Goal: Task Accomplishment & Management: Manage account settings

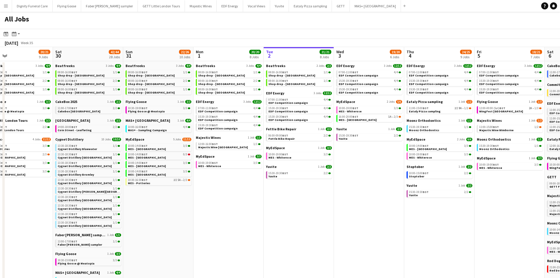
drag, startPoint x: 394, startPoint y: 209, endPoint x: 273, endPoint y: 213, distance: 120.9
click at [278, 211] on app-calendar-viewport "Tue 26 22/24 14 Jobs Wed 27 14/15 6 Jobs Thu 28 19/19 10 Jobs Fri 29 20/21 9 Jo…" at bounding box center [280, 249] width 560 height 404
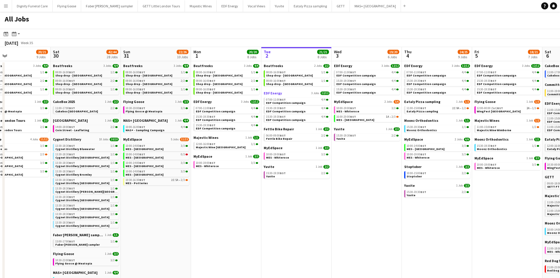
click at [278, 92] on span "EDF Energy" at bounding box center [273, 93] width 18 height 4
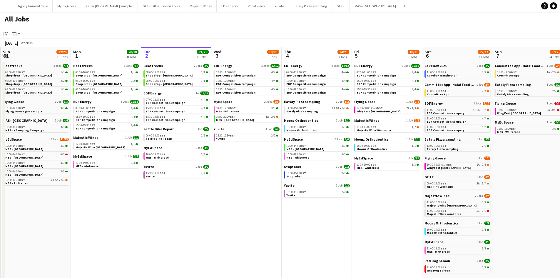
drag, startPoint x: 363, startPoint y: 191, endPoint x: 242, endPoint y: 194, distance: 120.5
click at [242, 194] on app-calendar-viewport "Thu 28 19/19 10 Jobs Fri 29 20/21 9 Jobs Sat 30 42/44 28 Jobs Sun 31 22/26 10 J…" at bounding box center [280, 249] width 560 height 404
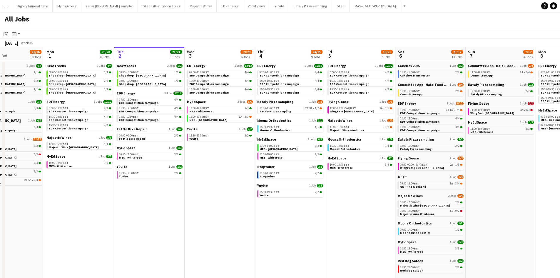
drag, startPoint x: 305, startPoint y: 203, endPoint x: 277, endPoint y: 205, distance: 27.4
click at [277, 205] on app-calendar-viewport "Fri 29 20/21 9 Jobs Sat 30 42/44 28 Jobs Sun 31 22/26 10 Jobs Mon 1 20/20 8 Job…" at bounding box center [280, 249] width 560 height 404
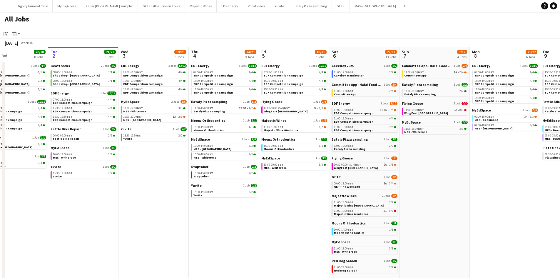
drag, startPoint x: 310, startPoint y: 213, endPoint x: 248, endPoint y: 212, distance: 62.0
click at [248, 212] on app-calendar-viewport "Fri 29 20/21 9 Jobs Sat 30 42/44 28 Jobs Sun 31 22/26 10 Jobs Mon 1 20/20 8 Job…" at bounding box center [280, 249] width 560 height 404
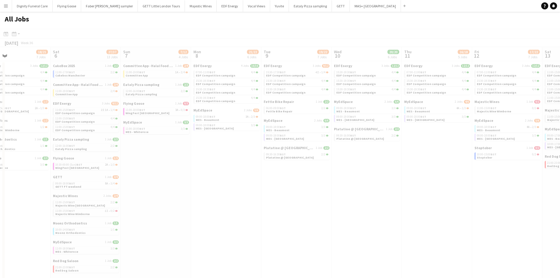
scroll to position [0, 167]
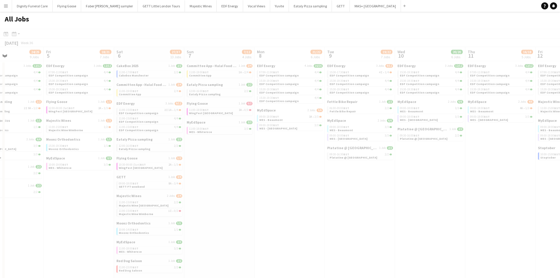
drag, startPoint x: 491, startPoint y: 206, endPoint x: 275, endPoint y: 200, distance: 215.2
click at [275, 200] on app-all-jobs "All Jobs Date picker SEP 2025 SEP 2025 Monday M Tuesday T Wednesday W Thursday …" at bounding box center [280, 231] width 560 height 439
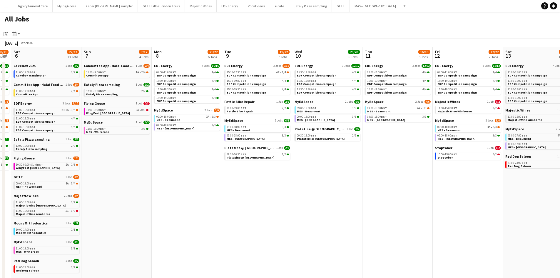
drag, startPoint x: 397, startPoint y: 196, endPoint x: 294, endPoint y: 196, distance: 103.2
click at [294, 196] on app-calendar-viewport "Wed 3 19/20 6 Jobs Thu 4 24/25 9 Jobs Fri 5 18/21 7 Jobs Sat 6 27/37 13 Jobs Su…" at bounding box center [280, 249] width 560 height 404
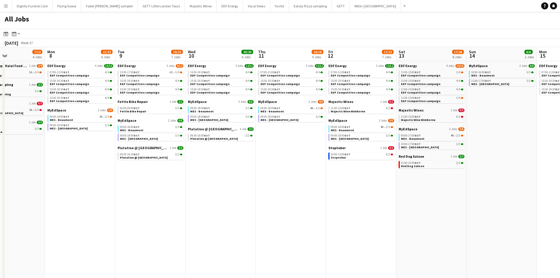
click at [228, 193] on app-all-jobs "All Jobs Date picker SEP 2025 SEP 2025 Monday M Tuesday T Wednesday W Thursday …" at bounding box center [280, 231] width 560 height 439
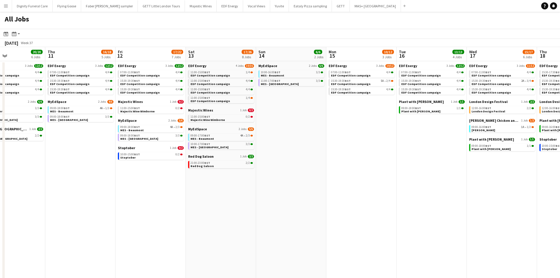
drag, startPoint x: 387, startPoint y: 194, endPoint x: 236, endPoint y: 195, distance: 151.4
click at [236, 195] on app-calendar-viewport "Sun 7 7/12 4 Jobs Mon 8 21/22 6 Jobs Tue 9 19/22 7 Jobs Wed 10 20/20 6 Jobs Thu…" at bounding box center [280, 249] width 560 height 404
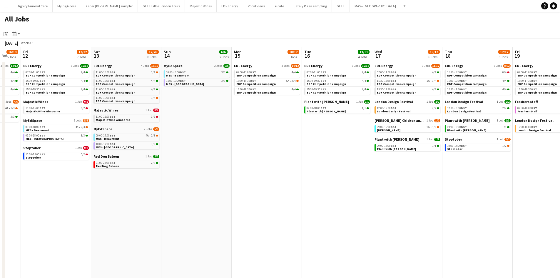
drag, startPoint x: 398, startPoint y: 193, endPoint x: 318, endPoint y: 194, distance: 79.4
click at [318, 194] on app-calendar-viewport "Tue 9 19/22 7 Jobs Wed 10 20/20 6 Jobs Thu 11 16/18 5 Jobs Fri 12 17/22 7 Jobs …" at bounding box center [280, 249] width 560 height 404
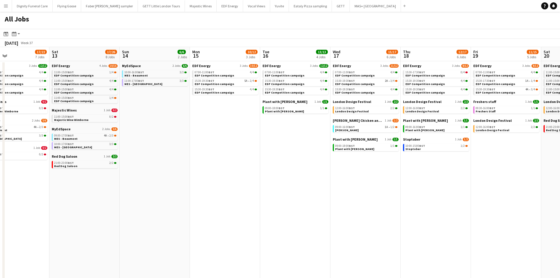
scroll to position [0, 166]
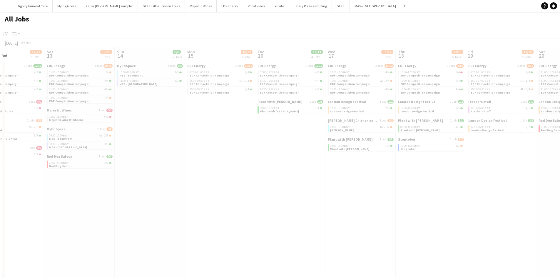
drag, startPoint x: 447, startPoint y: 187, endPoint x: 385, endPoint y: 188, distance: 62.3
click at [385, 188] on app-all-jobs "All Jobs Date picker SEP 2025 SEP 2025 Monday M Tuesday T Wednesday W Thursday …" at bounding box center [280, 231] width 560 height 439
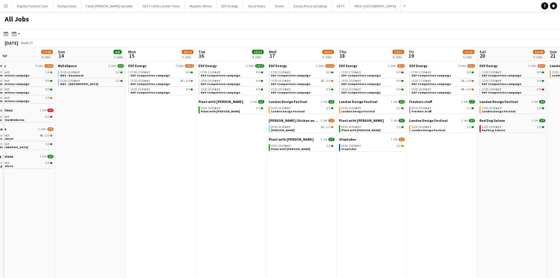
scroll to position [0, 229]
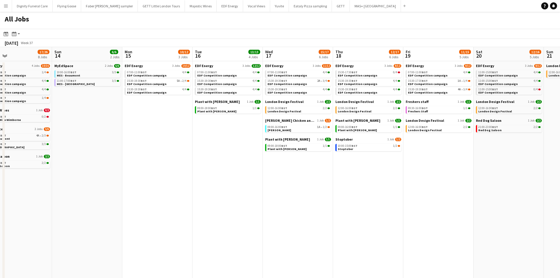
drag, startPoint x: 435, startPoint y: 188, endPoint x: 372, endPoint y: 190, distance: 63.2
click at [372, 190] on app-calendar-viewport "Wed 10 20/20 6 Jobs Thu 11 16/18 5 Jobs Fri 12 17/22 7 Jobs Sat 13 17/26 8 Jobs…" at bounding box center [280, 249] width 560 height 404
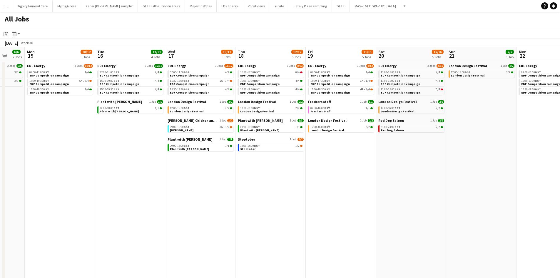
drag, startPoint x: 466, startPoint y: 187, endPoint x: 274, endPoint y: 188, distance: 192.2
click at [276, 189] on app-calendar-viewport "Fri 12 17/22 7 Jobs Sat 13 17/26 8 Jobs Sun 14 6/6 2 Jobs Mon 15 10/12 3 Jobs T…" at bounding box center [280, 249] width 560 height 404
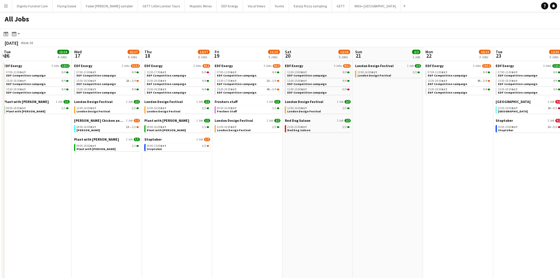
scroll to position [0, 167]
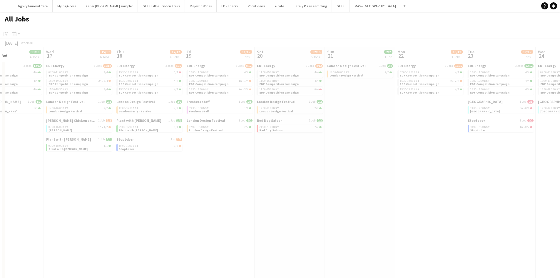
drag, startPoint x: 367, startPoint y: 186, endPoint x: 320, endPoint y: 188, distance: 46.8
click at [321, 187] on app-all-jobs "All Jobs Date picker SEP 2025 SEP 2025 Monday M Tuesday T Wednesday W Thursday …" at bounding box center [280, 231] width 560 height 439
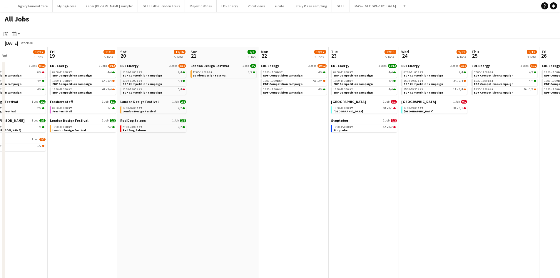
drag, startPoint x: 430, startPoint y: 184, endPoint x: 300, endPoint y: 183, distance: 130.5
click at [293, 183] on app-calendar-viewport "Mon 15 10/12 3 Jobs Tue 16 13/13 4 Jobs Wed 17 15/17 6 Jobs Thu 18 12/17 6 Jobs…" at bounding box center [280, 249] width 560 height 404
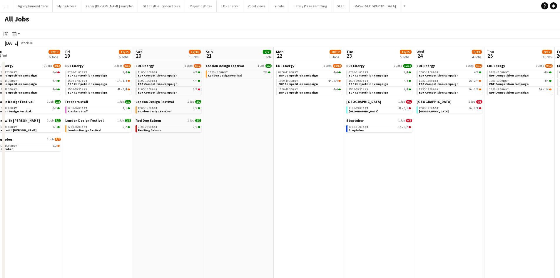
scroll to position [0, 225]
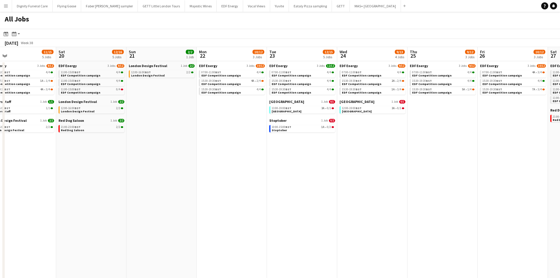
drag, startPoint x: 430, startPoint y: 181, endPoint x: 369, endPoint y: 183, distance: 61.5
click at [369, 183] on app-calendar-viewport "Tue 16 13/13 4 Jobs Wed 17 15/17 6 Jobs Thu 18 12/17 6 Jobs Fri 19 11/15 5 Jobs…" at bounding box center [280, 249] width 560 height 404
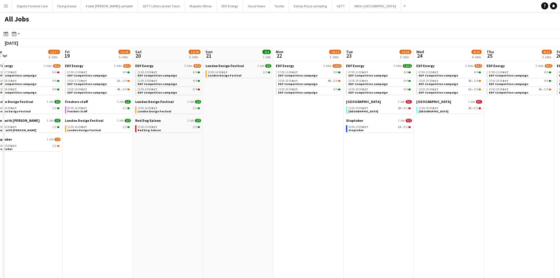
drag, startPoint x: 174, startPoint y: 161, endPoint x: 489, endPoint y: 126, distance: 317.4
click at [489, 126] on app-calendar-viewport "Tue 16 13/13 4 Jobs Wed 17 15/17 6 Jobs Thu 18 12/17 6 Jobs Fri 19 11/15 5 Jobs…" at bounding box center [280, 249] width 560 height 404
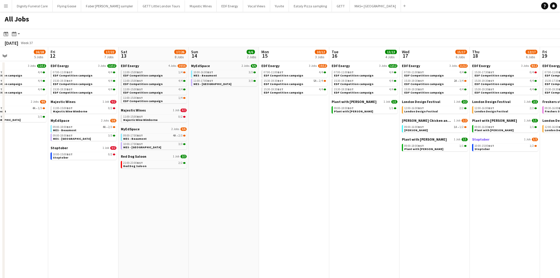
drag, startPoint x: 419, startPoint y: 149, endPoint x: 500, endPoint y: 137, distance: 82.1
click at [501, 137] on app-calendar-viewport "Tue 9 19/22 7 Jobs Wed 10 20/20 6 Jobs Thu 11 16/18 5 Jobs Fri 12 17/22 7 Jobs …" at bounding box center [280, 249] width 560 height 404
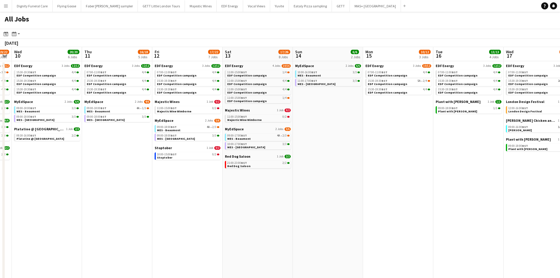
drag, startPoint x: 304, startPoint y: 133, endPoint x: 500, endPoint y: 128, distance: 195.8
click at [560, 125] on html "Menu Boards Boards Boards All jobs Status Workforce Workforce My Workforce Recr…" at bounding box center [280, 225] width 560 height 451
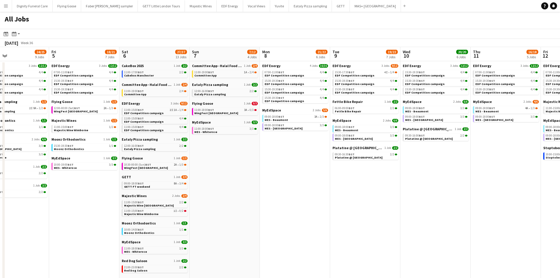
scroll to position [0, 153]
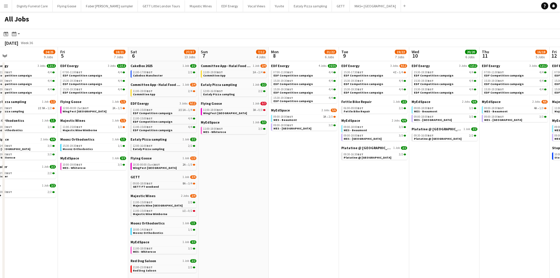
drag, startPoint x: 408, startPoint y: 170, endPoint x: 447, endPoint y: 164, distance: 40.1
click at [447, 164] on app-calendar-viewport "Tue 2 21/21 8 Jobs Wed 3 19/20 6 Jobs Thu 4 24/25 9 Jobs Fri 5 18/21 7 Jobs Sat…" at bounding box center [280, 249] width 560 height 404
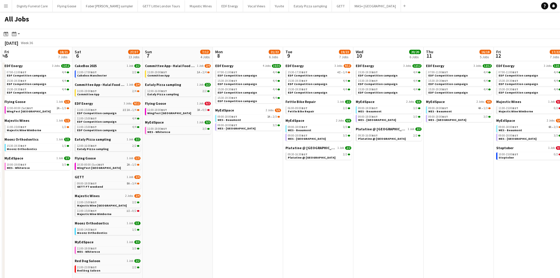
scroll to position [0, 190]
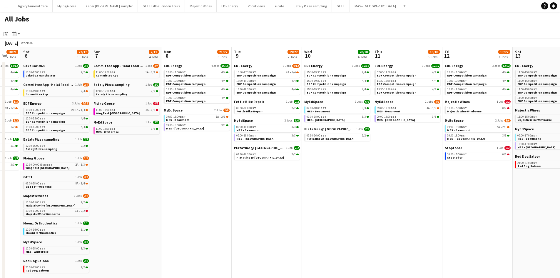
drag, startPoint x: 365, startPoint y: 173, endPoint x: 257, endPoint y: 178, distance: 107.4
click at [257, 178] on app-calendar-viewport "Wed 3 19/20 6 Jobs Thu 4 24/25 9 Jobs Fri 5 18/21 7 Jobs Sat 6 27/37 13 Jobs Su…" at bounding box center [280, 249] width 560 height 404
click at [252, 148] on span "Platatine @ Olympia" at bounding box center [259, 147] width 51 height 4
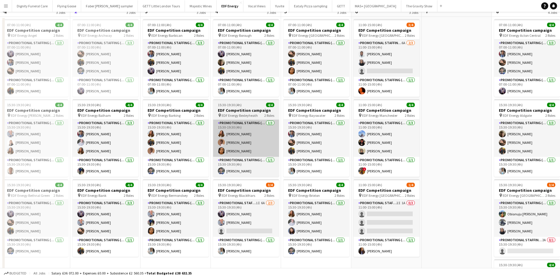
scroll to position [88, 0]
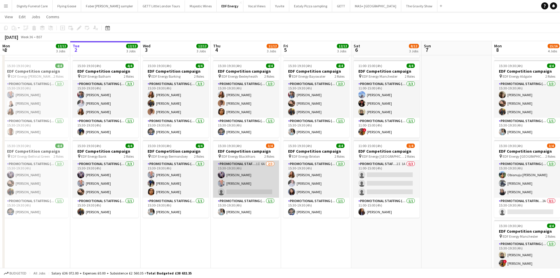
click at [246, 193] on app-card-role "Promotional Staffing (Flyering Staff) 1I 6A [DATE] 15:30-19:30 (4h) [PERSON_NAM…" at bounding box center [246, 178] width 66 height 37
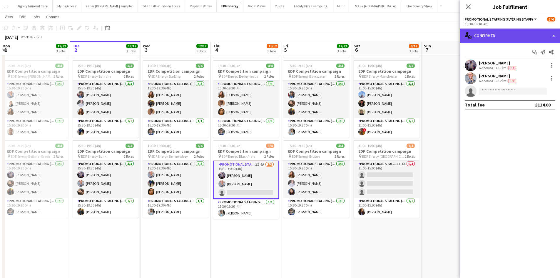
click at [501, 31] on div "single-neutral-actions-check-2 Confirmed" at bounding box center [510, 36] width 100 height 14
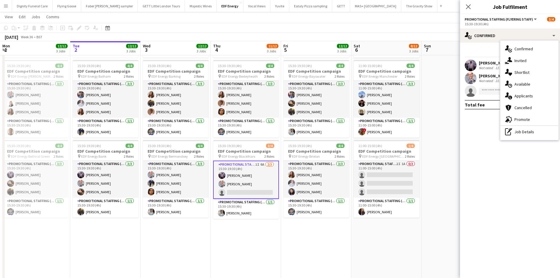
drag, startPoint x: 524, startPoint y: 95, endPoint x: 514, endPoint y: 91, distance: 10.5
click at [524, 95] on span "Applicants" at bounding box center [523, 95] width 19 height 5
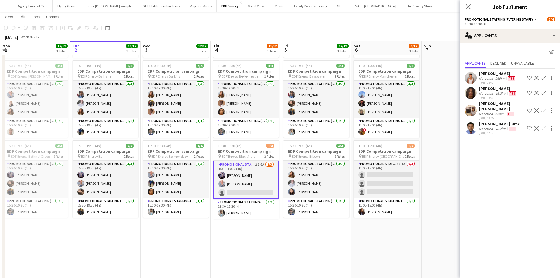
click at [437, 124] on app-date-cell at bounding box center [457, 155] width 70 height 354
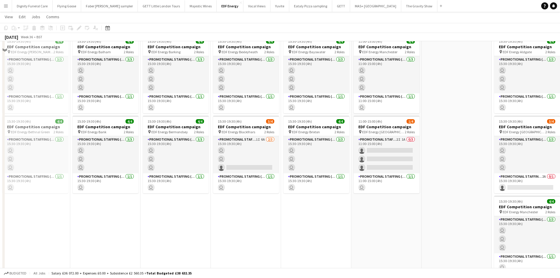
scroll to position [118, 0]
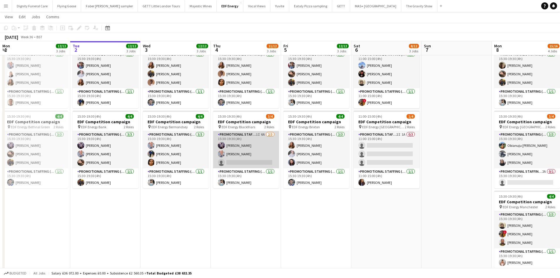
click at [252, 161] on app-card-role "Promotional Staffing (Flyering Staff) 1I 6A [DATE] 15:30-19:30 (4h) [PERSON_NAM…" at bounding box center [246, 149] width 66 height 37
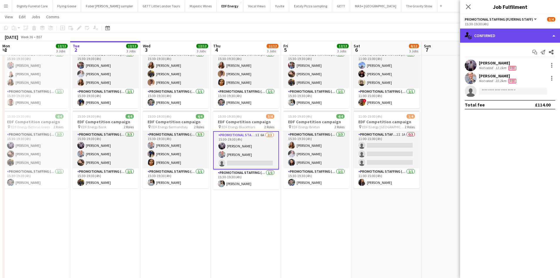
click at [500, 34] on div "single-neutral-actions-check-2 Confirmed" at bounding box center [510, 36] width 100 height 14
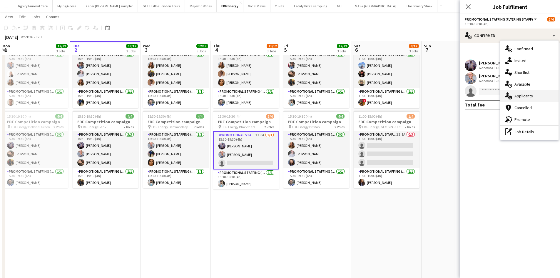
click at [522, 94] on span "Applicants" at bounding box center [523, 95] width 19 height 5
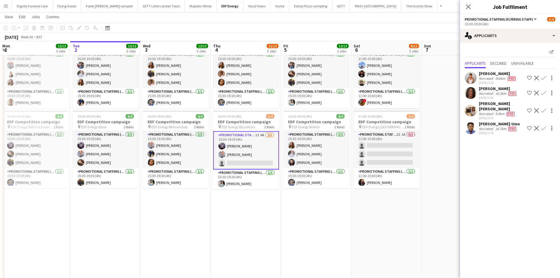
click at [497, 72] on div "[PERSON_NAME]" at bounding box center [498, 73] width 38 height 5
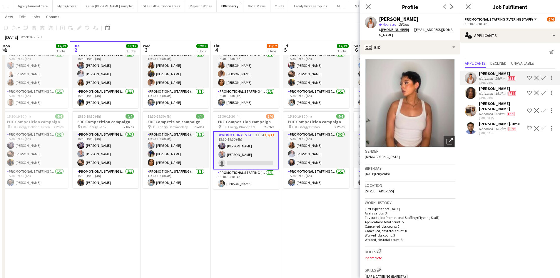
click at [291, 214] on app-date-cell "07:00-11:00 (4h) 4/4 EDF Competition campaign pin EDF Energy Bond Street 2 Role…" at bounding box center [316, 125] width 70 height 354
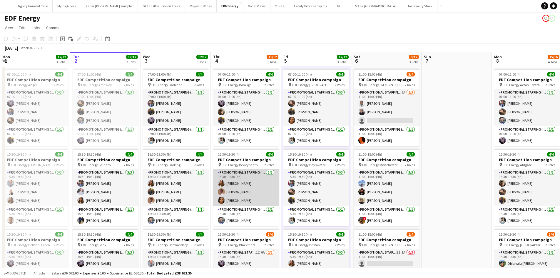
scroll to position [0, 0]
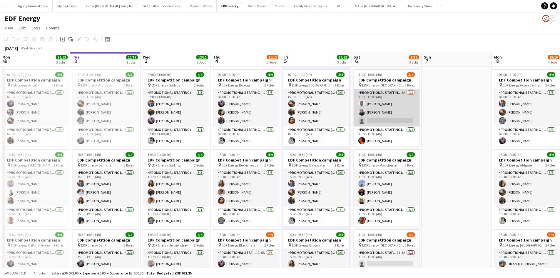
click at [393, 117] on app-card-role "Promotional Staffing (Flyering Staff) 6A [DATE] 11:00-15:00 (4h) [PERSON_NAME] …" at bounding box center [387, 107] width 66 height 37
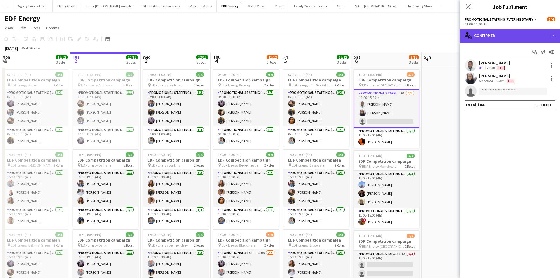
click at [495, 33] on div "single-neutral-actions-check-2 Confirmed" at bounding box center [510, 36] width 100 height 14
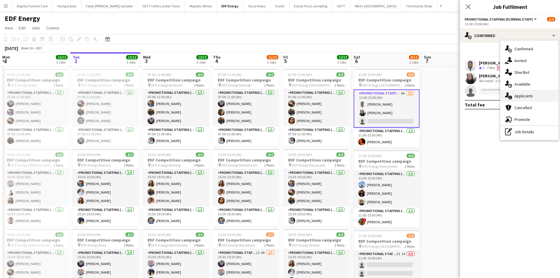
click at [522, 96] on span "Applicants" at bounding box center [523, 95] width 19 height 5
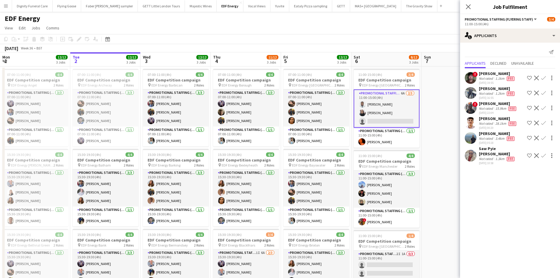
click at [485, 89] on div "[PERSON_NAME]" at bounding box center [497, 88] width 37 height 5
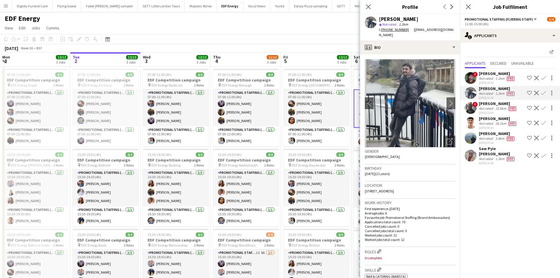
click at [543, 91] on app-icon "Confirm" at bounding box center [543, 93] width 5 height 5
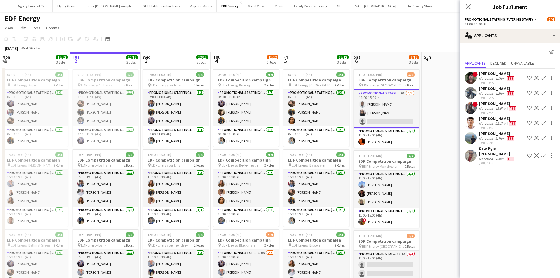
click at [543, 91] on app-icon "Confirm" at bounding box center [543, 93] width 5 height 5
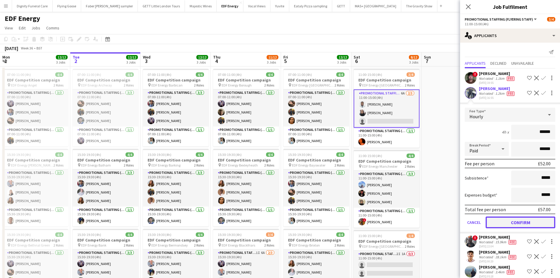
click at [520, 220] on button "Confirm" at bounding box center [521, 222] width 70 height 12
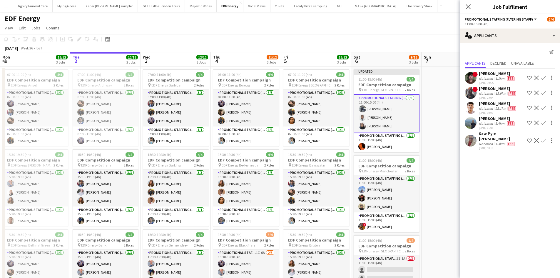
click at [439, 173] on app-date-cell at bounding box center [457, 243] width 70 height 354
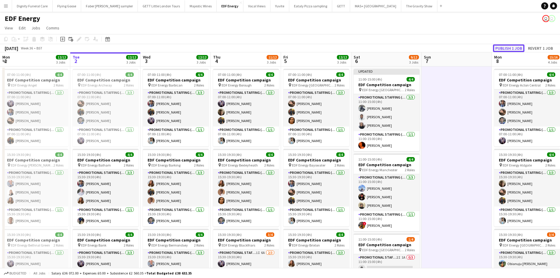
click at [510, 45] on button "Publish 1 job" at bounding box center [508, 48] width 31 height 8
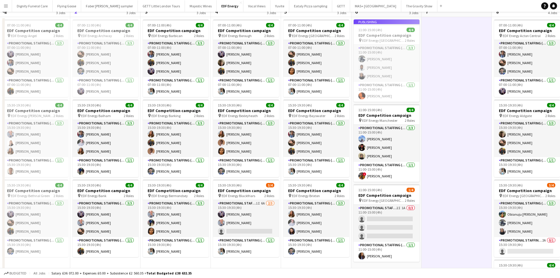
scroll to position [118, 0]
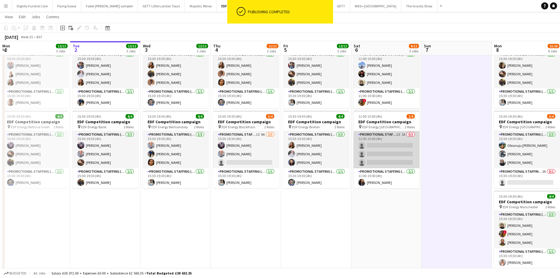
click at [387, 152] on app-card-role "Promotional Staffing (Flyering Staff) 2I 1A 0/3 11:00-15:00 (4h) single-neutral…" at bounding box center [387, 149] width 66 height 37
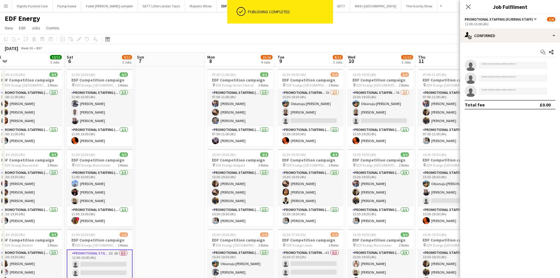
scroll to position [0, 184]
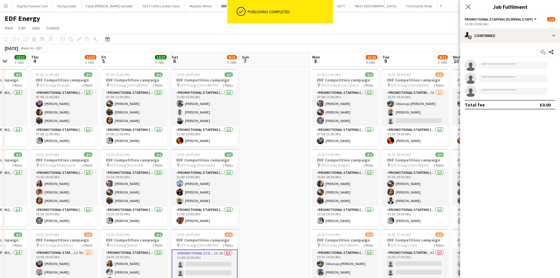
drag, startPoint x: 432, startPoint y: 142, endPoint x: 247, endPoint y: 142, distance: 184.6
click at [248, 142] on app-calendar-viewport "Mon 1 12/12 3 Jobs Tue 2 12/12 3 Jobs Wed 3 12/12 3 Jobs Thu 4 11/12 3 Jobs Fri…" at bounding box center [280, 236] width 560 height 369
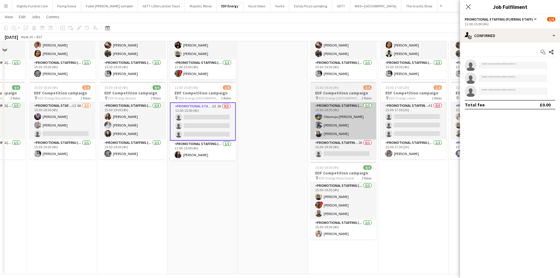
scroll to position [147, 0]
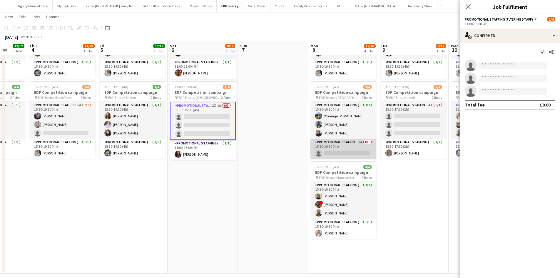
click at [346, 149] on app-card-role "Promotional Staffing (Team Leader) 2A 0/1 15:30-19:30 (4h) single-neutral-actio…" at bounding box center [343, 149] width 66 height 20
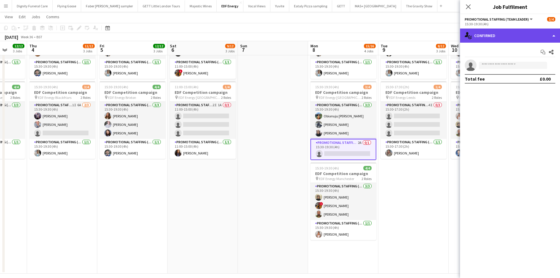
click at [502, 31] on div "single-neutral-actions-check-2 Confirmed" at bounding box center [510, 36] width 100 height 14
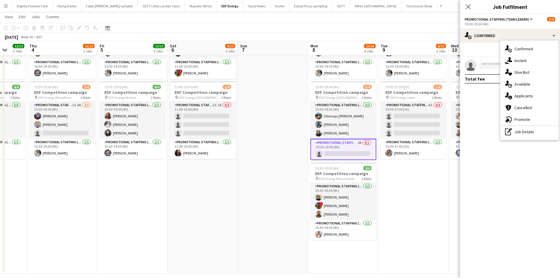
click at [525, 97] on span "Applicants" at bounding box center [523, 95] width 19 height 5
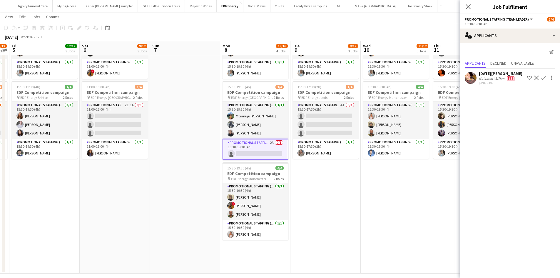
scroll to position [0, 288]
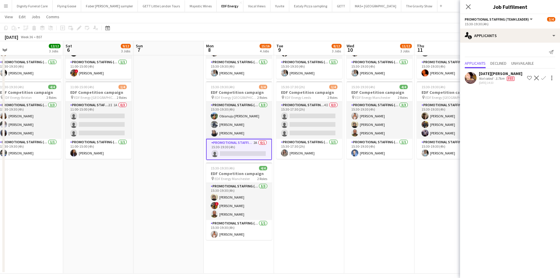
drag, startPoint x: 398, startPoint y: 202, endPoint x: 311, endPoint y: 212, distance: 87.6
click at [311, 212] on app-calendar-viewport "Mon 1 12/12 3 Jobs Tue 2 12/12 3 Jobs Wed 3 12/12 3 Jobs Thu 4 11/12 3 Jobs Fri…" at bounding box center [280, 74] width 560 height 397
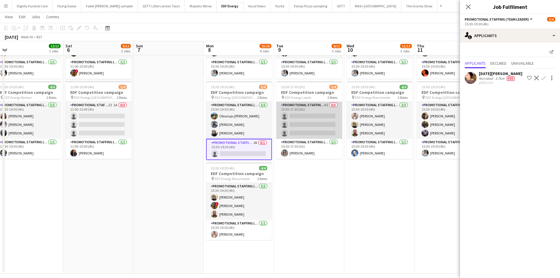
click at [307, 124] on app-card-role "Promotional Staffing (Flyering Staff) 4I 0/3 15:30-17:30 (2h) single-neutral-ac…" at bounding box center [309, 120] width 66 height 37
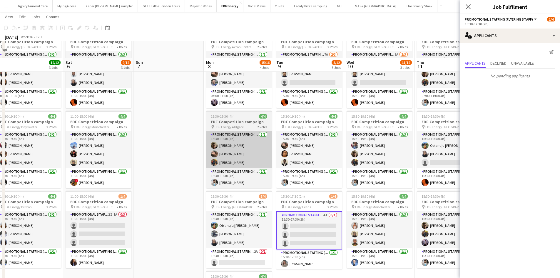
scroll to position [0, 0]
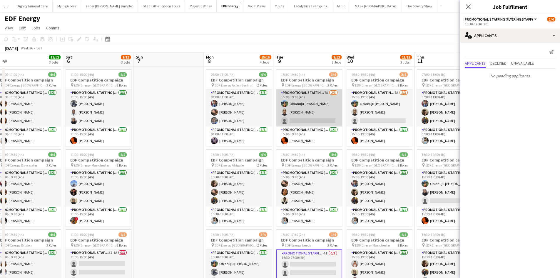
click at [307, 120] on app-card-role "Promotional Staffing (Flyering Staff) 7A [DATE] 15:30-19:30 (4h) Obianuju [PERS…" at bounding box center [309, 107] width 66 height 37
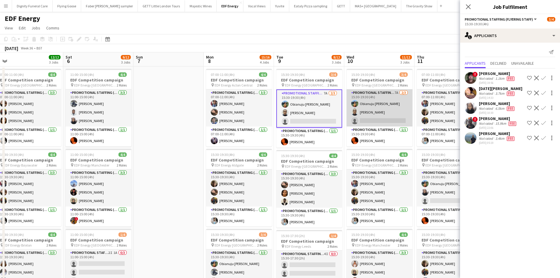
click at [377, 116] on app-card-role "Promotional Staffing (Flyering Staff) 7A [DATE] 15:30-19:30 (4h) Obianuju [PERS…" at bounding box center [380, 107] width 66 height 37
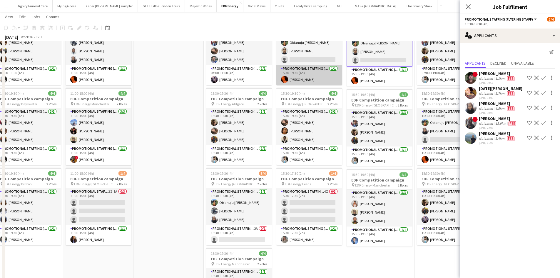
scroll to position [88, 0]
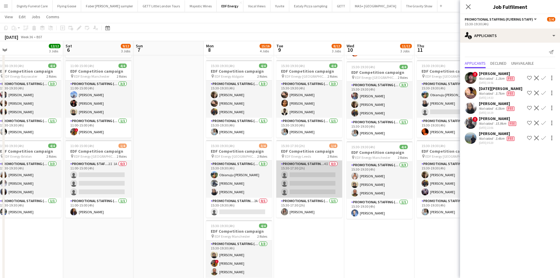
click at [315, 178] on app-card-role "Promotional Staffing (Flyering Staff) 4I 0/3 15:30-17:30 (2h) single-neutral-ac…" at bounding box center [309, 178] width 66 height 37
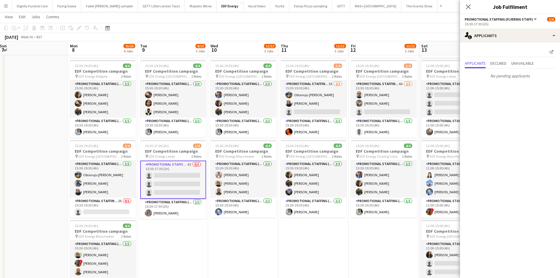
drag, startPoint x: 350, startPoint y: 232, endPoint x: 214, endPoint y: 217, distance: 136.9
click at [214, 217] on app-calendar-viewport "Wed 3 12/12 3 Jobs Thu 4 11/12 3 Jobs Fri 5 12/12 3 Jobs Sat 6 9/12 3 Jobs Sun …" at bounding box center [280, 133] width 560 height 397
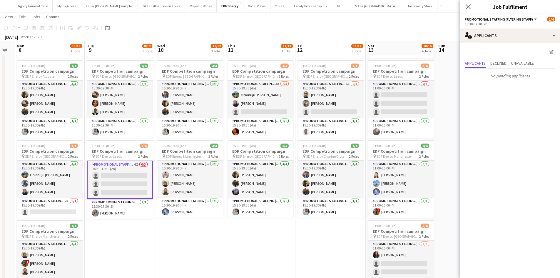
scroll to position [0, 217]
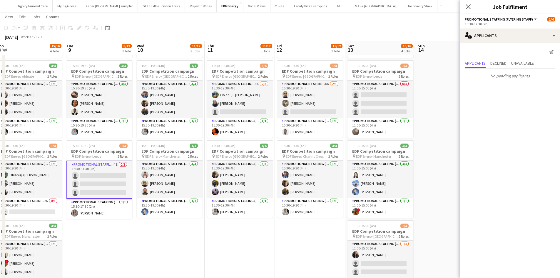
drag, startPoint x: 252, startPoint y: 223, endPoint x: 232, endPoint y: 222, distance: 20.6
click at [232, 222] on app-calendar-viewport "Fri 5 12/12 3 Jobs Sat 6 9/12 3 Jobs Sun 7 Mon 8 15/16 4 Jobs Tue 9 8/12 3 Jobs…" at bounding box center [280, 133] width 560 height 397
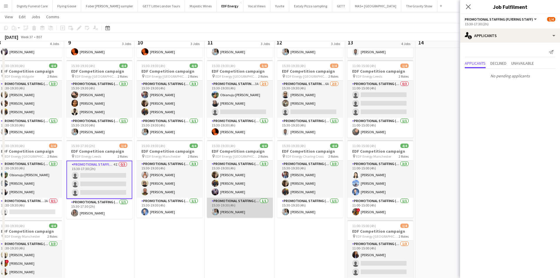
scroll to position [29, 0]
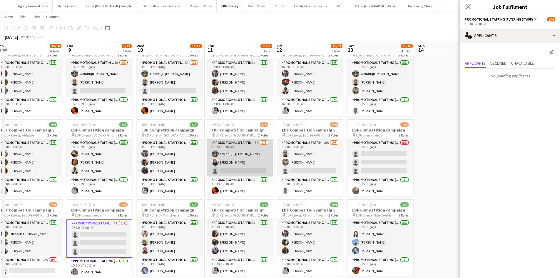
click at [232, 172] on app-card-role "Promotional Staffing (Flyering Staff) 3A [DATE] 15:30-19:30 (4h) Obianuju [PERS…" at bounding box center [240, 157] width 66 height 37
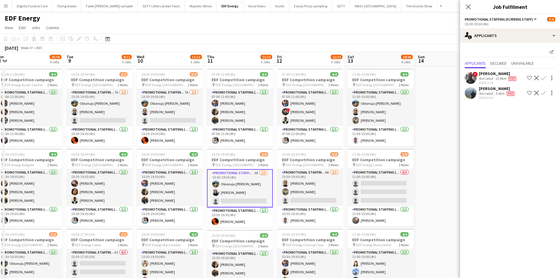
scroll to position [0, 0]
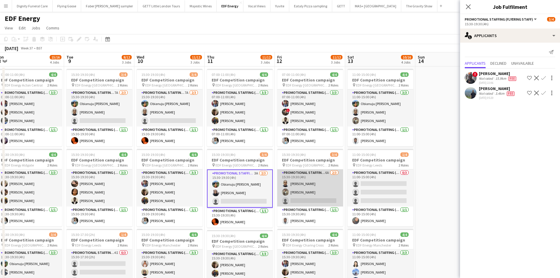
click at [315, 196] on app-card-role "Promotional Staffing (Flyering Staff) 6A [DATE] 15:30-19:30 (4h) [PERSON_NAME] …" at bounding box center [310, 187] width 66 height 37
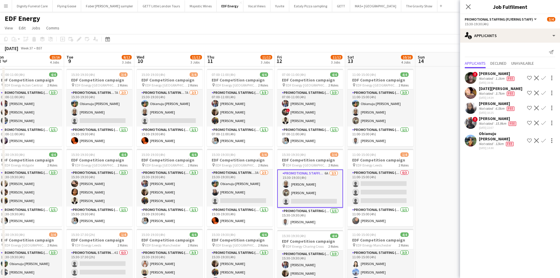
click at [492, 102] on div "[PERSON_NAME]" at bounding box center [497, 103] width 37 height 5
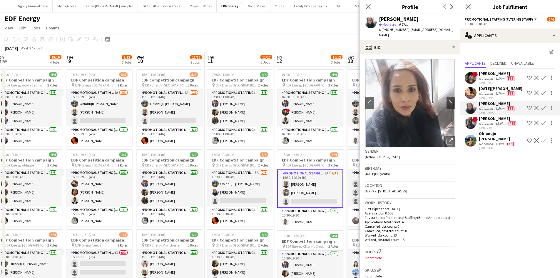
click at [544, 107] on app-icon "Confirm" at bounding box center [543, 108] width 5 height 5
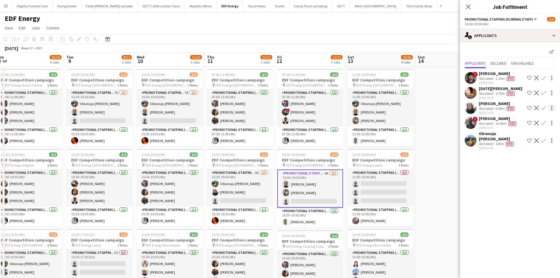
drag, startPoint x: 544, startPoint y: 106, endPoint x: 547, endPoint y: 111, distance: 5.8
click at [544, 106] on app-icon "Confirm" at bounding box center [543, 108] width 5 height 5
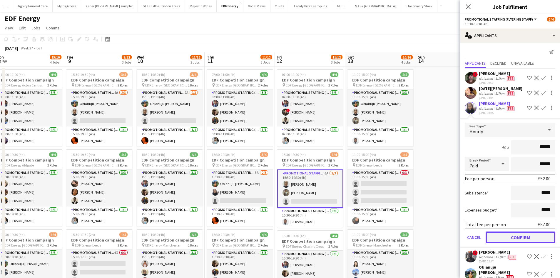
click at [525, 238] on button "Confirm" at bounding box center [521, 237] width 70 height 12
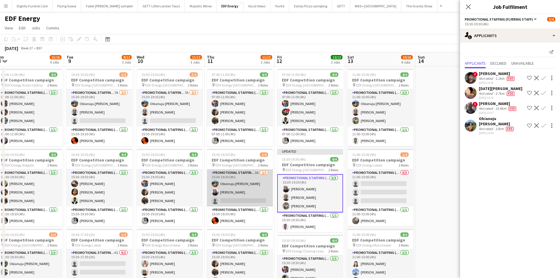
click at [252, 201] on app-card-role "Promotional Staffing (Flyering Staff) 3A [DATE] 15:30-19:30 (4h) Obianuju [PERS…" at bounding box center [240, 187] width 66 height 37
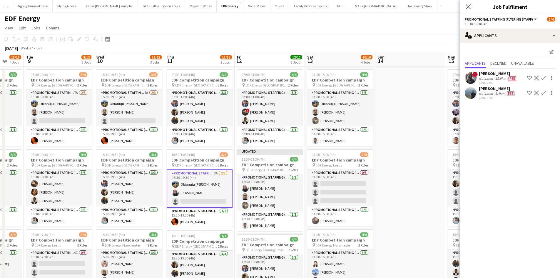
scroll to position [0, 284]
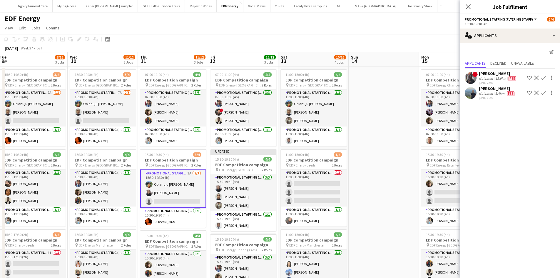
drag, startPoint x: 429, startPoint y: 178, endPoint x: 362, endPoint y: 183, distance: 66.9
click at [362, 183] on app-calendar-viewport "Fri 5 12/12 3 Jobs Sat 6 9/12 3 Jobs Sun 7 Mon 8 15/16 4 Jobs Tue 9 8/12 3 Jobs…" at bounding box center [280, 236] width 560 height 369
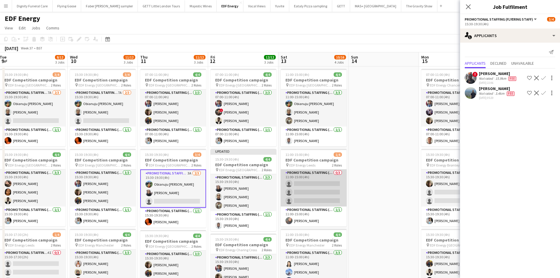
click at [312, 188] on app-card-role "Promotional Staffing (Flyering Staff) 0/3 11:00-15:00 (4h) single-neutral-actio…" at bounding box center [314, 187] width 66 height 37
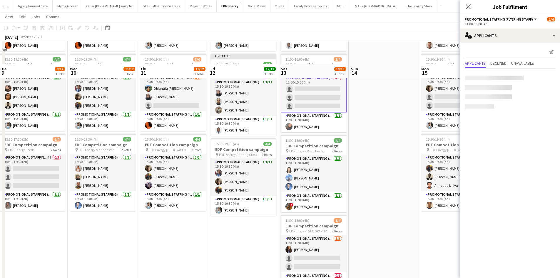
scroll to position [118, 0]
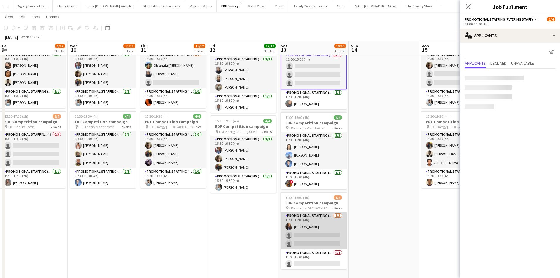
click at [323, 235] on app-card-role "Promotional Staffing (Flyering Staff) [DATE] 11:00-15:00 (4h) [PERSON_NAME] sin…" at bounding box center [314, 230] width 66 height 37
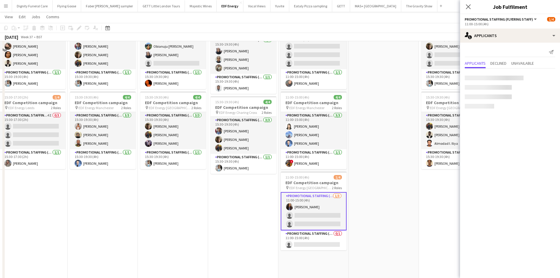
scroll to position [153, 0]
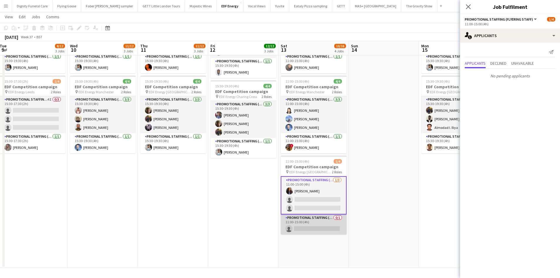
click at [313, 228] on app-card-role "Promotional Staffing (Team Leader) 0/1 11:00-15:00 (4h) single-neutral-actions" at bounding box center [314, 224] width 66 height 20
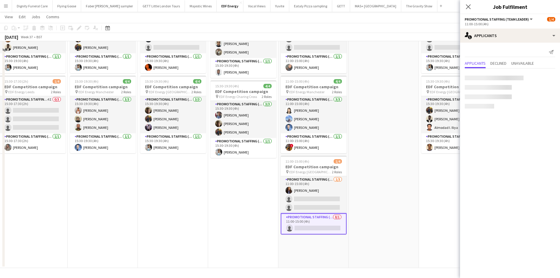
scroll to position [0, 0]
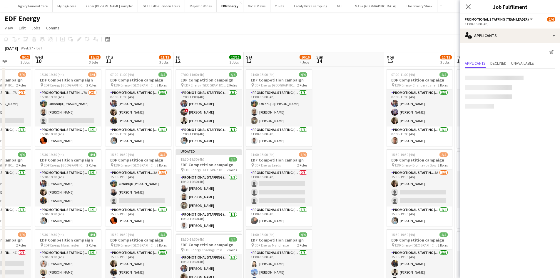
drag, startPoint x: 364, startPoint y: 168, endPoint x: 204, endPoint y: 146, distance: 162.2
click at [204, 146] on app-calendar-viewport "Sun 7 Mon 8 15/16 4 Jobs Tue 9 8/12 3 Jobs Wed 10 11/12 3 Jobs Thu 11 11/12 3 J…" at bounding box center [280, 236] width 560 height 369
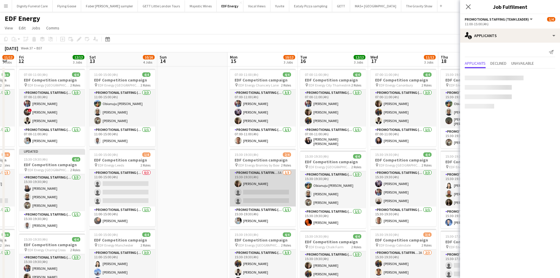
click at [261, 190] on app-card-role "Promotional Staffing (Flyering Staff) 5A [DATE] 15:30-19:30 (4h) [PERSON_NAME] …" at bounding box center [263, 187] width 66 height 37
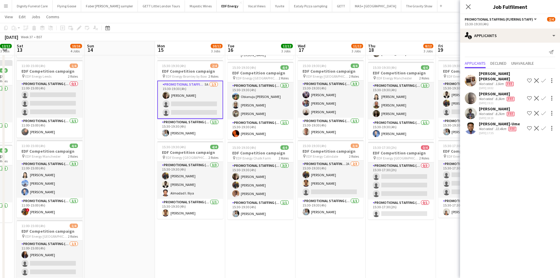
scroll to position [0, 182]
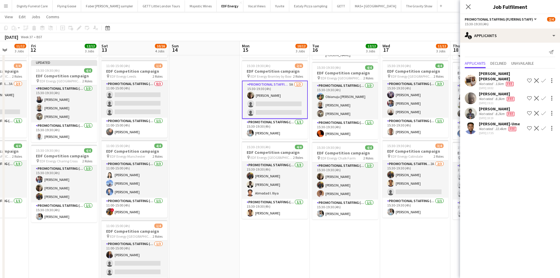
drag, startPoint x: 360, startPoint y: 239, endPoint x: 247, endPoint y: 235, distance: 113.2
click at [247, 236] on app-calendar-viewport "Tue 9 8/12 3 Jobs Wed 10 11/12 3 Jobs Thu 11 11/12 3 Jobs Fri 12 12/12 3 Jobs S…" at bounding box center [280, 133] width 560 height 397
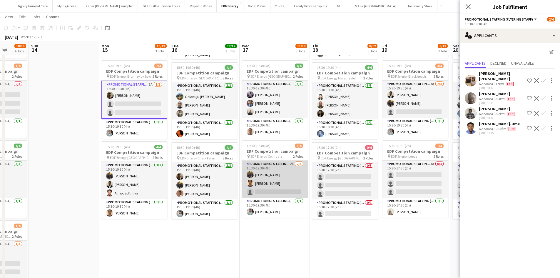
click at [288, 189] on app-card-role "Promotional Staffing (Flyering Staff) 2A [DATE] 15:30-19:30 (4h) [PERSON_NAME] …" at bounding box center [275, 178] width 66 height 37
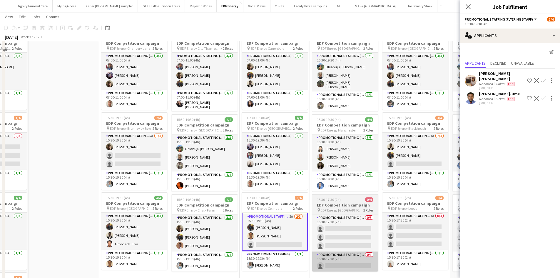
scroll to position [88, 0]
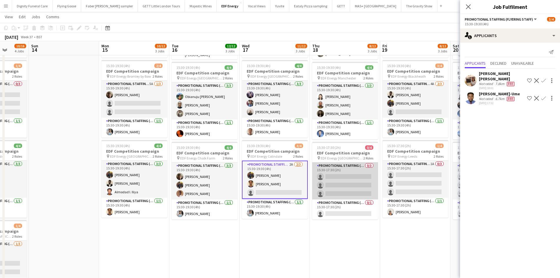
click at [337, 184] on app-card-role "Promotional Staffing (Flyering Staff) 0/3 15:30-17:30 (2h) single-neutral-actio…" at bounding box center [345, 180] width 66 height 37
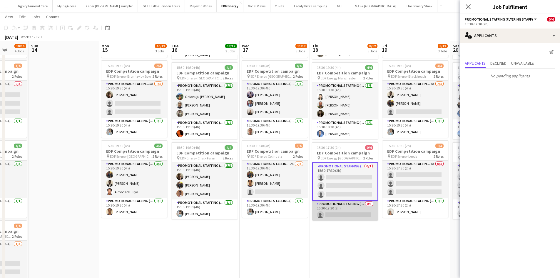
click at [347, 212] on app-card-role "Promotional Staffing (Team Leader) 0/1 15:30-17:30 (2h) single-neutral-actions" at bounding box center [345, 210] width 66 height 20
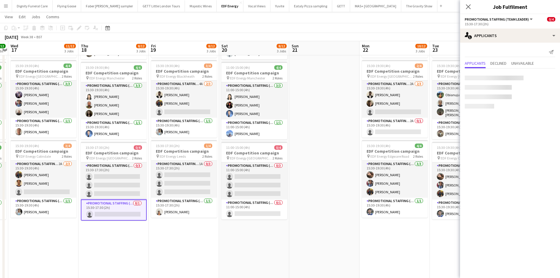
drag, startPoint x: 384, startPoint y: 247, endPoint x: 261, endPoint y: 243, distance: 122.9
click at [261, 243] on app-calendar-viewport "Sat 13 10/16 4 Jobs Sun 14 Mon 15 10/12 3 Jobs Tue 16 12/12 3 Jobs Wed 17 11/12…" at bounding box center [280, 133] width 560 height 397
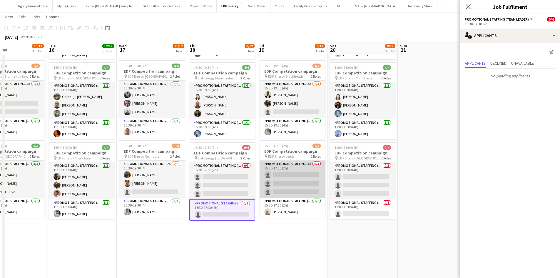
click at [287, 184] on app-card-role "Promotional Staffing (Flyering Staff) 1A 0/3 15:30-17:30 (2h) single-neutral-ac…" at bounding box center [293, 178] width 66 height 37
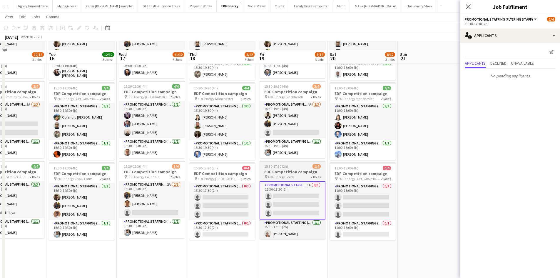
scroll to position [59, 0]
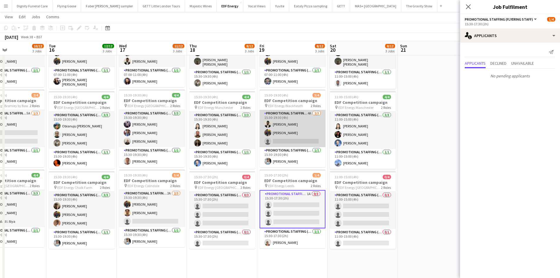
click at [283, 141] on app-card-role "Promotional Staffing (Flyering Staff) 4A [DATE] 15:30-19:30 (4h) [PERSON_NAME] …" at bounding box center [293, 128] width 66 height 37
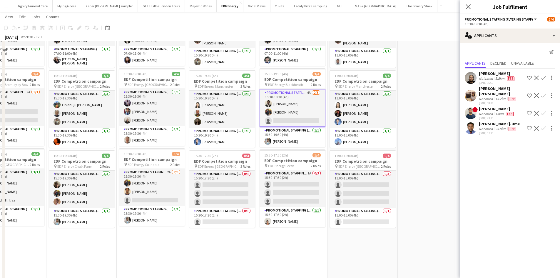
scroll to position [88, 0]
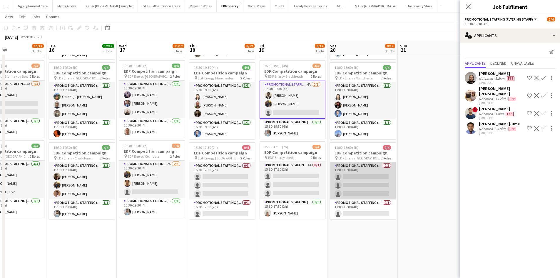
click at [368, 185] on app-card-role "Promotional Staffing (Flyering Staff) 0/3 11:00-15:00 (4h) single-neutral-actio…" at bounding box center [363, 180] width 66 height 37
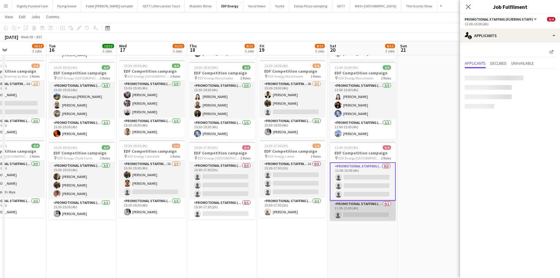
click at [367, 214] on app-card-role "Promotional Staffing (Team Leader) 0/1 11:00-15:00 (4h) single-neutral-actions" at bounding box center [363, 210] width 66 height 20
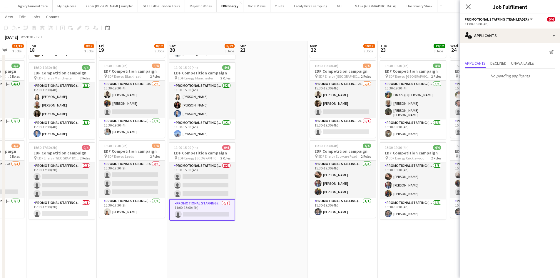
drag, startPoint x: 377, startPoint y: 238, endPoint x: 218, endPoint y: 233, distance: 159.4
click at [218, 233] on app-calendar-viewport "Mon 15 10/12 3 Jobs Tue 16 12/12 3 Jobs Wed 17 11/12 3 Jobs Thu 18 8/12 3 Jobs …" at bounding box center [280, 133] width 560 height 397
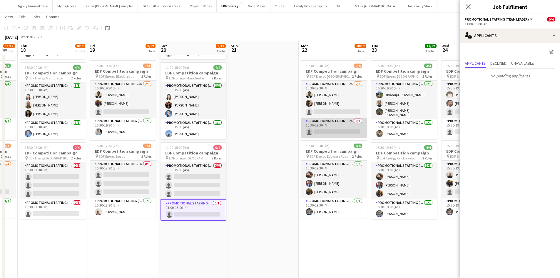
click at [331, 131] on app-card-role "Promotional Staffing (Team Leader) 2A 0/1 15:30-19:30 (4h) single-neutral-actio…" at bounding box center [334, 128] width 66 height 20
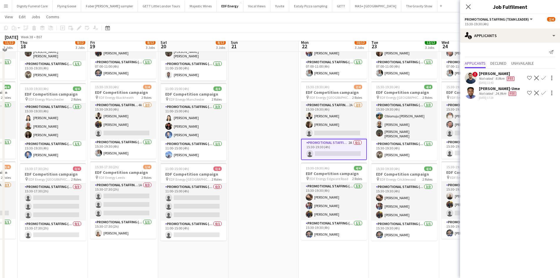
scroll to position [59, 0]
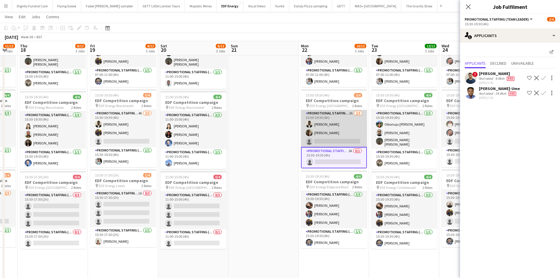
click at [316, 138] on app-card-role "Promotional Staffing (Flyering Staff) 2A [DATE] 15:30-19:30 (4h) [PERSON_NAME] …" at bounding box center [334, 128] width 66 height 37
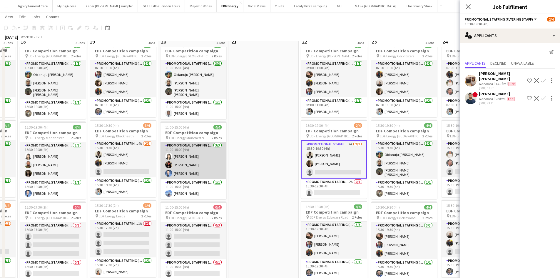
scroll to position [0, 0]
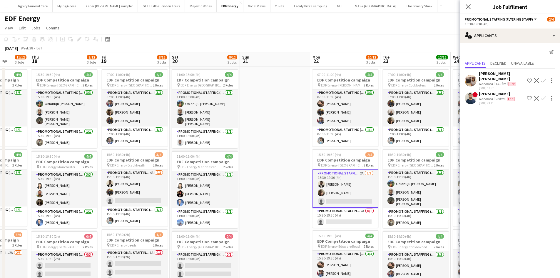
drag, startPoint x: 191, startPoint y: 136, endPoint x: 111, endPoint y: 130, distance: 79.9
click at [108, 129] on app-calendar-viewport "Mon 15 10/12 3 Jobs Tue 16 12/12 3 Jobs Wed 17 11/12 3 Jobs Thu 18 8/12 3 Jobs …" at bounding box center [280, 236] width 560 height 369
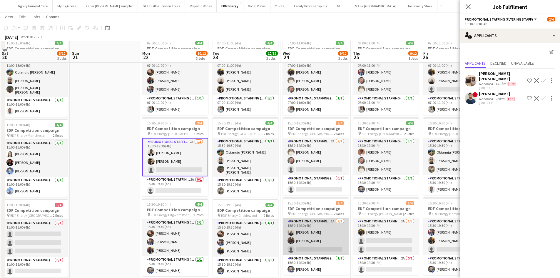
scroll to position [29, 0]
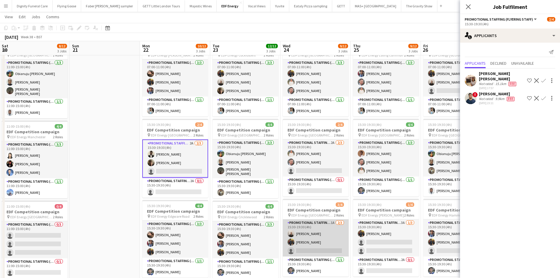
click at [312, 252] on app-card-role "Promotional Staffing (Flyering Staff) 1A [DATE] 15:30-19:30 (4h) [PERSON_NAME] …" at bounding box center [316, 237] width 66 height 37
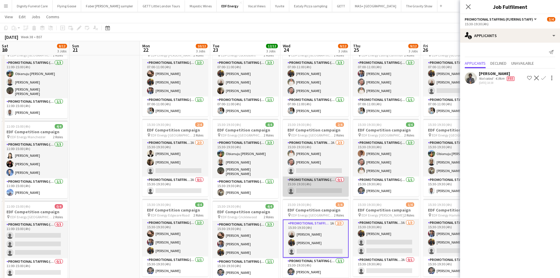
click at [303, 190] on app-card-role "Promotional Staffing (Team Leader) 0/1 15:30-19:30 (4h) single-neutral-actions" at bounding box center [316, 186] width 66 height 20
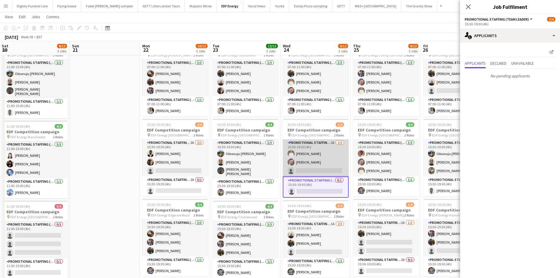
click at [314, 169] on app-card-role "Promotional Staffing (Flyering Staff) 2A [DATE] 15:30-19:30 (4h) [PERSON_NAME] …" at bounding box center [316, 157] width 66 height 37
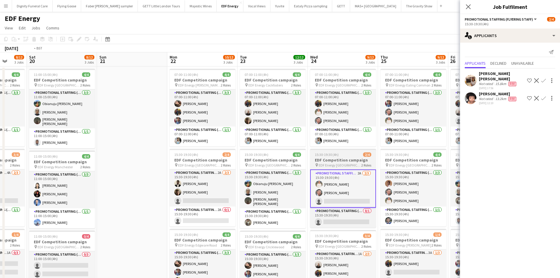
scroll to position [0, 220]
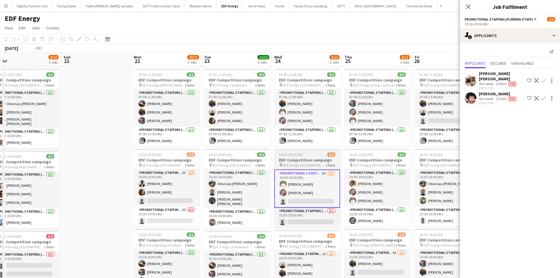
drag, startPoint x: 332, startPoint y: 181, endPoint x: 183, endPoint y: 163, distance: 150.1
click at [183, 163] on app-calendar-viewport "Wed 17 11/12 3 Jobs Thu 18 8/12 3 Jobs Fri 19 8/12 3 Jobs Sat 20 8/12 3 Jobs Su…" at bounding box center [280, 236] width 560 height 369
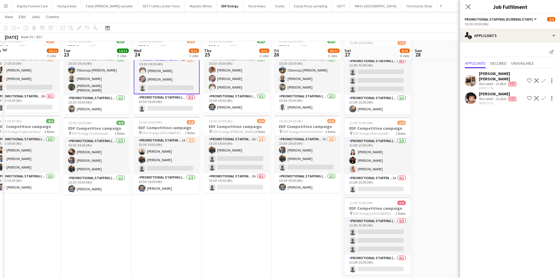
scroll to position [118, 0]
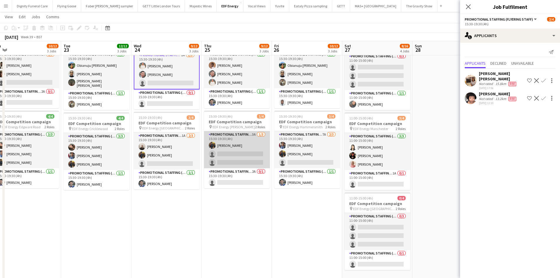
click at [234, 158] on app-card-role "Promotional Staffing (Flyering Staff) 3A [DATE] 15:30-19:30 (4h) [PERSON_NAME] …" at bounding box center [237, 149] width 66 height 37
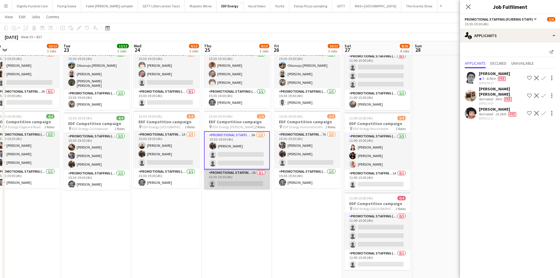
click at [235, 184] on app-card-role "Promotional Staffing (Team Leader) 2A 0/1 15:30-19:30 (4h) single-neutral-actio…" at bounding box center [237, 179] width 66 height 20
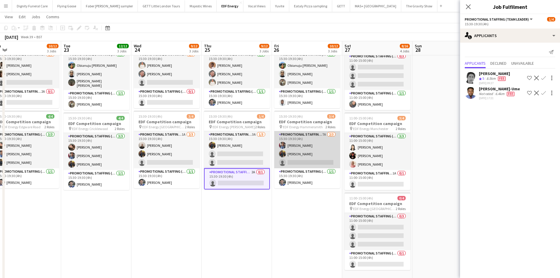
click at [299, 161] on app-card-role "Promotional Staffing (Flyering Staff) 7A [DATE] 15:30-19:30 (4h) [PERSON_NAME] …" at bounding box center [307, 149] width 66 height 37
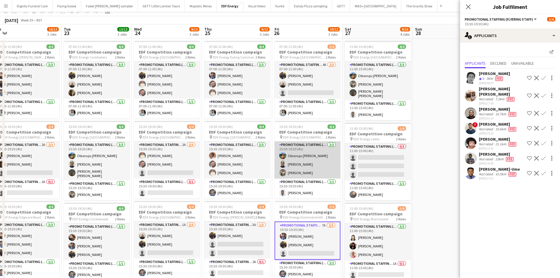
scroll to position [0, 0]
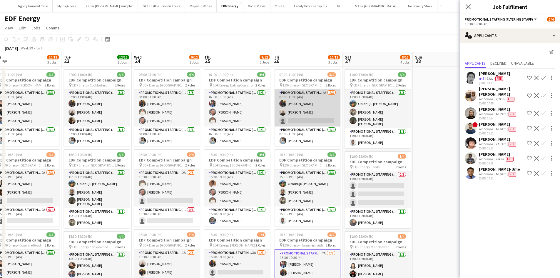
click at [303, 118] on app-card-role "Promotional Staffing (Flyering Staff) 4A [DATE] 07:00-11:00 (4h) [PERSON_NAME] …" at bounding box center [308, 107] width 66 height 37
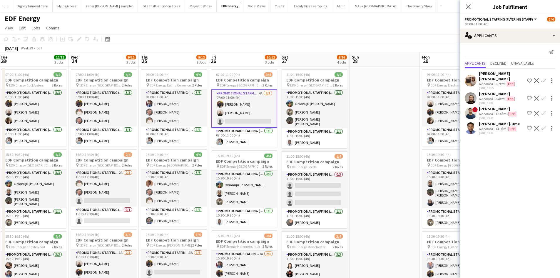
scroll to position [0, 285]
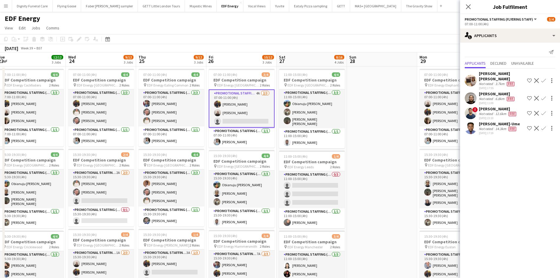
drag, startPoint x: 447, startPoint y: 116, endPoint x: 382, endPoint y: 117, distance: 65.8
click at [382, 117] on app-calendar-viewport "Fri 19 8/12 3 Jobs Sat 20 8/12 3 Jobs Sun 21 Mon 22 10/12 3 Jobs Tue 23 12/12 3…" at bounding box center [280, 236] width 560 height 369
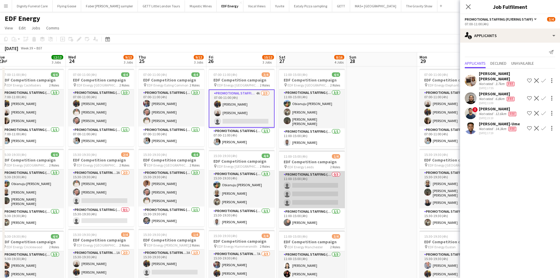
click at [312, 189] on app-card-role "Promotional Staffing (Flyering Staff) 0/3 11:00-15:00 (4h) single-neutral-actio…" at bounding box center [312, 189] width 66 height 37
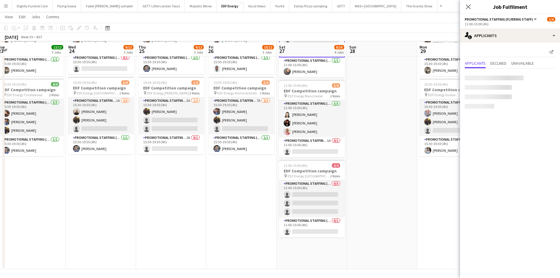
scroll to position [153, 0]
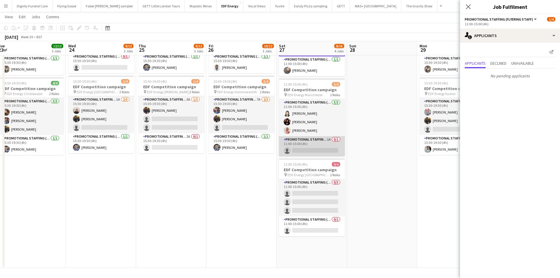
click at [312, 152] on app-card-role "Promotional Staffing (Team Leader) 1A 0/1 11:00-15:00 (4h) single-neutral-actio…" at bounding box center [312, 146] width 66 height 20
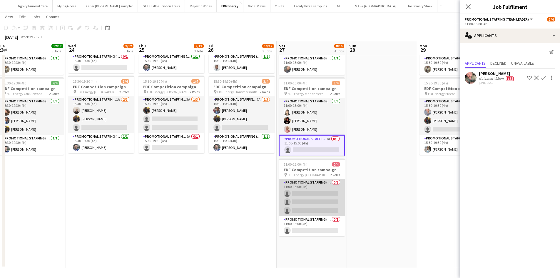
click at [311, 202] on app-card-role "Promotional Staffing (Flyering Staff) 0/3 11:00-15:00 (4h) single-neutral-actio…" at bounding box center [312, 197] width 66 height 37
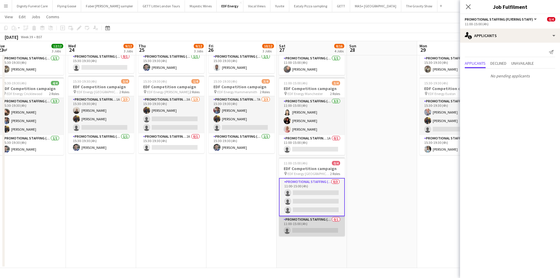
click at [312, 228] on app-card-role "Promotional Staffing (Team Leader) 0/1 11:00-15:00 (4h) single-neutral-actions" at bounding box center [312, 226] width 66 height 20
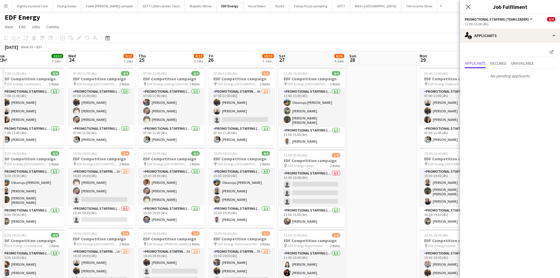
scroll to position [0, 0]
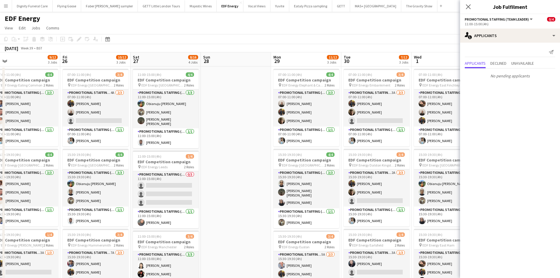
drag, startPoint x: 392, startPoint y: 155, endPoint x: 246, endPoint y: 144, distance: 147.1
click at [246, 151] on app-calendar-viewport "Sun 21 Mon 22 10/12 3 Jobs Tue 23 12/12 3 Jobs Wed 24 9/12 3 Jobs Thu 25 9/12 3…" at bounding box center [280, 236] width 560 height 369
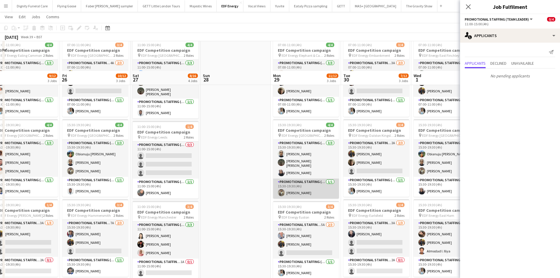
scroll to position [59, 0]
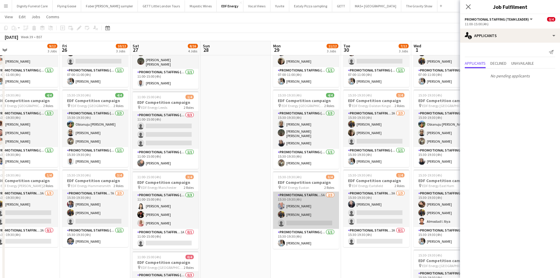
click at [310, 223] on app-card-role "Promotional Staffing (Flyering Staff) 5A [DATE] 15:30-19:30 (4h) [PERSON_NAME] …" at bounding box center [306, 210] width 66 height 37
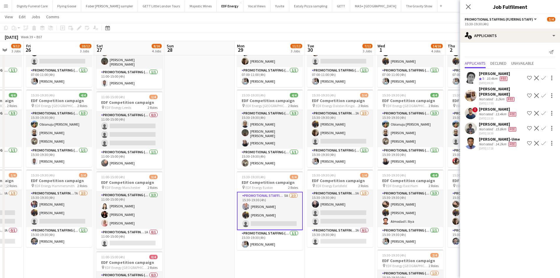
scroll to position [0, 229]
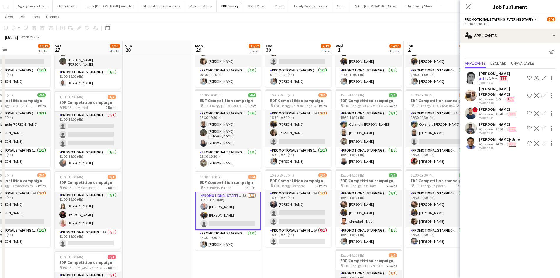
drag, startPoint x: 241, startPoint y: 152, endPoint x: 163, endPoint y: 149, distance: 77.9
click at [163, 149] on app-calendar-viewport "Tue 23 12/12 3 Jobs Wed 24 9/12 3 Jobs Thu 25 9/12 3 Jobs Fri 26 10/12 3 Jobs S…" at bounding box center [280, 162] width 560 height 397
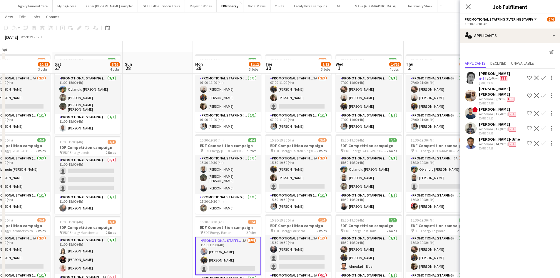
scroll to position [0, 0]
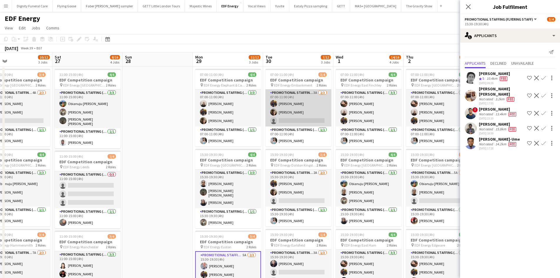
click at [304, 118] on app-card-role "Promotional Staffing (Flyering Staff) 3A [DATE] 07:00-11:00 (4h) [PERSON_NAME] …" at bounding box center [298, 107] width 66 height 37
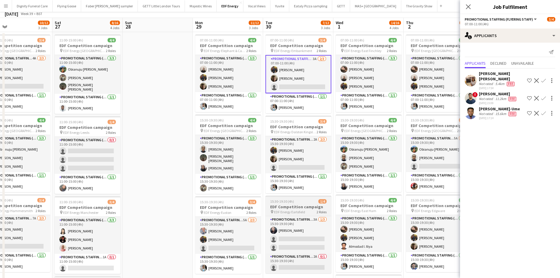
scroll to position [88, 0]
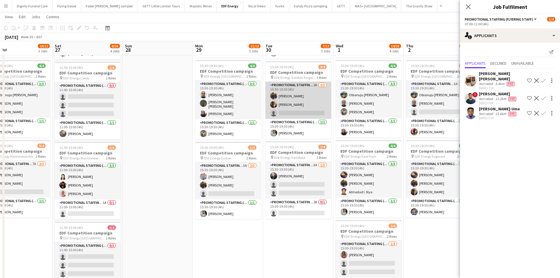
click at [297, 113] on app-card-role "Promotional Staffing (Flyering Staff) 2A [DATE] 15:30-19:30 (4h) [PERSON_NAME] …" at bounding box center [298, 100] width 66 height 37
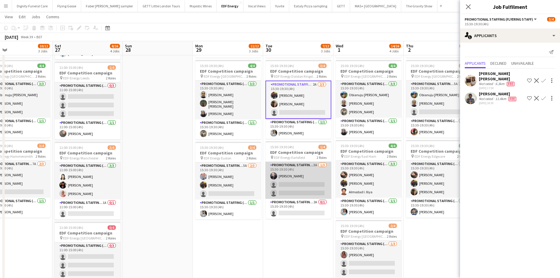
click at [307, 190] on app-card-role "Promotional Staffing (Flyering Staff) 3A [DATE] 15:30-19:30 (4h) [PERSON_NAME] …" at bounding box center [298, 180] width 66 height 37
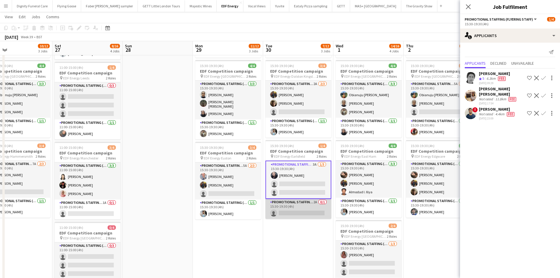
click at [300, 213] on app-card-role "Promotional Staffing (Team Leader) 2A 0/1 15:30-19:30 (4h) single-neutral-actio…" at bounding box center [298, 209] width 66 height 20
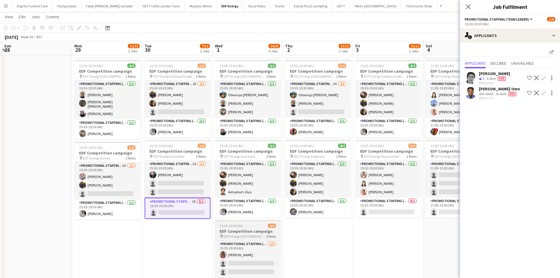
drag, startPoint x: 298, startPoint y: 245, endPoint x: 249, endPoint y: 239, distance: 49.4
click at [181, 231] on app-calendar-viewport "Thu 25 9/12 3 Jobs Fri 26 10/12 3 Jobs Sat 27 8/16 4 Jobs Sun 28 Mon 29 11/12 3…" at bounding box center [280, 133] width 560 height 397
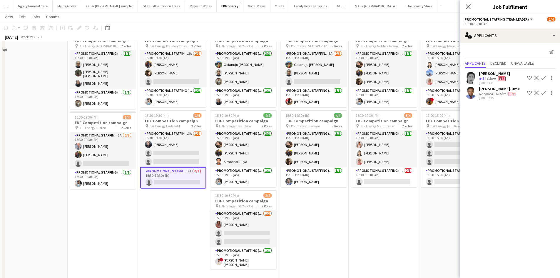
scroll to position [147, 0]
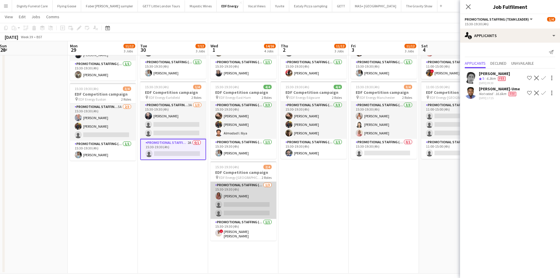
click at [249, 208] on app-card-role "Promotional Staffing (Flyering Staff) [DATE] 15:30-19:30 (4h) [PERSON_NAME] sin…" at bounding box center [243, 200] width 66 height 37
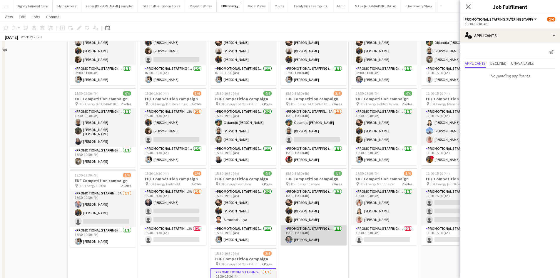
scroll to position [0, 0]
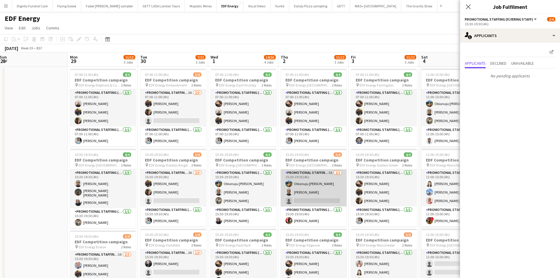
click at [316, 196] on app-card-role "Promotional Staffing (Flyering Staff) 5A [DATE] 15:30-19:30 (4h) Obianuju [PERS…" at bounding box center [314, 187] width 66 height 37
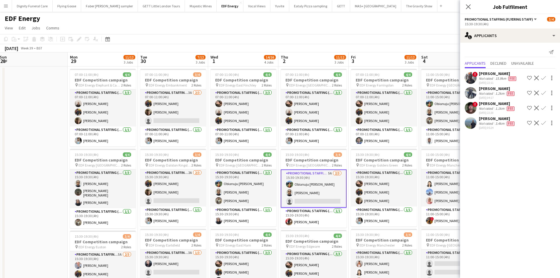
click at [543, 91] on app-icon "Confirm" at bounding box center [543, 93] width 5 height 5
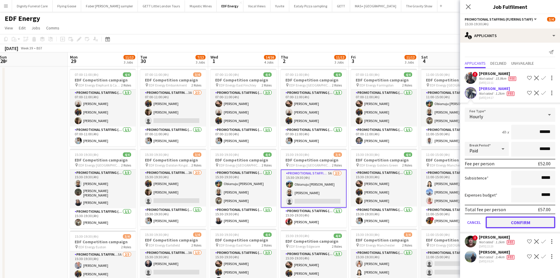
click at [529, 220] on button "Confirm" at bounding box center [521, 222] width 70 height 12
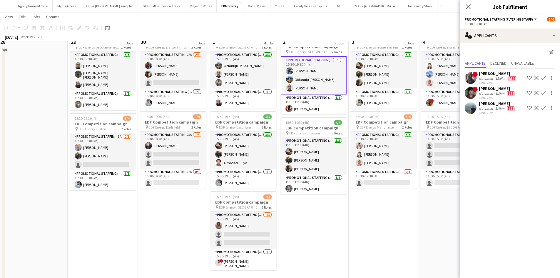
scroll to position [118, 0]
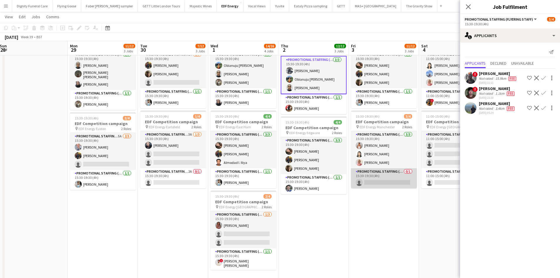
click at [392, 181] on app-card-role "Promotional Staffing (Team Leader) 0/1 15:30-19:30 (4h) single-neutral-actions" at bounding box center [384, 178] width 66 height 20
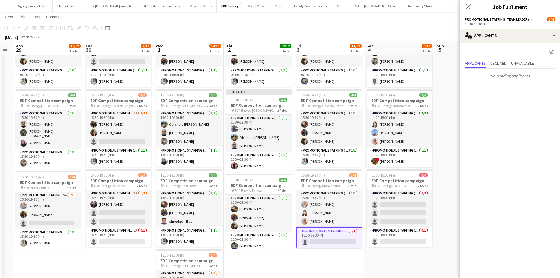
scroll to position [0, 280]
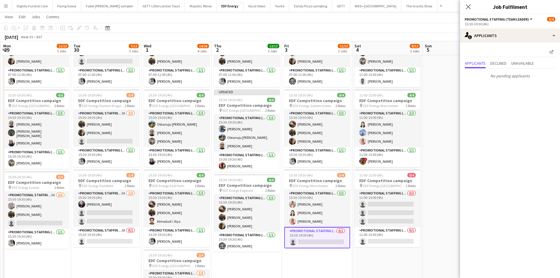
drag, startPoint x: 364, startPoint y: 211, endPoint x: 307, endPoint y: 210, distance: 57.0
click at [307, 210] on app-calendar-viewport "Thu 25 9/12 3 Jobs Fri 26 10/12 3 Jobs Sat 27 8/16 4 Jobs Sun 28 Mon 29 11/12 3…" at bounding box center [280, 162] width 560 height 397
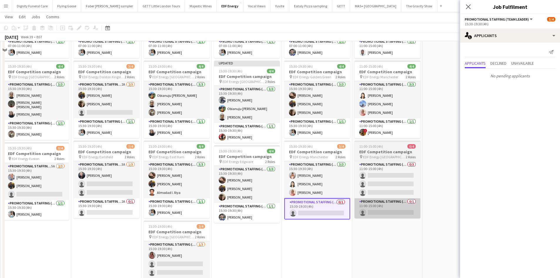
scroll to position [88, 0]
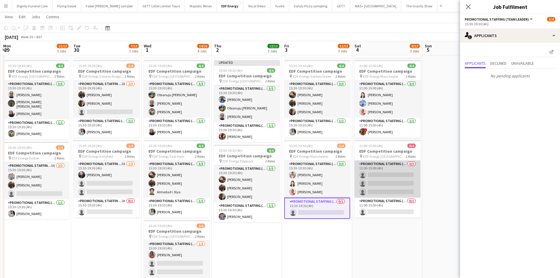
click at [398, 180] on app-card-role "Promotional Staffing (Flyering Staff) 0/3 11:00-15:00 (4h) single-neutral-actio…" at bounding box center [387, 178] width 66 height 37
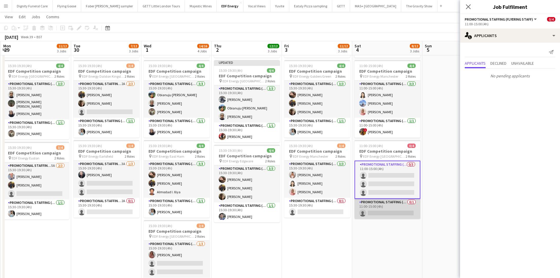
click at [399, 212] on app-card-role "Promotional Staffing (Team Leader) 0/1 11:00-15:00 (4h) single-neutral-actions" at bounding box center [387, 209] width 66 height 20
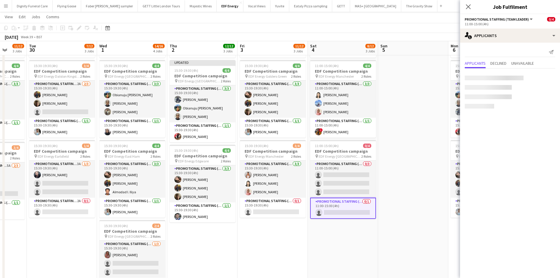
drag, startPoint x: 404, startPoint y: 238, endPoint x: 204, endPoint y: 224, distance: 199.8
click at [204, 224] on app-calendar-viewport "Sat 27 8/16 4 Jobs Sun 28 Mon 29 11/12 3 Jobs Tue 30 7/12 3 Jobs Wed 1 14/16 4 …" at bounding box center [280, 133] width 560 height 397
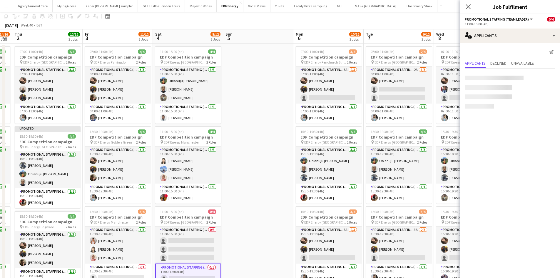
scroll to position [0, 0]
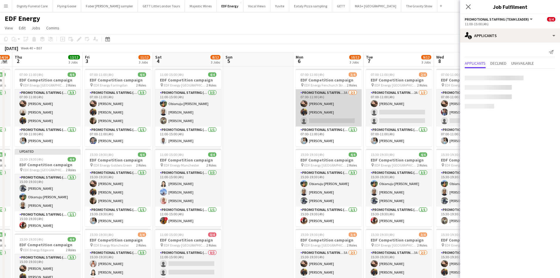
click at [334, 120] on app-card-role "Promotional Staffing (Flyering Staff) 3A [DATE] 07:00-11:00 (4h) [PERSON_NAME] …" at bounding box center [329, 107] width 66 height 37
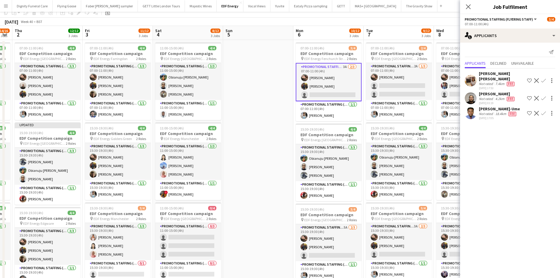
scroll to position [59, 0]
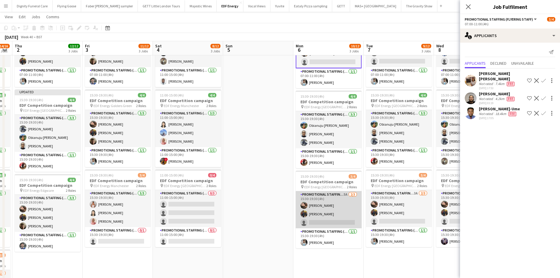
click at [336, 220] on app-card-role "Promotional Staffing (Flyering Staff) 5A [DATE] 15:30-19:30 (4h) [PERSON_NAME] …" at bounding box center [329, 209] width 66 height 37
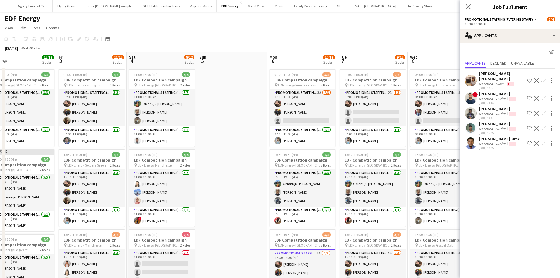
scroll to position [0, 278]
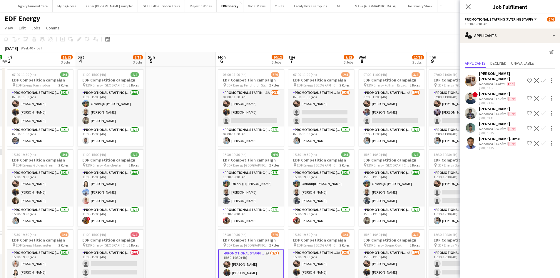
drag, startPoint x: 262, startPoint y: 163, endPoint x: 185, endPoint y: 153, distance: 77.7
click at [182, 155] on app-calendar-viewport "Mon 29 11/12 3 Jobs Tue 30 7/12 3 Jobs Wed 1 14/16 4 Jobs Thu 2 12/12 3 Jobs Fr…" at bounding box center [280, 236] width 560 height 369
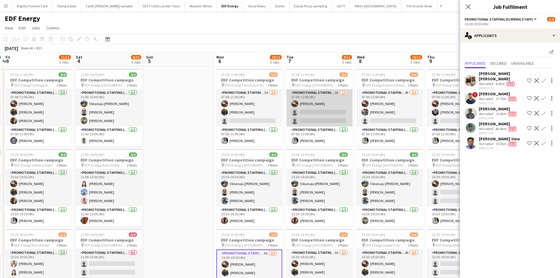
click at [327, 114] on app-card-role "Promotional Staffing (Flyering Staff) 2A [DATE] 07:00-11:00 (4h) [PERSON_NAME] …" at bounding box center [320, 107] width 66 height 37
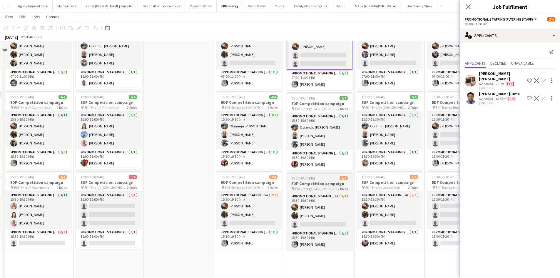
scroll to position [59, 0]
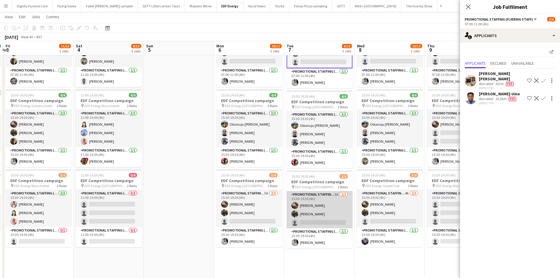
click at [332, 217] on app-card-role "Promotional Staffing (Flyering Staff) 3A [DATE] 15:30-19:30 (4h) [PERSON_NAME] …" at bounding box center [320, 209] width 66 height 37
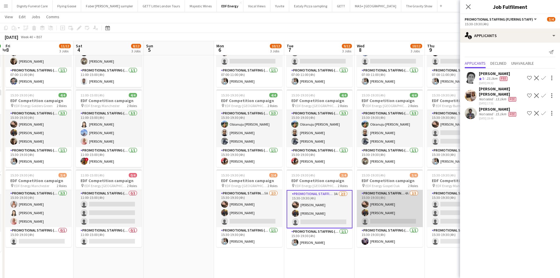
click at [389, 221] on app-card-role "Promotional Staffing (Flyering Staff) 4A [DATE] 15:30-19:30 (4h) [PERSON_NAME] …" at bounding box center [390, 208] width 66 height 37
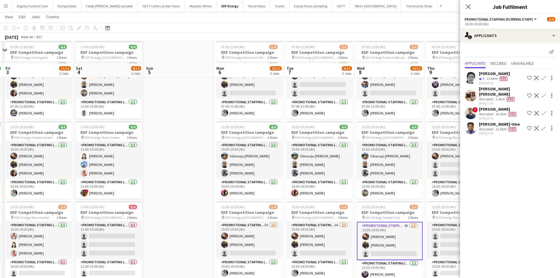
scroll to position [0, 0]
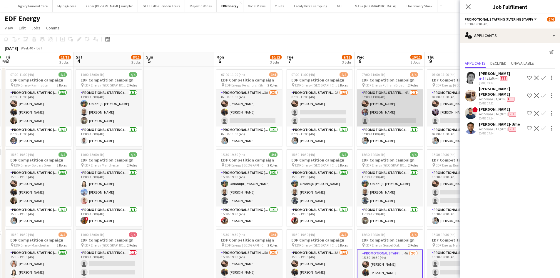
click at [398, 118] on app-card-role "Promotional Staffing (Flyering Staff) 4A [DATE] 07:00-11:00 (4h) [PERSON_NAME] …" at bounding box center [390, 107] width 66 height 37
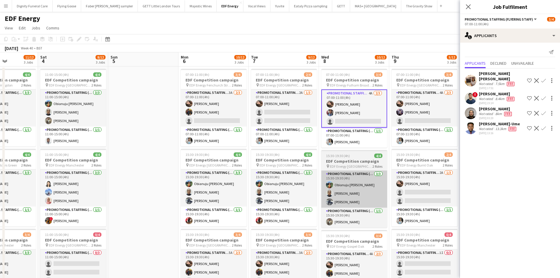
drag, startPoint x: 357, startPoint y: 185, endPoint x: 214, endPoint y: 178, distance: 143.6
click at [214, 179] on app-calendar-viewport "Wed 1 14/16 4 Jobs Thu 2 12/12 3 Jobs Fri 3 11/12 3 Jobs Sat 4 8/12 3 Jobs Sun …" at bounding box center [280, 236] width 560 height 369
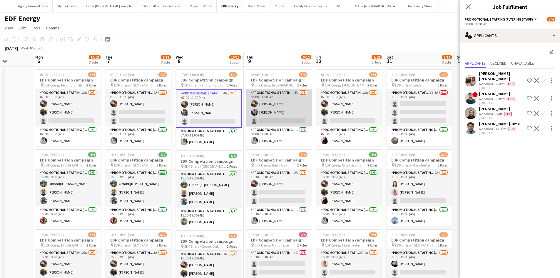
click at [291, 113] on app-card-role "Promotional Staffing (Flyering Staff) 4A [DATE] 07:00-11:00 (4h) [PERSON_NAME] …" at bounding box center [279, 107] width 66 height 37
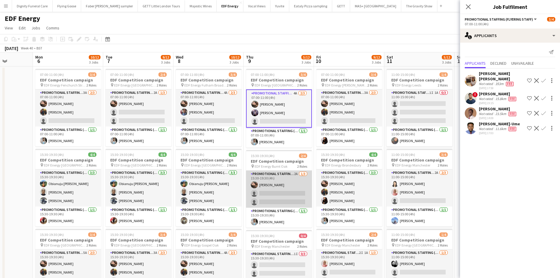
click at [275, 191] on app-card-role "Promotional Staffing (Flyering Staff) 2A [DATE] 15:30-19:30 (4h) [PERSON_NAME] …" at bounding box center [279, 188] width 66 height 37
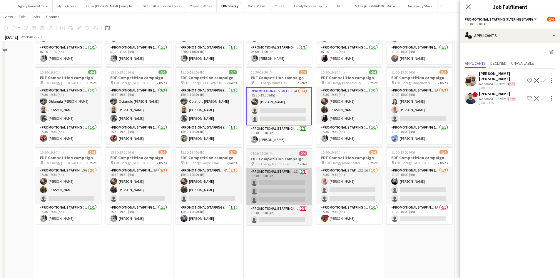
scroll to position [88, 0]
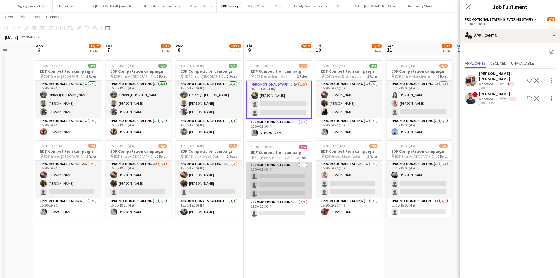
click at [289, 182] on app-card-role "Promotional Staffing (Flyering Staff) 1I 0/3 15:30-19:30 (4h) single-neutral-ac…" at bounding box center [279, 180] width 66 height 37
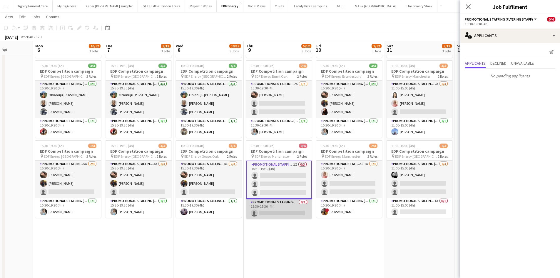
click at [270, 212] on app-card-role "Promotional Staffing (Team Leader) 0/1 15:30-19:30 (4h) single-neutral-actions" at bounding box center [279, 209] width 66 height 20
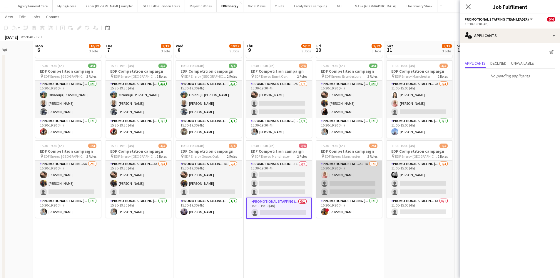
scroll to position [0, 178]
click at [362, 183] on app-card-role "Promotional Staffing (Flyering Staff) 2I 1A [DATE] 15:30-19:30 (4h) [PERSON_NAM…" at bounding box center [350, 178] width 66 height 37
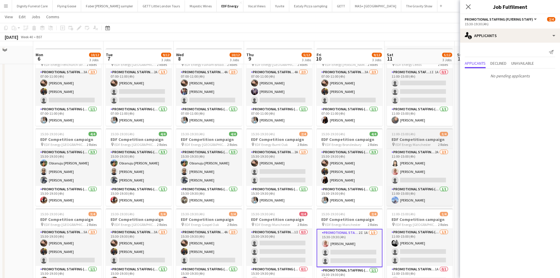
scroll to position [0, 0]
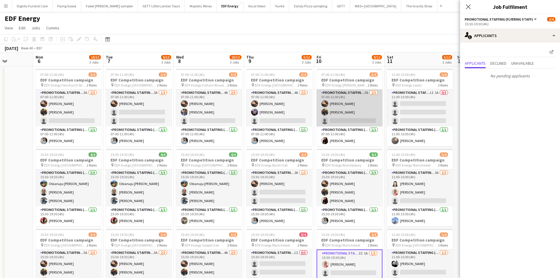
click at [357, 119] on app-card-role "Promotional Staffing (Flyering Staff) 3A [DATE] 07:00-11:00 (4h) [PERSON_NAME] …" at bounding box center [350, 107] width 66 height 37
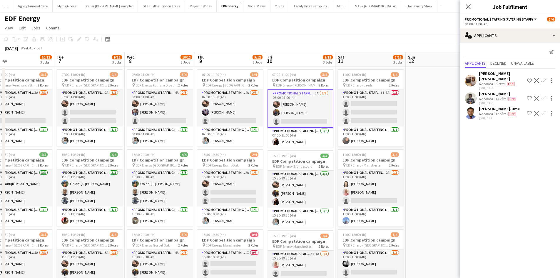
scroll to position [0, 270]
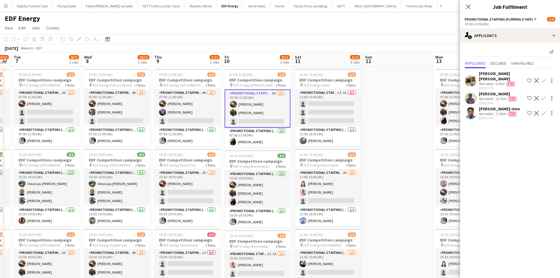
drag, startPoint x: 357, startPoint y: 174, endPoint x: 275, endPoint y: 168, distance: 81.9
click at [275, 168] on app-calendar-viewport "Fri 3 11/12 3 Jobs Sat 4 8/12 3 Jobs Sun 5 Mon 6 10/12 3 Jobs Tue 7 9/12 3 Jobs…" at bounding box center [280, 236] width 560 height 369
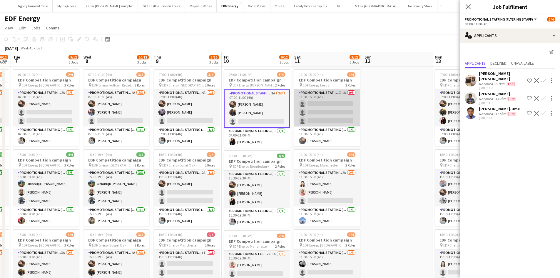
click at [330, 108] on app-card-role "Promotional Staffing (Flyering Staff) 1I 1A 0/3 11:00-15:00 (4h) single-neutral…" at bounding box center [327, 107] width 66 height 37
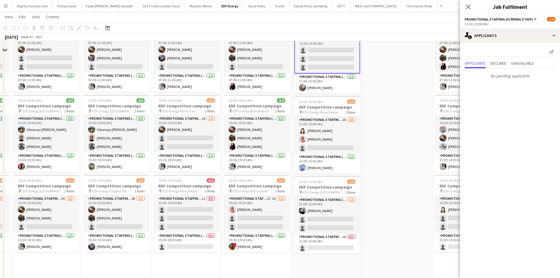
scroll to position [59, 0]
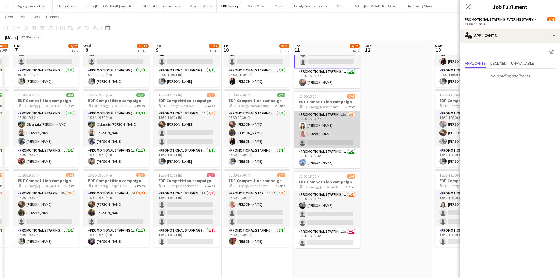
click at [334, 140] on app-card-role "Promotional Staffing (Flyering Staff) 2A [DATE] 11:00-15:00 (4h) [PERSON_NAME] …" at bounding box center [327, 129] width 66 height 37
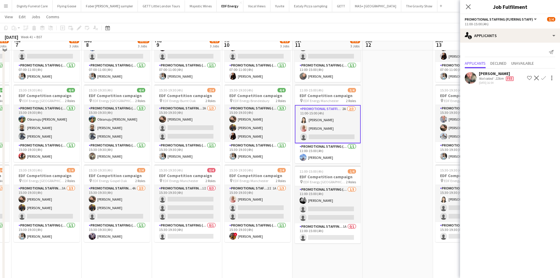
scroll to position [118, 0]
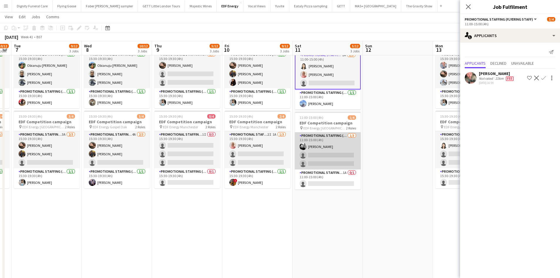
click at [333, 153] on app-card-role "Promotional Staffing (Flyering Staff) [DATE] 11:00-15:00 (4h) [PERSON_NAME] sin…" at bounding box center [328, 150] width 66 height 37
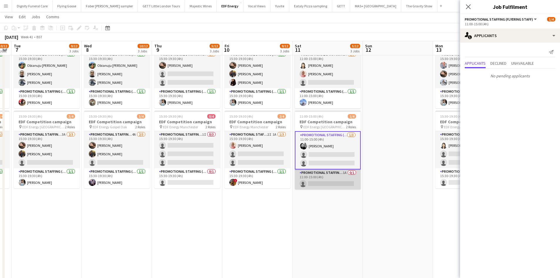
click at [325, 182] on app-card-role "Promotional Staffing (Team Leader) 1A 0/1 11:00-15:00 (4h) single-neutral-actio…" at bounding box center [328, 179] width 66 height 20
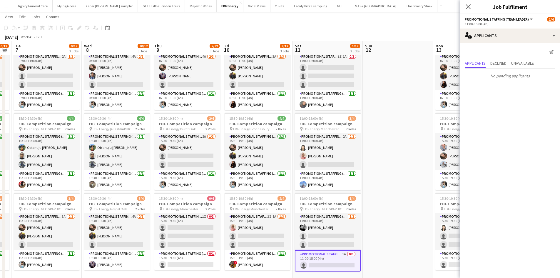
scroll to position [0, 0]
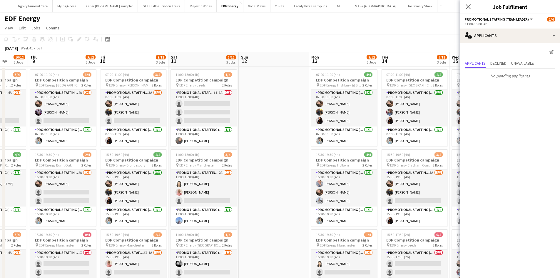
drag, startPoint x: 421, startPoint y: 167, endPoint x: 286, endPoint y: 156, distance: 135.0
click at [286, 156] on app-calendar-viewport "Sun 5 Mon 6 10/12 3 Jobs Tue 7 9/12 3 Jobs Wed 8 10/12 3 Jobs Thu 9 5/12 3 Jobs…" at bounding box center [280, 236] width 560 height 369
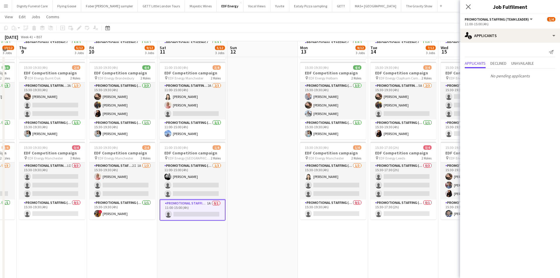
scroll to position [88, 0]
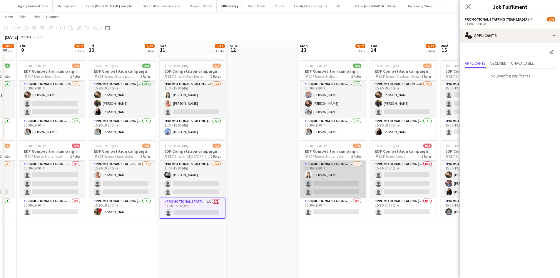
click at [345, 185] on app-card-role "Promotional Staffing (Flyering Staff) [DATE] 15:30-19:30 (4h) [PERSON_NAME] sin…" at bounding box center [333, 178] width 66 height 37
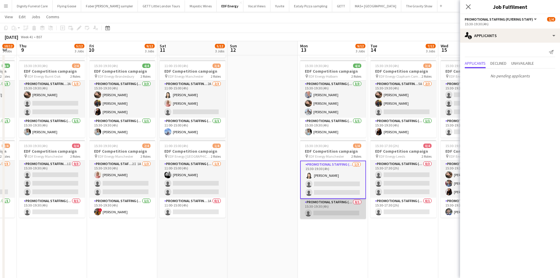
click at [330, 212] on app-card-role "Promotional Staffing (Team Leader) 0/1 15:30-19:30 (4h) single-neutral-actions" at bounding box center [333, 209] width 66 height 20
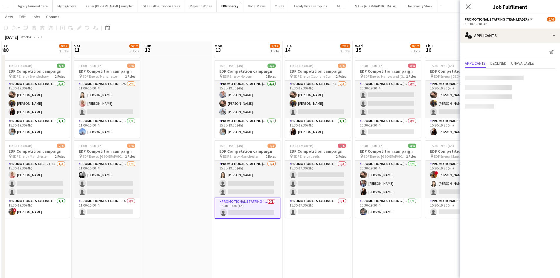
drag, startPoint x: 364, startPoint y: 243, endPoint x: 307, endPoint y: 243, distance: 57.6
click at [299, 240] on app-calendar-viewport "Tue 7 9/12 3 Jobs Wed 8 10/12 3 Jobs Thu 9 5/12 3 Jobs Fri 10 9/12 3 Jobs Sat 1…" at bounding box center [280, 133] width 560 height 397
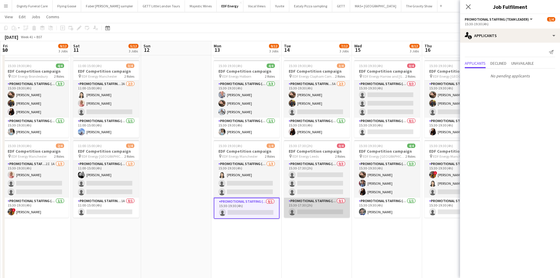
click at [326, 214] on app-card-role "Promotional Staffing (Team Leader) 0/1 15:30-17:30 (2h) single-neutral-actions" at bounding box center [317, 208] width 66 height 20
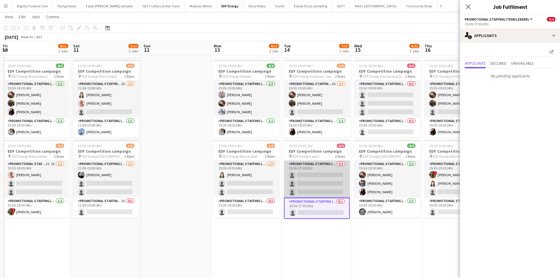
click at [315, 177] on app-card-role "Promotional Staffing (Flyering Staff) 0/3 15:30-17:30 (2h) single-neutral-actio…" at bounding box center [317, 178] width 66 height 37
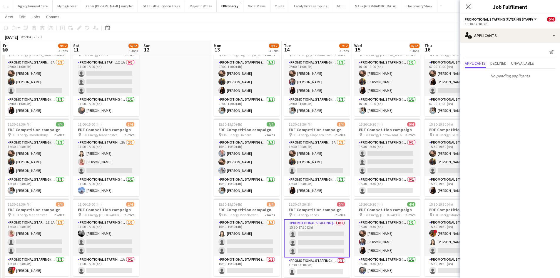
scroll to position [29, 0]
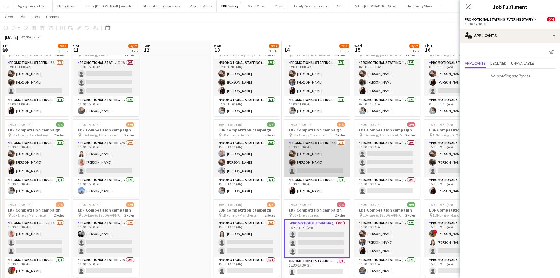
click at [325, 170] on app-card-role "Promotional Staffing (Flyering Staff) 5A [DATE] 15:30-19:30 (4h) [PERSON_NAME] …" at bounding box center [317, 157] width 66 height 37
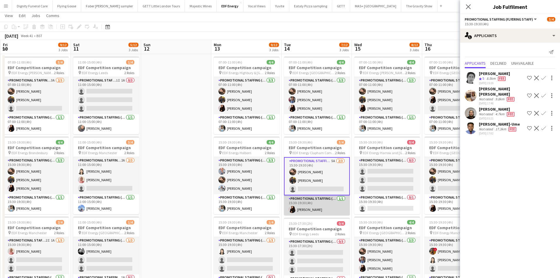
scroll to position [0, 0]
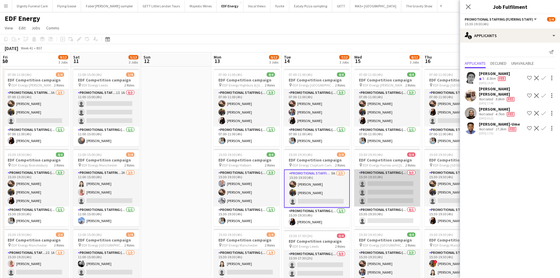
click at [404, 182] on app-card-role "Promotional Staffing (Flyering Staff) 0/3 15:30-19:30 (4h) single-neutral-actio…" at bounding box center [387, 187] width 66 height 37
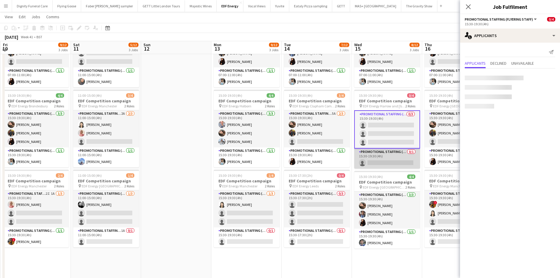
scroll to position [59, 0]
click at [389, 160] on app-card-role "Promotional Staffing (Team Leader) 0/1 15:30-19:30 (4h) single-neutral-actions" at bounding box center [387, 158] width 66 height 20
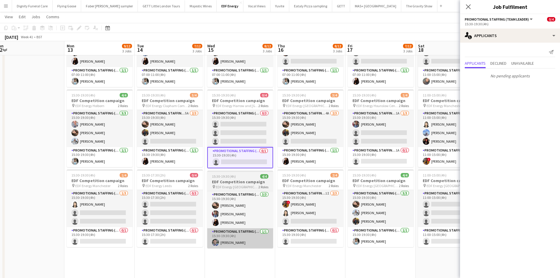
drag, startPoint x: 390, startPoint y: 259, endPoint x: 244, endPoint y: 242, distance: 147.3
click at [240, 242] on app-calendar-viewport "Thu 9 5/12 3 Jobs Fri 10 9/12 3 Jobs Sat 11 5/12 3 Jobs Sun 12 Mon 13 9/12 3 Jo…" at bounding box center [280, 162] width 560 height 397
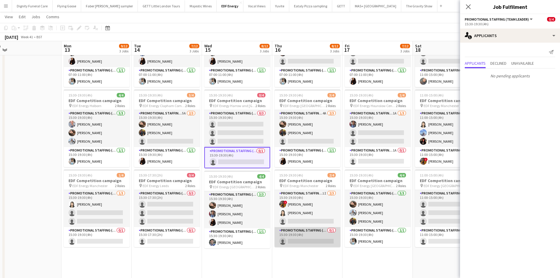
click at [308, 240] on app-card-role "Promotional Staffing (Team Leader) 0/1 15:30-19:30 (4h) single-neutral-actions" at bounding box center [308, 237] width 66 height 20
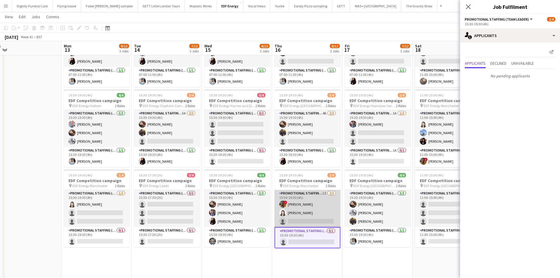
click at [307, 219] on app-card-role "Promotional Staffing (Flyering Staff) 1I [DATE] 15:30-19:30 (4h) ! [PERSON_NAME…" at bounding box center [308, 208] width 66 height 37
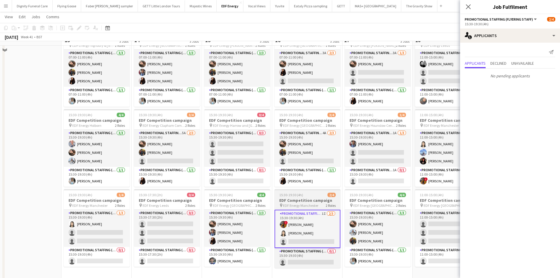
scroll to position [29, 0]
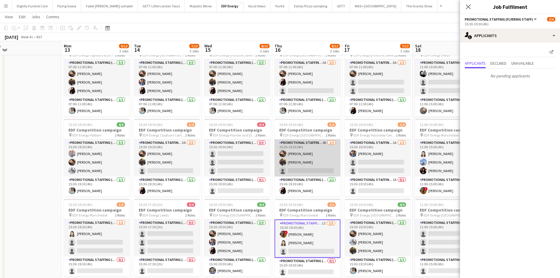
click at [304, 170] on app-card-role "Promotional Staffing (Flyering Staff) 4A [DATE] 15:30-19:30 (4h) [PERSON_NAME] …" at bounding box center [308, 157] width 66 height 37
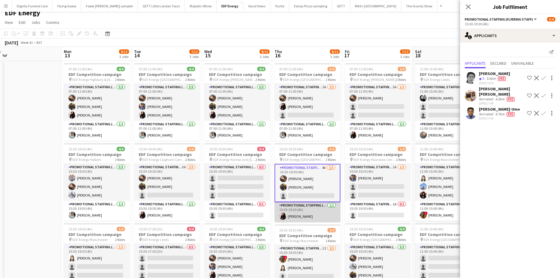
scroll to position [0, 0]
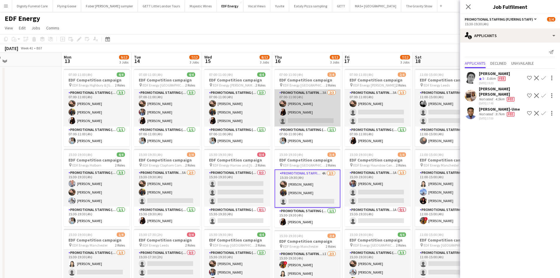
click at [311, 119] on app-card-role "Promotional Staffing (Flyering Staff) 3A [DATE] 07:00-11:00 (4h) [PERSON_NAME] …" at bounding box center [308, 107] width 66 height 37
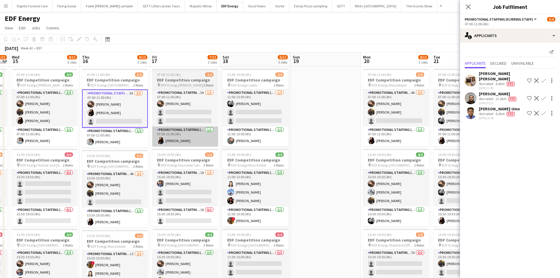
scroll to position [0, 200]
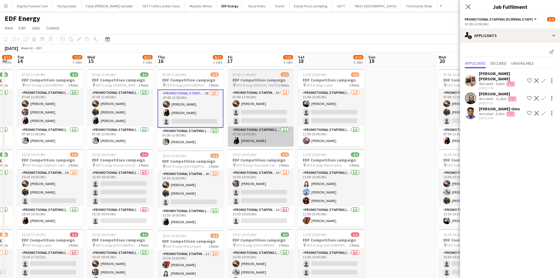
drag, startPoint x: 251, startPoint y: 181, endPoint x: 245, endPoint y: 144, distance: 37.2
click at [183, 177] on app-calendar-viewport "Sat 11 5/12 3 Jobs Sun 12 Mon 13 9/12 3 Jobs Tue 14 7/12 3 Jobs Wed 15 8/12 3 J…" at bounding box center [280, 236] width 560 height 369
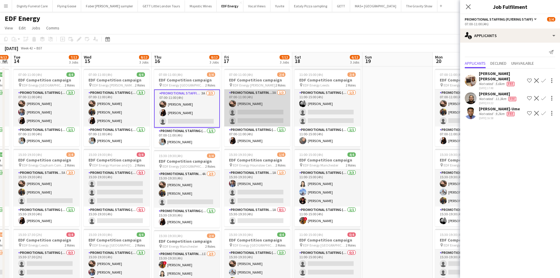
click at [265, 116] on app-card-role "Promotional Staffing (Flyering Staff) 3A [DATE] 07:00-11:00 (4h) [PERSON_NAME] …" at bounding box center [257, 107] width 66 height 37
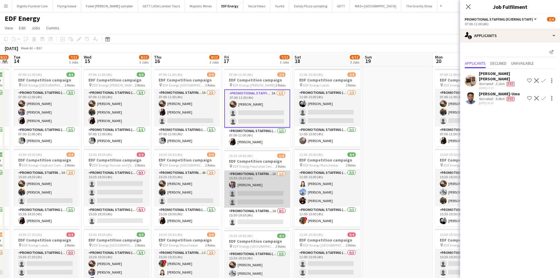
click at [261, 190] on app-card-role "Promotional Staffing (Flyering Staff) 1A [DATE] 15:30-19:30 (4h) [PERSON_NAME] …" at bounding box center [257, 188] width 66 height 37
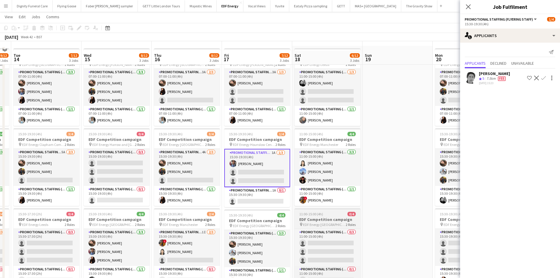
scroll to position [29, 0]
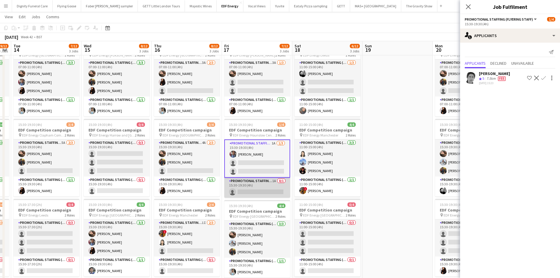
click at [259, 190] on app-card-role "Promotional Staffing (Team Leader) 1A 0/1 15:30-19:30 (4h) single-neutral-actio…" at bounding box center [257, 188] width 66 height 20
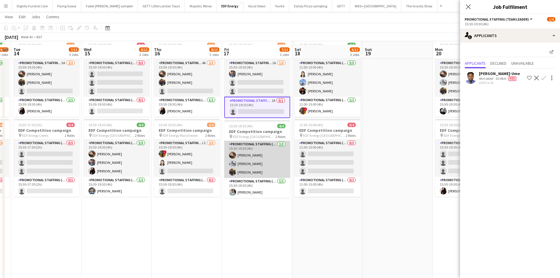
scroll to position [118, 0]
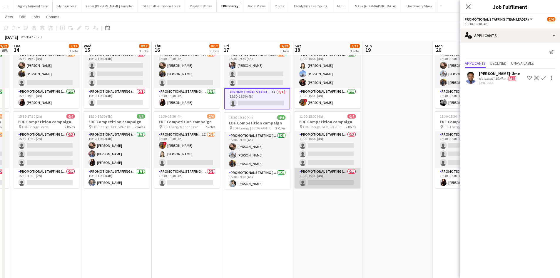
click at [330, 184] on app-card-role "Promotional Staffing (Team Leader) 0/1 11:00-15:00 (4h) single-neutral-actions" at bounding box center [328, 178] width 66 height 20
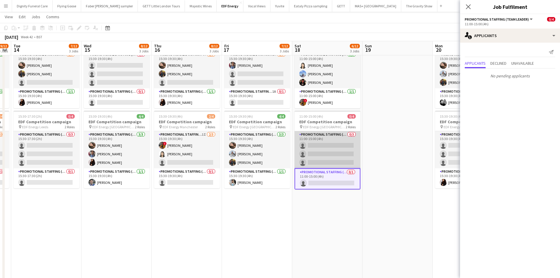
click at [335, 148] on app-card-role "Promotional Staffing (Flyering Staff) 0/3 11:00-15:00 (4h) single-neutral-actio…" at bounding box center [328, 149] width 66 height 37
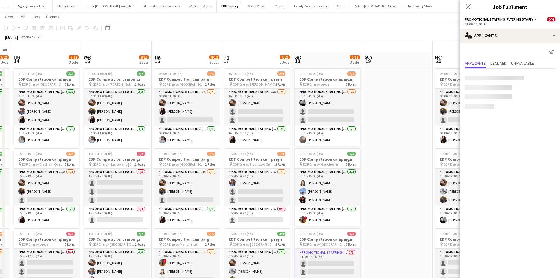
scroll to position [0, 0]
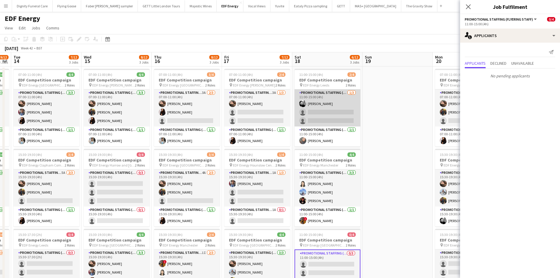
click at [334, 110] on app-card-role "Promotional Staffing (Flyering Staff) [DATE] 11:00-15:00 (4h) [PERSON_NAME] sin…" at bounding box center [328, 107] width 66 height 37
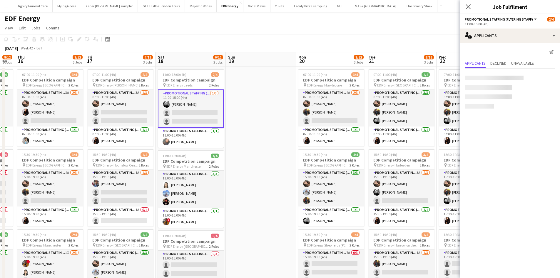
scroll to position [0, 218]
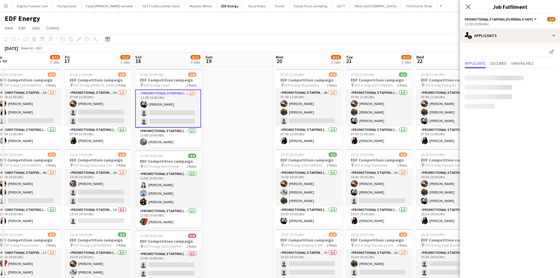
drag, startPoint x: 388, startPoint y: 148, endPoint x: 234, endPoint y: 143, distance: 154.1
click at [228, 142] on app-calendar-viewport "Mon 13 9/12 3 Jobs Tue 14 7/12 3 Jobs Wed 15 8/12 3 Jobs Thu 16 8/12 3 Jobs Fri…" at bounding box center [280, 236] width 560 height 369
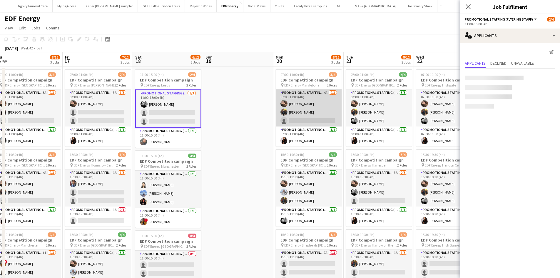
click at [315, 119] on app-card-role "Promotional Staffing (Flyering Staff) 4A [DATE] 07:00-11:00 (4h) [PERSON_NAME] …" at bounding box center [309, 107] width 66 height 37
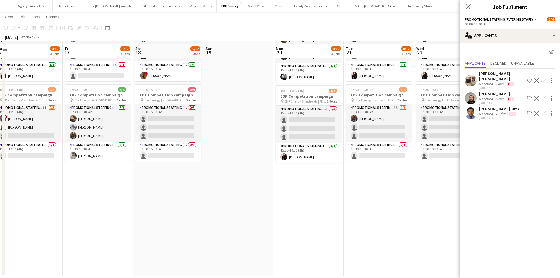
scroll to position [147, 0]
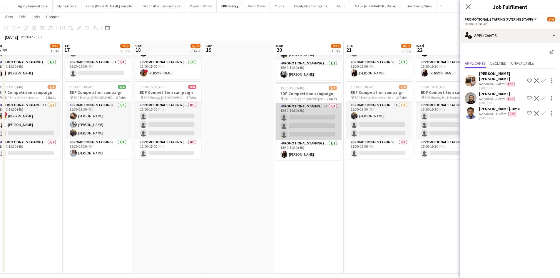
click at [312, 120] on app-card-role "Promotional Staffing (Flyering Staff) 7A 0/3 15:30-19:30 (4h) single-neutral-ac…" at bounding box center [309, 121] width 66 height 37
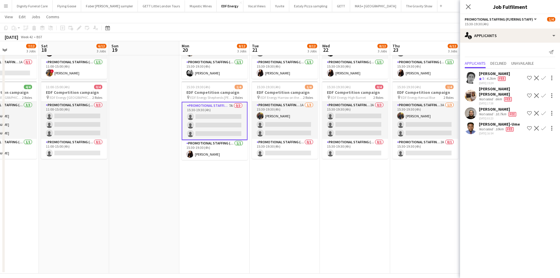
drag, startPoint x: 362, startPoint y: 189, endPoint x: 267, endPoint y: 190, distance: 94.9
click at [267, 190] on app-calendar-viewport "Wed 15 8/12 3 Jobs Thu 16 8/12 3 Jobs Fri 17 7/12 3 Jobs Sat 18 6/12 3 Jobs Sun…" at bounding box center [280, 74] width 560 height 397
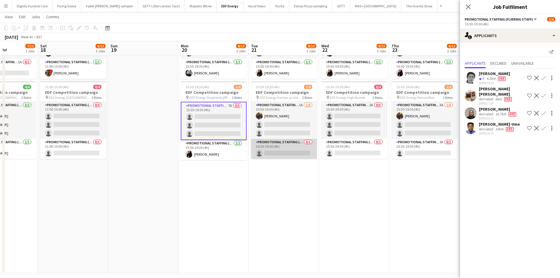
click at [282, 154] on app-card-role "Promotional Staffing (Team Leader) 0/1 15:30-19:30 (4h) single-neutral-actions" at bounding box center [284, 149] width 66 height 20
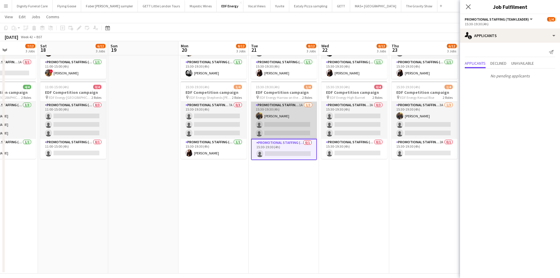
click at [295, 123] on app-card-role "Promotional Staffing (Flyering Staff) 1A [DATE] 15:30-19:30 (4h) [PERSON_NAME] …" at bounding box center [284, 120] width 66 height 37
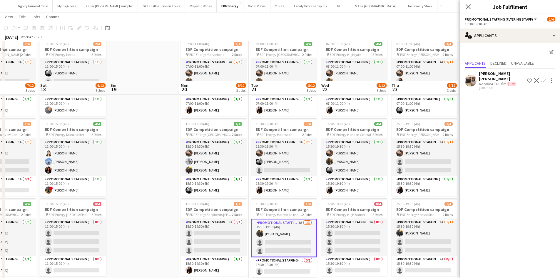
scroll to position [29, 0]
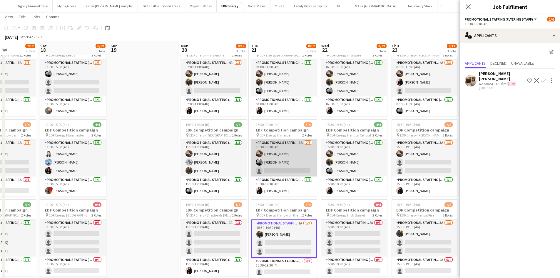
click at [286, 167] on app-card-role "Promotional Staffing (Flyering Staff) 3A [DATE] 15:30-19:30 (4h) [PERSON_NAME] …" at bounding box center [284, 157] width 66 height 37
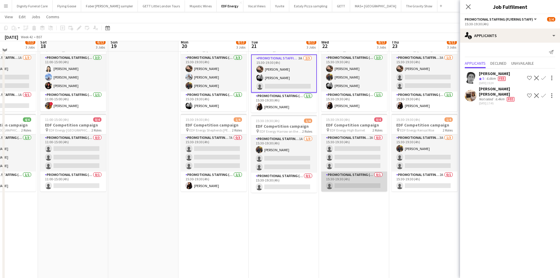
scroll to position [118, 0]
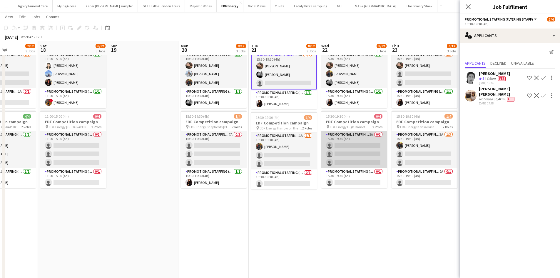
click at [362, 143] on app-card-role "Promotional Staffing (Flyering Staff) 2A 0/3 15:30-19:30 (4h) single-neutral-ac…" at bounding box center [354, 149] width 66 height 37
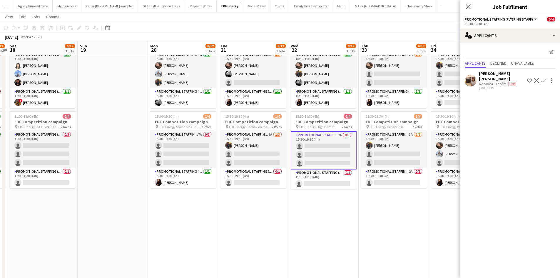
scroll to position [0, 224]
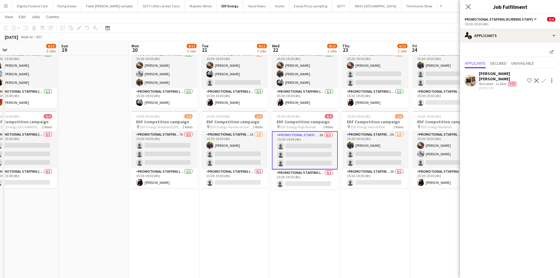
drag, startPoint x: 400, startPoint y: 216, endPoint x: 346, endPoint y: 204, distance: 55.7
click at [349, 210] on app-calendar-viewport "Wed 15 8/12 3 Jobs Thu 16 8/12 3 Jobs Fri 17 7/12 3 Jobs Sat 18 6/12 3 Jobs Sun…" at bounding box center [280, 103] width 560 height 397
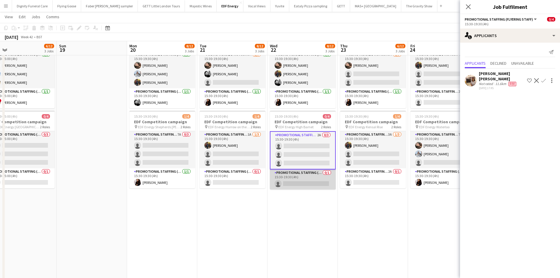
click at [315, 180] on app-card-role "Promotional Staffing (Team Leader) 0/1 15:30-19:30 (4h) single-neutral-actions" at bounding box center [303, 179] width 66 height 20
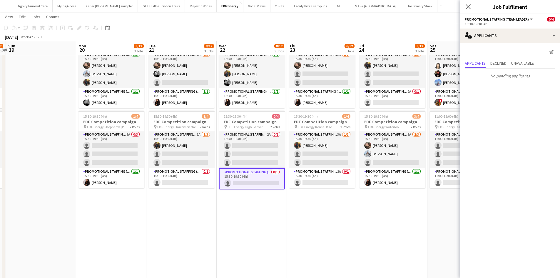
drag, startPoint x: 348, startPoint y: 216, endPoint x: 324, endPoint y: 214, distance: 24.2
click at [324, 214] on app-calendar-viewport "Wed 15 8/12 3 Jobs Thu 16 8/12 3 Jobs Fri 17 7/12 3 Jobs Sat 18 6/12 3 Jobs Sun…" at bounding box center [280, 103] width 560 height 397
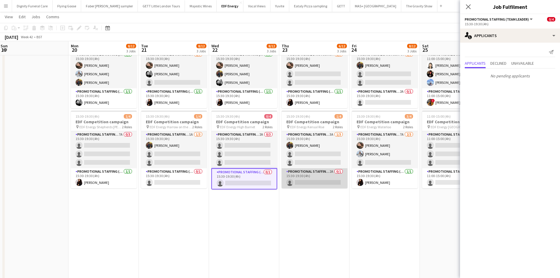
click at [314, 181] on app-card-role "Promotional Staffing (Team Leader) 2A 0/1 15:30-19:30 (4h) single-neutral-actio…" at bounding box center [315, 178] width 66 height 20
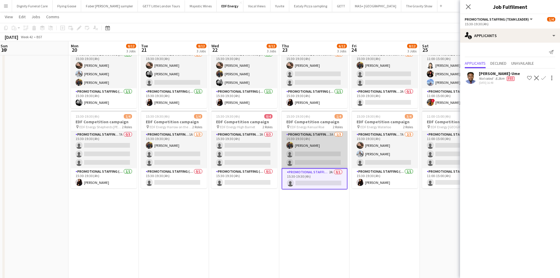
click at [317, 150] on app-card-role "Promotional Staffing (Flyering Staff) 3A [DATE] 15:30-19:30 (4h) [PERSON_NAME] …" at bounding box center [315, 149] width 66 height 37
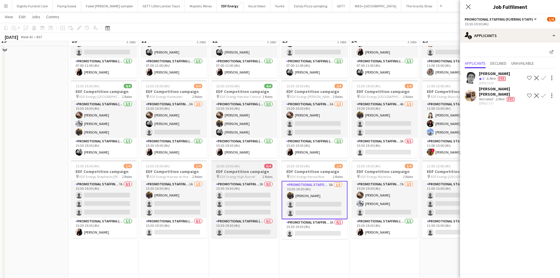
scroll to position [59, 0]
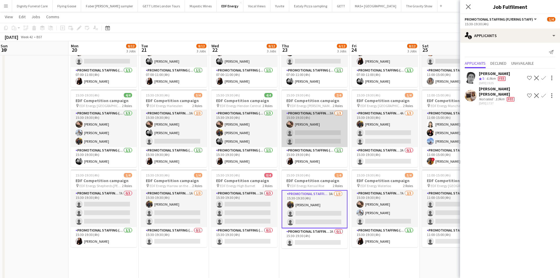
click at [312, 127] on app-card-role "Promotional Staffing (Flyering Staff) 3A [DATE] 15:30-19:30 (4h) [PERSON_NAME] …" at bounding box center [315, 128] width 66 height 37
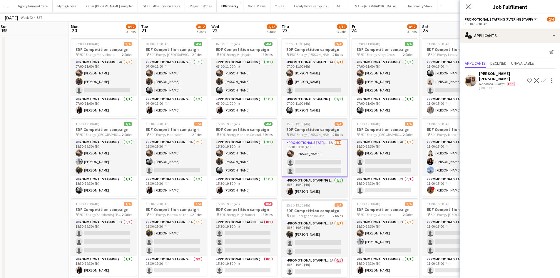
scroll to position [0, 0]
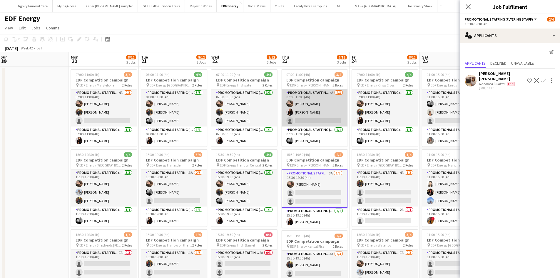
click at [302, 119] on app-card-role "Promotional Staffing (Flyering Staff) 4A [DATE] 07:00-11:00 (4h) [PERSON_NAME] …" at bounding box center [315, 107] width 66 height 37
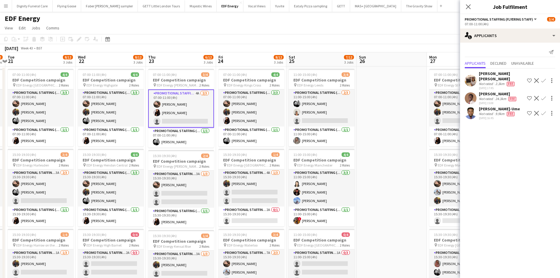
drag, startPoint x: 334, startPoint y: 168, endPoint x: 200, endPoint y: 159, distance: 134.0
click at [200, 159] on app-calendar-viewport "Fri 17 7/12 3 Jobs Sat 18 6/12 3 Jobs Sun 19 Mon 20 8/12 3 Jobs Tue 21 8/12 3 J…" at bounding box center [280, 236] width 560 height 369
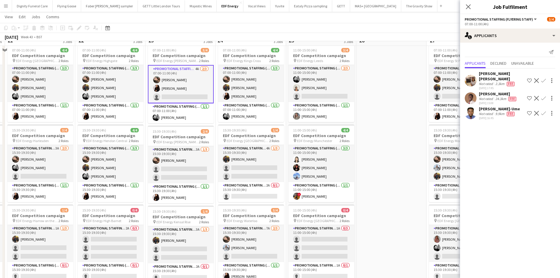
scroll to position [29, 0]
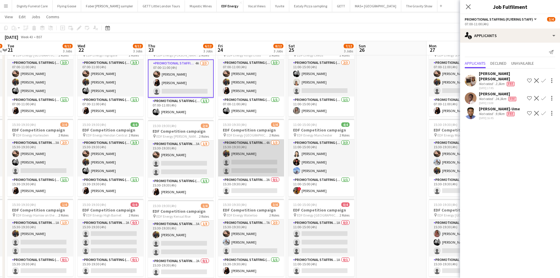
click at [250, 161] on app-card-role "Promotional Staffing (Flyering Staff) 4A [DATE] 15:30-19:30 (4h) [PERSON_NAME] …" at bounding box center [251, 157] width 66 height 37
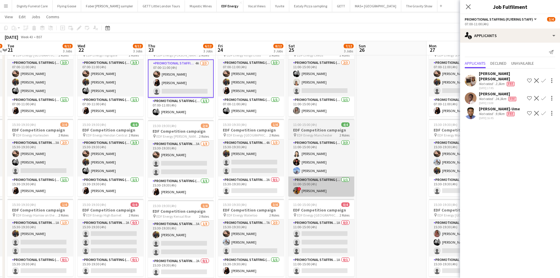
scroll to position [0, 276]
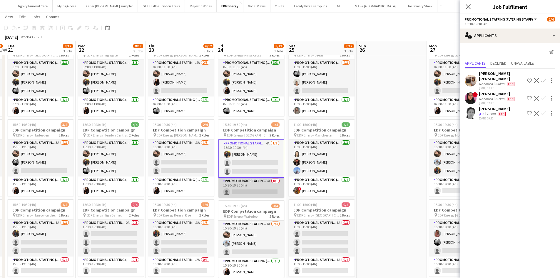
click at [254, 189] on app-card-role "Promotional Staffing (Team Leader) 2A 0/1 15:30-19:30 (4h) single-neutral-actio…" at bounding box center [251, 188] width 66 height 20
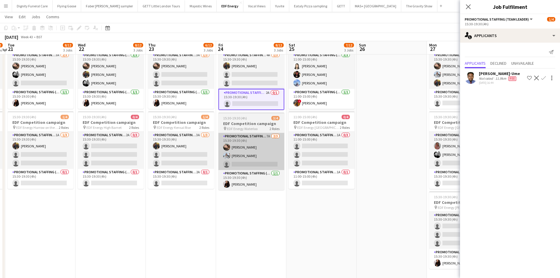
scroll to position [118, 0]
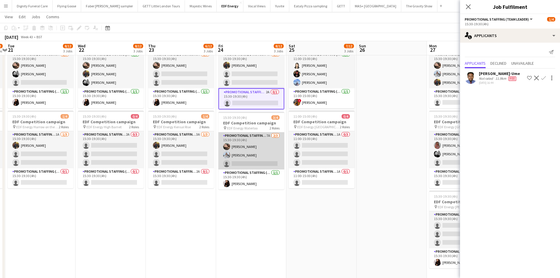
click at [248, 158] on app-card-role "Promotional Staffing (Flyering Staff) 7A [DATE] 15:30-19:30 (4h) [PERSON_NAME] …" at bounding box center [251, 150] width 66 height 37
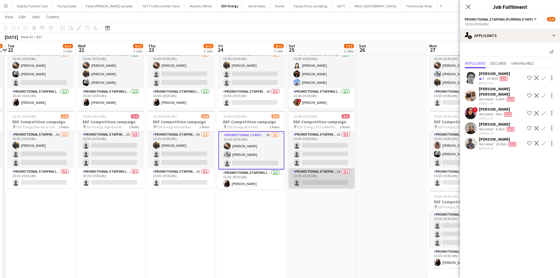
click at [319, 183] on app-card-role "Promotional Staffing (Team Leader) 1A 0/1 11:00-15:00 (4h) single-neutral-actio…" at bounding box center [322, 178] width 66 height 20
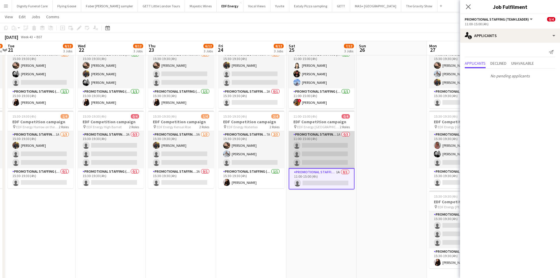
click at [315, 150] on app-card-role "Promotional Staffing (Flyering Staff) 1A 0/3 11:00-15:00 (4h) single-neutral-ac…" at bounding box center [322, 149] width 66 height 37
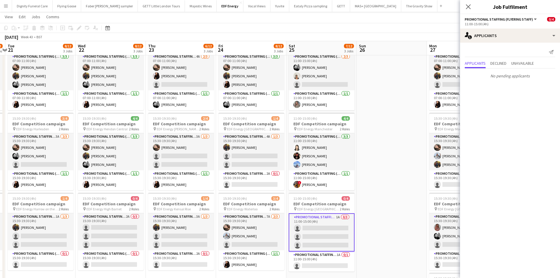
scroll to position [29, 0]
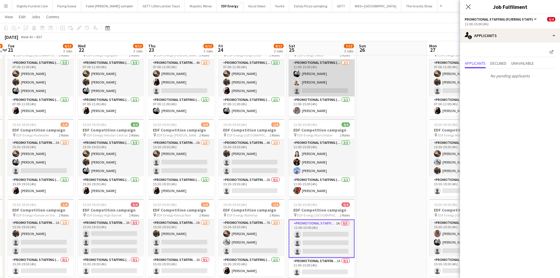
click at [331, 93] on app-card-role "Promotional Staffing (Flyering Staff) [DATE] 11:00-15:00 (4h) [PERSON_NAME] sin…" at bounding box center [322, 77] width 66 height 37
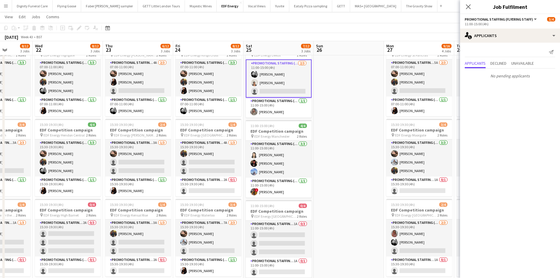
drag, startPoint x: 373, startPoint y: 116, endPoint x: 195, endPoint y: 118, distance: 177.8
click at [195, 118] on app-calendar-viewport "Sun 19 Mon 20 8/12 3 Jobs Tue 21 8/12 3 Jobs Wed 22 8/12 3 Jobs Thu 23 6/12 3 J…" at bounding box center [280, 192] width 560 height 397
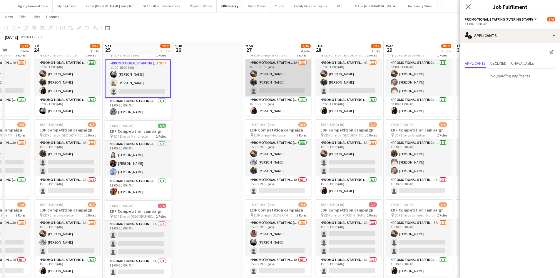
click at [282, 87] on app-card-role "Promotional Staffing (Flyering Staff) 5A [DATE] 07:00-11:00 (4h) [PERSON_NAME] …" at bounding box center [278, 77] width 66 height 37
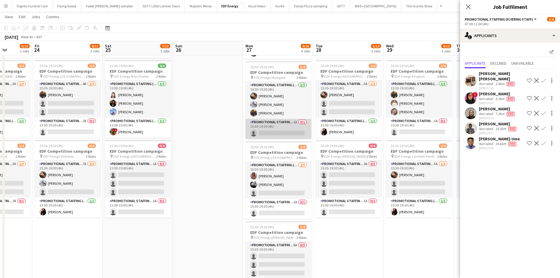
click at [282, 131] on app-card-role "Promotional Staffing (Team Leader) 1A 0/1 15:30-19:30 (4h) single-neutral-actio…" at bounding box center [278, 129] width 66 height 20
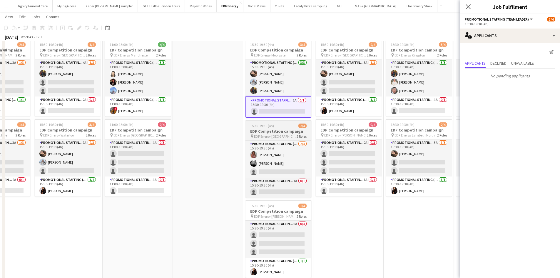
scroll to position [118, 0]
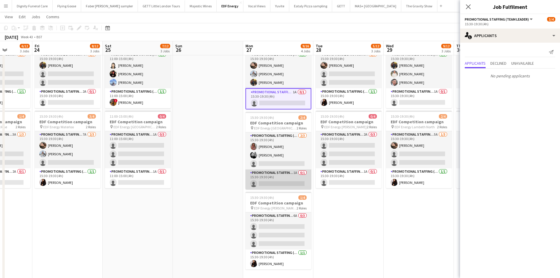
click at [272, 170] on app-card-role "Promotional Staffing (Team Leader) 1A 0/1 15:30-19:30 (4h) single-neutral-actio…" at bounding box center [278, 179] width 66 height 20
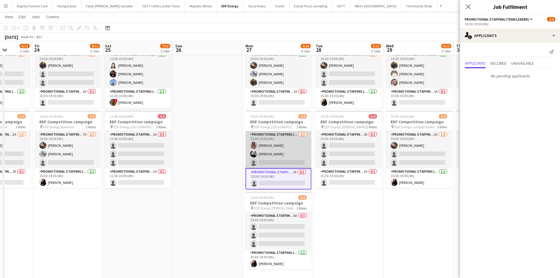
click at [288, 161] on app-card-role "Promotional Staffing (Flyering Staff) [DATE] 15:30-19:30 (4h) [PERSON_NAME] [PE…" at bounding box center [278, 149] width 66 height 37
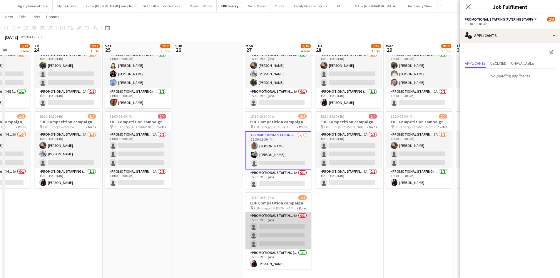
click at [278, 223] on app-card-role "Promotional Staffing (Flyering Staff) 6A 0/3 15:30-19:30 (4h) single-neutral-ac…" at bounding box center [278, 230] width 66 height 37
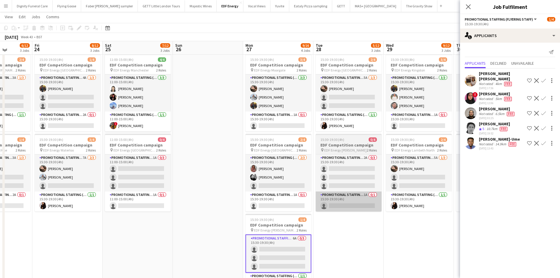
scroll to position [94, 0]
click at [339, 202] on app-card-role "Promotional Staffing (Team Leader) 1A 0/1 15:30-19:30 (4h) single-neutral-actio…" at bounding box center [349, 202] width 66 height 20
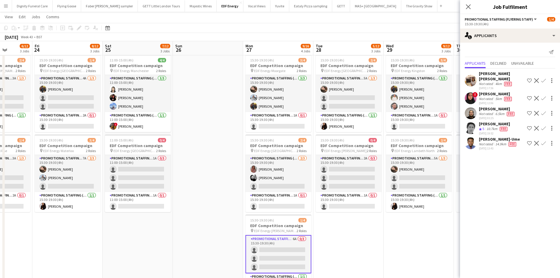
scroll to position [0, 178]
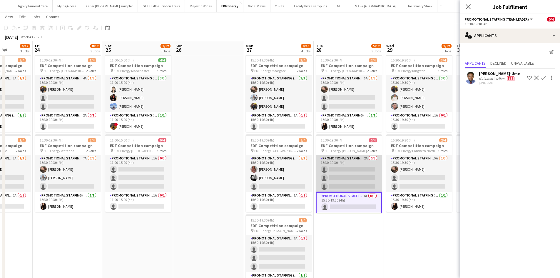
click at [338, 171] on app-card-role "Promotional Staffing (Flyering Staff) 2A 0/3 15:30-19:30 (4h) single-neutral-ac…" at bounding box center [349, 173] width 66 height 37
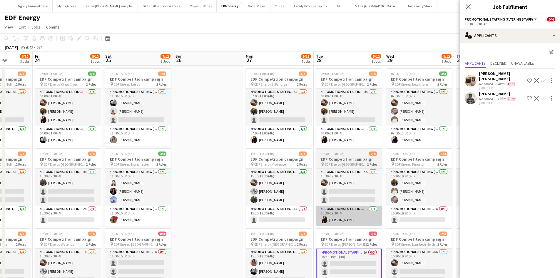
scroll to position [0, 0]
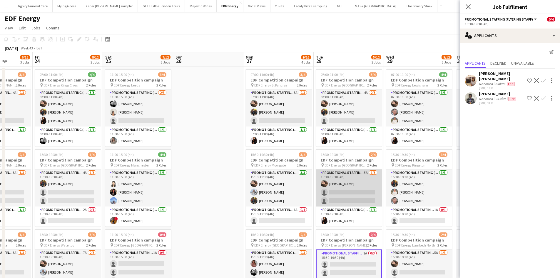
click at [341, 188] on app-card-role "Promotional Staffing (Flyering Staff) 5A [DATE] 15:30-19:30 (4h) [PERSON_NAME] …" at bounding box center [349, 187] width 66 height 37
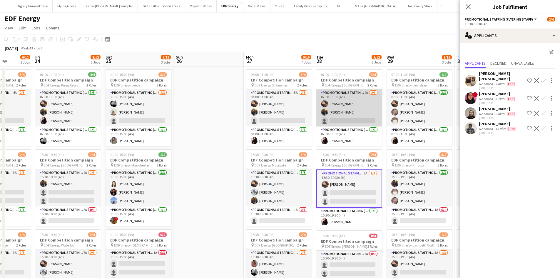
click at [337, 120] on app-card-role "Promotional Staffing (Flyering Staff) 4A [DATE] 07:00-11:00 (4h) [PERSON_NAME] …" at bounding box center [349, 107] width 66 height 37
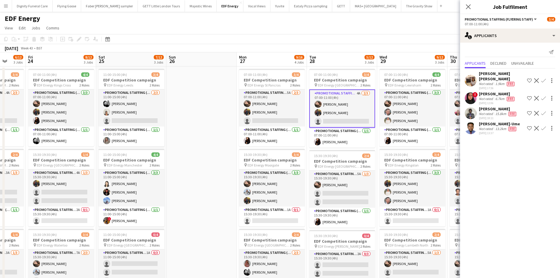
drag, startPoint x: 357, startPoint y: 190, endPoint x: 209, endPoint y: 180, distance: 148.5
click at [209, 180] on app-calendar-viewport "Tue 21 8/12 3 Jobs Wed 22 8/12 3 Jobs Thu 23 6/12 3 Jobs Fri 24 8/12 3 Jobs Sat…" at bounding box center [280, 236] width 560 height 369
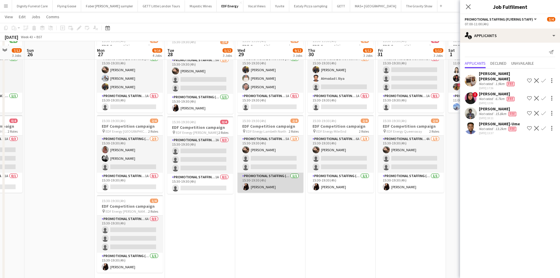
scroll to position [118, 0]
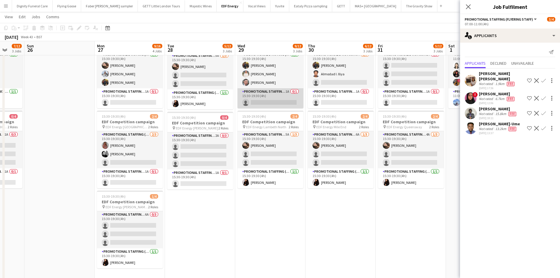
click at [290, 101] on app-card-role "Promotional Staffing (Team Leader) 1A 0/1 15:30-19:30 (4h) single-neutral-actio…" at bounding box center [271, 98] width 66 height 20
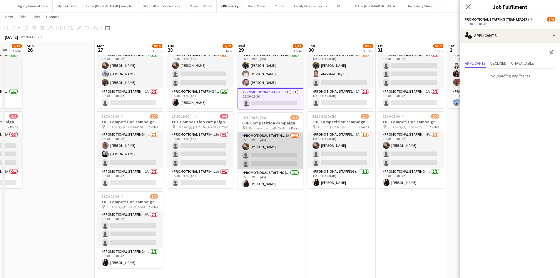
click at [267, 158] on app-card-role "Promotional Staffing (Flyering Staff) 5A [DATE] 15:30-19:30 (4h) [PERSON_NAME] …" at bounding box center [271, 150] width 66 height 37
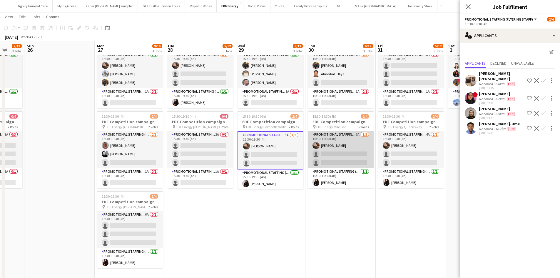
click at [352, 156] on app-card-role "Promotional Staffing (Flyering Staff) 6A [DATE] 15:30-19:30 (4h) [PERSON_NAME] …" at bounding box center [341, 149] width 66 height 37
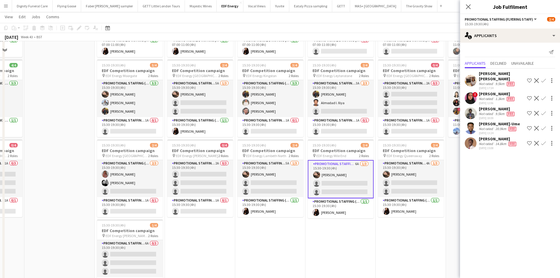
scroll to position [59, 0]
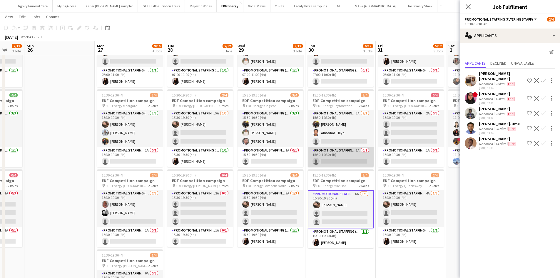
click at [349, 159] on app-card-role "Promotional Staffing (Team Leader) 1A 0/1 15:30-19:30 (4h) single-neutral-actio…" at bounding box center [341, 157] width 66 height 20
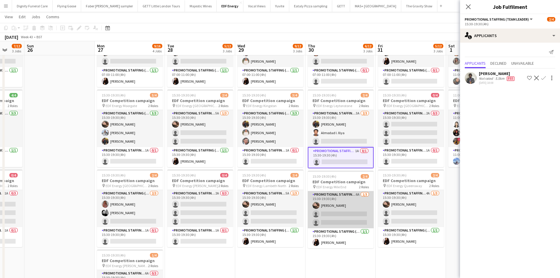
click at [341, 214] on app-card-role "Promotional Staffing (Flyering Staff) 6A [DATE] 15:30-19:30 (4h) [PERSON_NAME] …" at bounding box center [341, 209] width 66 height 37
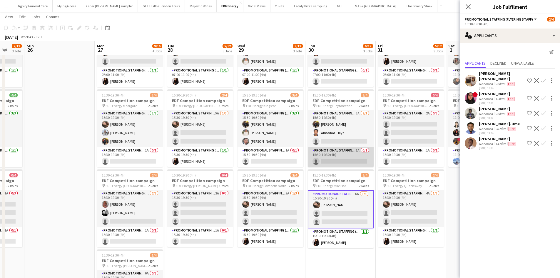
click at [339, 159] on app-card-role "Promotional Staffing (Team Leader) 1A 0/1 15:30-19:30 (4h) single-neutral-actio…" at bounding box center [341, 157] width 66 height 20
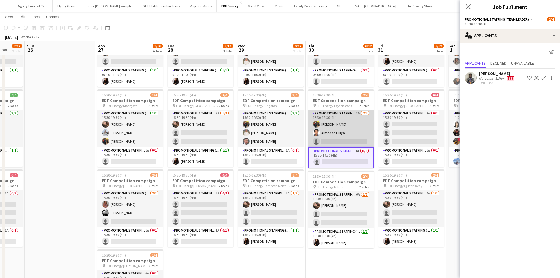
click at [334, 138] on app-card-role "Promotional Staffing (Flyering Staff) 3A [DATE] 15:30-19:30 (4h) [PERSON_NAME] …" at bounding box center [341, 128] width 66 height 37
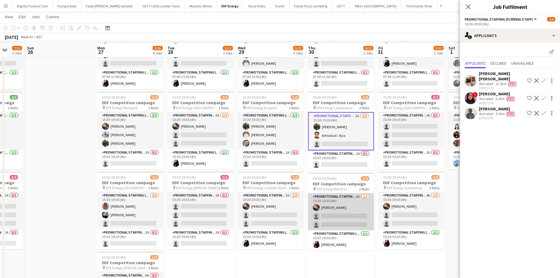
scroll to position [0, 0]
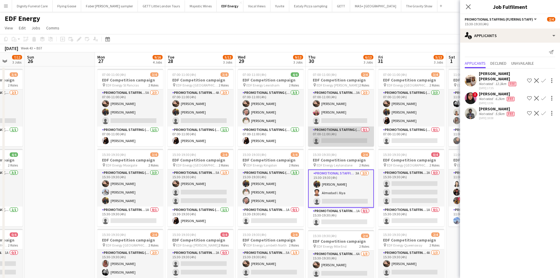
click at [340, 138] on app-card-role "Promotional Staffing (Team Leader) 0/1 07:00-11:00 (4h) single-neutral-actions" at bounding box center [341, 136] width 66 height 20
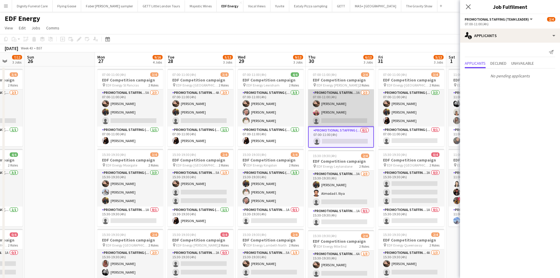
click at [344, 119] on app-card-role "Promotional Staffing (Flyering Staff) 3A [DATE] 07:00-11:00 (4h) [PERSON_NAME] …" at bounding box center [341, 107] width 66 height 37
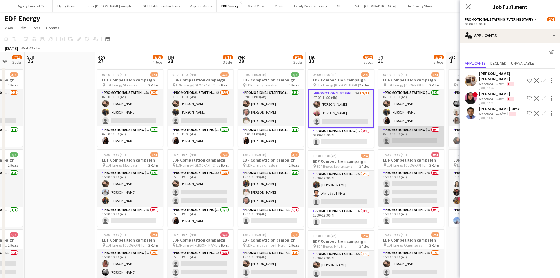
click at [431, 142] on app-card-role "Promotional Staffing (Team Leader) 0/1 07:00-11:00 (4h) single-neutral-actions" at bounding box center [411, 136] width 66 height 20
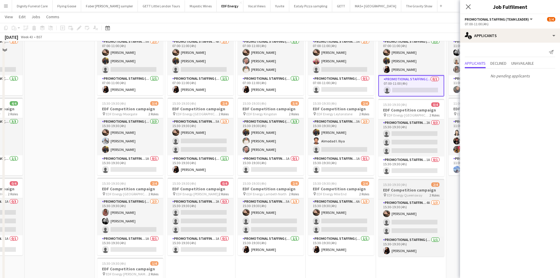
scroll to position [59, 0]
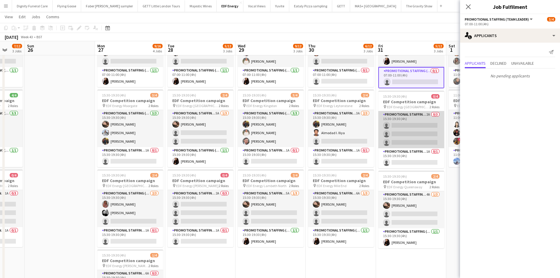
click at [414, 134] on app-card-role "Promotional Staffing (Flyering Staff) 2A 0/3 15:30-19:30 (4h) single-neutral-ac…" at bounding box center [411, 129] width 66 height 37
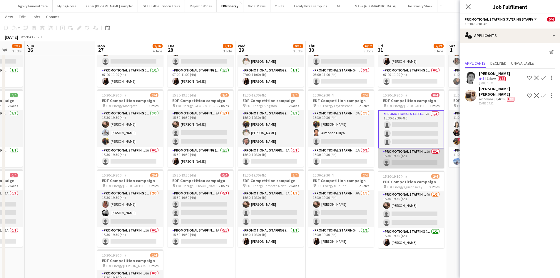
click at [411, 161] on app-card-role "Promotional Staffing (Team Leader) 1A 0/1 15:30-19:30 (4h) single-neutral-actio…" at bounding box center [411, 158] width 66 height 20
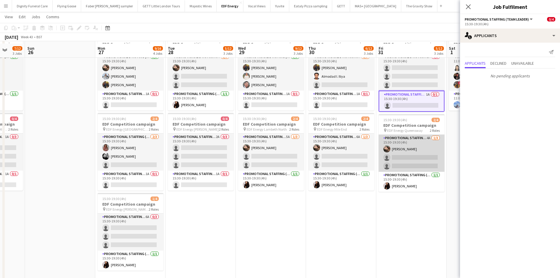
scroll to position [118, 0]
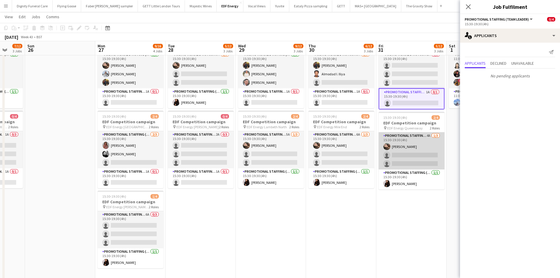
click at [417, 162] on app-card-role "Promotional Staffing (Flyering Staff) 4A [DATE] 15:30-19:30 (4h) [PERSON_NAME] …" at bounding box center [412, 150] width 66 height 37
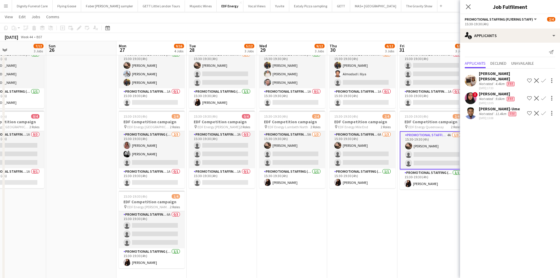
drag, startPoint x: 412, startPoint y: 216, endPoint x: 298, endPoint y: 211, distance: 114.7
click at [298, 211] on app-calendar-viewport "Thu 23 6/12 3 Jobs Fri 24 8/12 3 Jobs Sat 25 7/12 3 Jobs Sun 26 Mon 27 9/16 4 J…" at bounding box center [280, 103] width 560 height 397
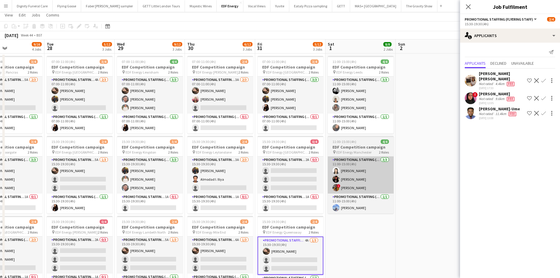
scroll to position [0, 0]
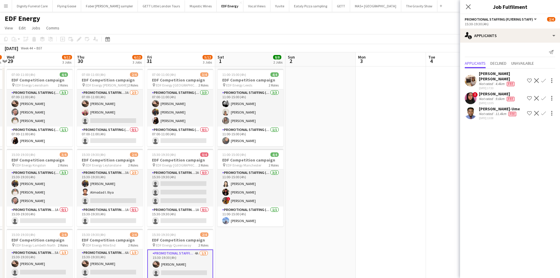
drag, startPoint x: 433, startPoint y: 190, endPoint x: 318, endPoint y: 194, distance: 115.3
click at [318, 194] on app-calendar-viewport "Sat 25 7/12 3 Jobs Sun 26 Mon 27 9/16 4 Jobs Tue 28 5/12 3 Jobs Wed 29 9/12 3 J…" at bounding box center [280, 236] width 560 height 369
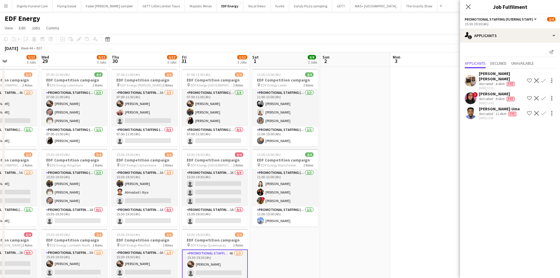
drag, startPoint x: 361, startPoint y: 185, endPoint x: 267, endPoint y: 185, distance: 94.6
click at [267, 185] on app-calendar-viewport "Sat 25 7/12 3 Jobs Sun 26 Mon 27 9/16 4 Jobs Tue 28 5/12 3 Jobs Wed 29 9/12 3 J…" at bounding box center [280, 236] width 560 height 369
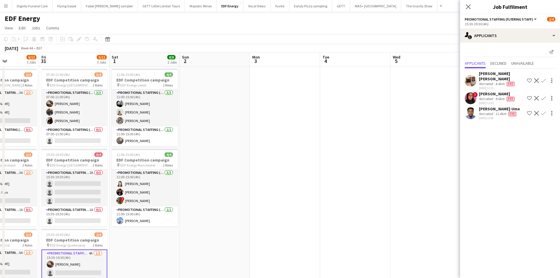
scroll to position [0, 246]
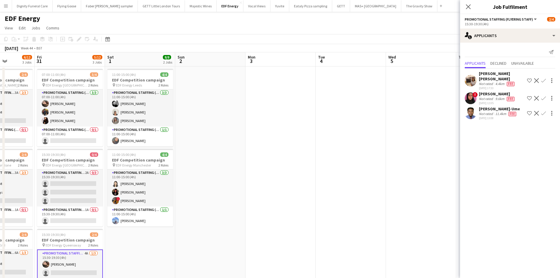
click at [350, 156] on app-date-cell at bounding box center [351, 243] width 70 height 354
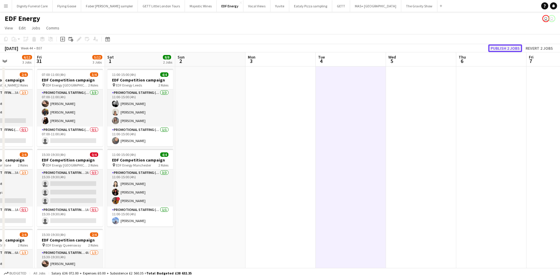
click at [500, 46] on button "Publish 2 jobs" at bounding box center [505, 48] width 34 height 8
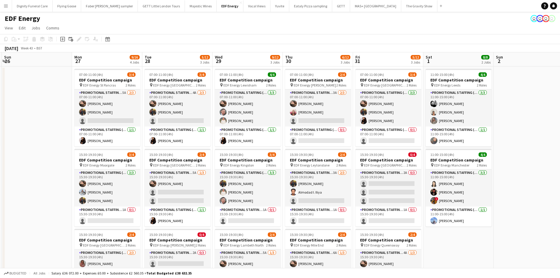
drag, startPoint x: 198, startPoint y: 123, endPoint x: 464, endPoint y: 92, distance: 267.8
click at [464, 92] on app-calendar-viewport "Fri 24 8/12 3 Jobs Sat 25 7/12 3 Jobs Sun 26 Mon 27 9/16 4 Jobs Tue 28 5/12 3 J…" at bounding box center [280, 236] width 560 height 369
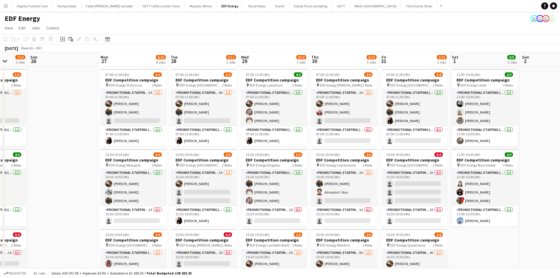
drag, startPoint x: 373, startPoint y: 94, endPoint x: 444, endPoint y: 89, distance: 70.7
click at [444, 89] on app-calendar-viewport "Fri 24 8/12 3 Jobs Sat 25 7/12 3 Jobs Sun 26 Mon 27 9/16 4 Jobs Tue 28 5/12 3 J…" at bounding box center [280, 236] width 560 height 369
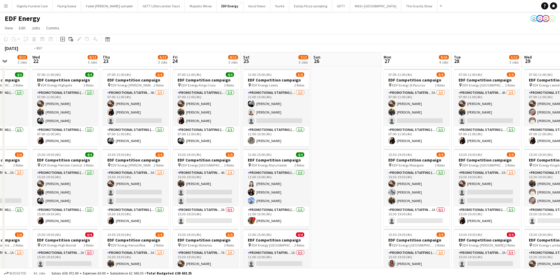
drag, startPoint x: 457, startPoint y: 105, endPoint x: 466, endPoint y: 104, distance: 9.4
click at [469, 104] on app-calendar-viewport "Sun 19 Mon 20 8/12 3 Jobs Tue 21 8/12 3 Jobs Wed 22 8/12 3 Jobs Thu 23 6/12 3 J…" at bounding box center [280, 236] width 560 height 369
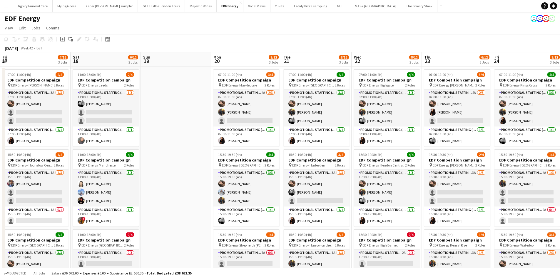
drag, startPoint x: 169, startPoint y: 119, endPoint x: 426, endPoint y: 119, distance: 257.2
click at [432, 120] on app-calendar-viewport "Wed 15 8/12 3 Jobs Thu 16 8/12 3 Jobs Fri 17 7/12 3 Jobs Sat 18 6/12 3 Jobs Sun…" at bounding box center [280, 236] width 560 height 369
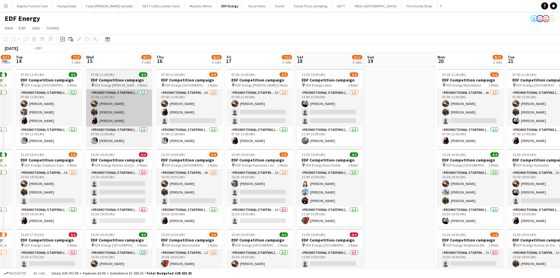
drag, startPoint x: 180, startPoint y: 126, endPoint x: 446, endPoint y: 113, distance: 266.1
click at [454, 114] on app-calendar-viewport "Sun 12 Mon 13 9/12 3 Jobs Tue 14 7/12 3 Jobs Wed 15 8/12 3 Jobs Thu 16 8/12 3 J…" at bounding box center [280, 236] width 560 height 369
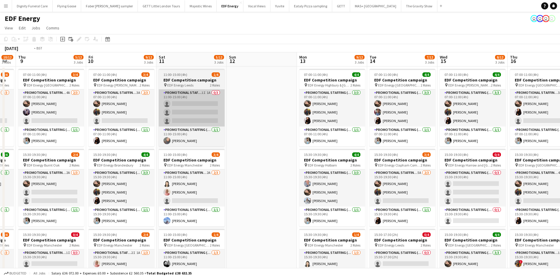
drag, startPoint x: 261, startPoint y: 113, endPoint x: 389, endPoint y: 111, distance: 127.6
click at [446, 111] on app-calendar-viewport "Tue 7 9/12 3 Jobs Wed 8 10/12 3 Jobs Thu 9 5/12 3 Jobs Fri 10 9/12 3 Jobs Sat 1…" at bounding box center [280, 236] width 560 height 369
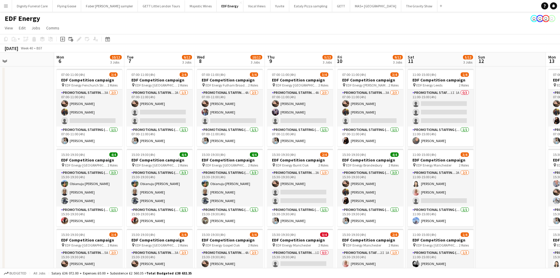
drag, startPoint x: 268, startPoint y: 146, endPoint x: 437, endPoint y: 143, distance: 168.7
click at [437, 143] on app-calendar-viewport "Fri 3 11/12 3 Jobs Sat 4 8/12 3 Jobs Sun 5 Mon 6 10/12 3 Jobs Tue 7 9/12 3 Jobs…" at bounding box center [280, 236] width 560 height 369
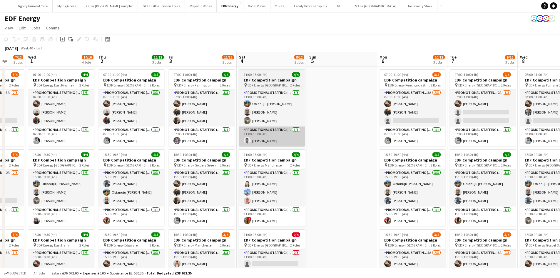
drag, startPoint x: 319, startPoint y: 134, endPoint x: 246, endPoint y: 136, distance: 72.3
click at [373, 136] on app-calendar-viewport "Sun 28 Mon 29 11/12 3 Jobs Tue 30 7/12 3 Jobs Wed 1 14/16 4 Jobs Thu 2 12/12 3 …" at bounding box center [280, 236] width 560 height 369
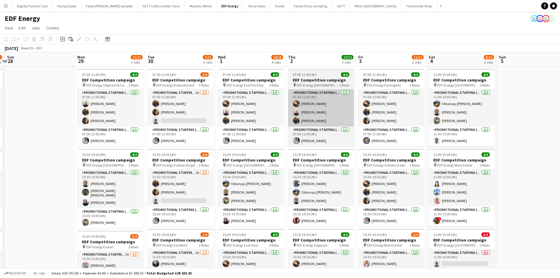
drag, startPoint x: 208, startPoint y: 138, endPoint x: 323, endPoint y: 123, distance: 116.1
click at [409, 124] on app-calendar-viewport "Fri 26 10/12 3 Jobs Sat 27 8/16 4 Jobs Sun 28 Mon 29 11/12 3 Jobs Tue 30 7/12 3…" at bounding box center [280, 236] width 560 height 369
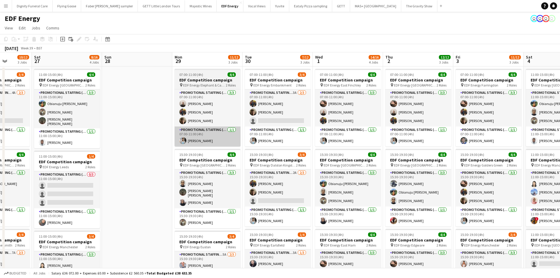
drag, startPoint x: 374, startPoint y: 137, endPoint x: 267, endPoint y: 133, distance: 106.8
click at [383, 135] on app-calendar-viewport "Wed 24 9/12 3 Jobs Thu 25 9/12 3 Jobs Fri 26 10/12 3 Jobs Sat 27 8/16 4 Jobs Su…" at bounding box center [280, 236] width 560 height 369
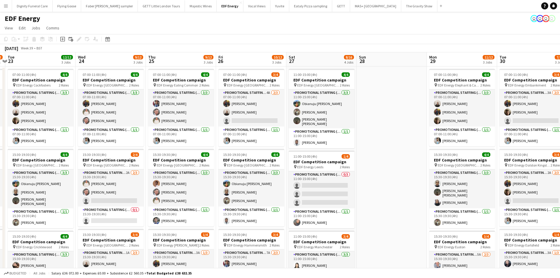
drag, startPoint x: 178, startPoint y: 136, endPoint x: 282, endPoint y: 123, distance: 104.5
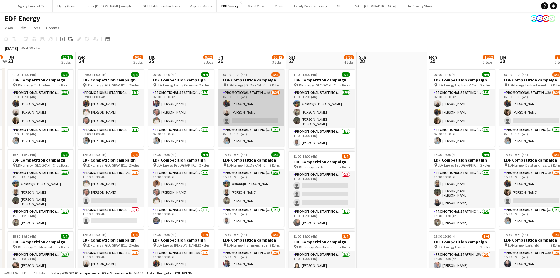
click at [384, 121] on app-calendar-viewport "Sun 21 Mon 22 10/12 3 Jobs Tue 23 12/12 3 Jobs Wed 24 9/12 3 Jobs Thu 25 9/12 3…" at bounding box center [280, 236] width 560 height 369
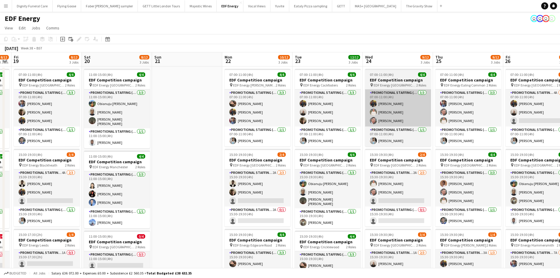
drag, startPoint x: 356, startPoint y: 135, endPoint x: 404, endPoint y: 125, distance: 49.2
click at [412, 126] on app-calendar-viewport "Wed 17 11/12 3 Jobs Thu 18 8/12 3 Jobs Fri 19 8/12 3 Jobs Sat 20 8/12 3 Jobs Su…" at bounding box center [280, 236] width 560 height 369
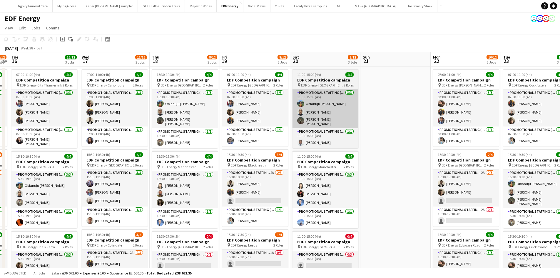
drag, startPoint x: 378, startPoint y: 123, endPoint x: 354, endPoint y: 116, distance: 25.6
click at [409, 119] on app-calendar-viewport "Sun 14 Mon 15 10/12 3 Jobs Tue 16 12/12 3 Jobs Wed 17 11/12 3 Jobs Thu 18 8/12 …" at bounding box center [280, 236] width 560 height 369
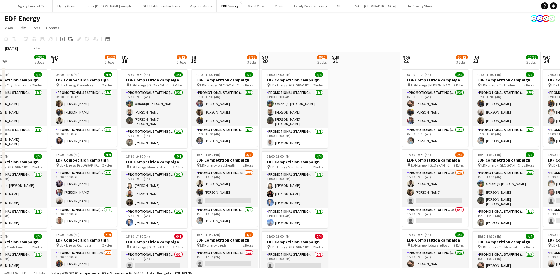
drag, startPoint x: 384, startPoint y: 128, endPoint x: 425, endPoint y: 127, distance: 41.8
click at [426, 127] on app-calendar-viewport "Sun 14 Mon 15 10/12 3 Jobs Tue 16 12/12 3 Jobs Wed 17 11/12 3 Jobs Thu 18 8/12 …" at bounding box center [280, 236] width 560 height 369
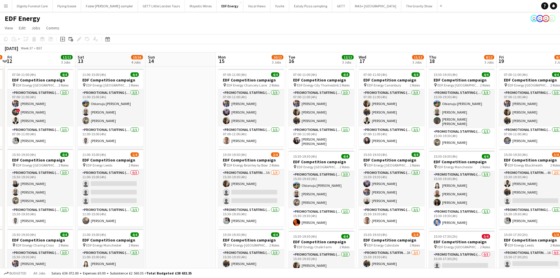
drag, startPoint x: 328, startPoint y: 136, endPoint x: 380, endPoint y: 133, distance: 52.5
click at [380, 133] on app-calendar-viewport "Wed 10 11/12 3 Jobs Thu 11 11/12 3 Jobs Fri 12 12/12 3 Jobs Sat 13 10/16 4 Jobs…" at bounding box center [280, 236] width 560 height 369
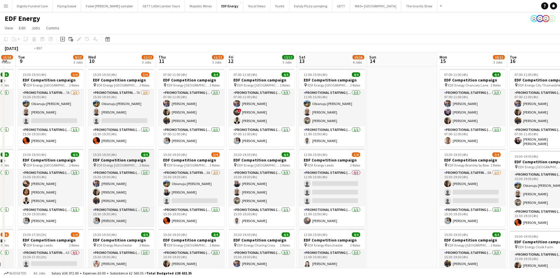
drag, startPoint x: 167, startPoint y: 162, endPoint x: 357, endPoint y: 151, distance: 190.5
click at [387, 155] on app-calendar-viewport "Sun 7 Mon 8 15/16 4 Jobs Tue 9 8/12 3 Jobs Wed 10 11/12 3 Jobs Thu 11 11/12 3 J…" at bounding box center [280, 236] width 560 height 369
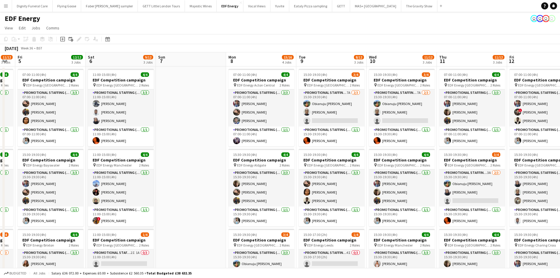
drag, startPoint x: 252, startPoint y: 145, endPoint x: 296, endPoint y: 130, distance: 46.5
click at [344, 136] on app-calendar-viewport "Wed 3 12/12 3 Jobs Thu 4 11/12 3 Jobs Fri 5 12/12 3 Jobs Sat 6 9/12 3 Jobs Sun …" at bounding box center [280, 236] width 560 height 369
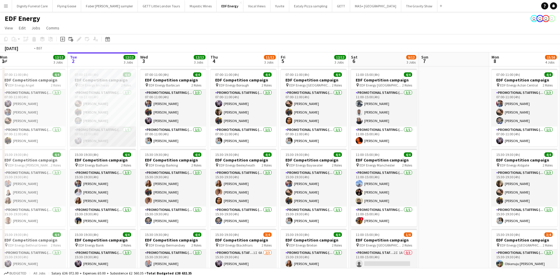
drag, startPoint x: 192, startPoint y: 140, endPoint x: 217, endPoint y: 133, distance: 25.8
click at [413, 137] on app-calendar-viewport "Sat 30 Sun 31 Mon 1 12/12 3 Jobs Tue 2 12/12 3 Jobs Wed 3 12/12 3 Jobs Thu 4 11…" at bounding box center [280, 236] width 560 height 369
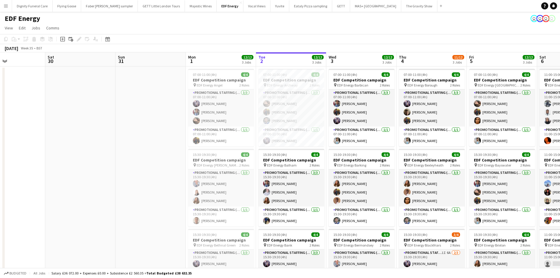
drag, startPoint x: 182, startPoint y: 149, endPoint x: 215, endPoint y: 145, distance: 34.0
click at [216, 145] on app-calendar-viewport "Wed 27 Thu 28 Fri 29 Sat 30 Sun 31 Mon 1 12/12 3 Jobs Tue 2 12/12 3 Jobs Wed 3 …" at bounding box center [280, 236] width 560 height 369
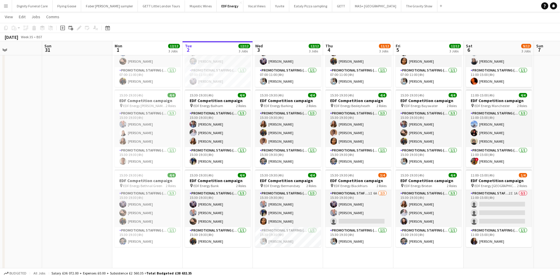
scroll to position [0, 240]
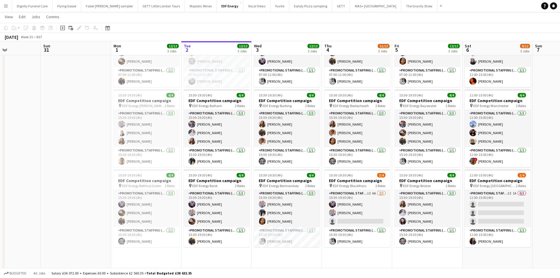
drag, startPoint x: 442, startPoint y: 253, endPoint x: 385, endPoint y: 254, distance: 57.0
click at [385, 254] on app-calendar-viewport "Wed 27 Thu 28 Fri 29 Sat 30 Sun 31 Mon 1 12/12 3 Jobs Tue 2 12/12 3 Jobs Wed 3 …" at bounding box center [280, 162] width 560 height 397
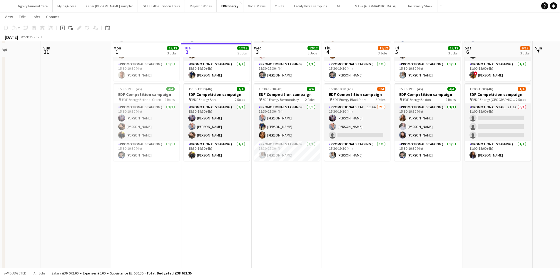
scroll to position [147, 0]
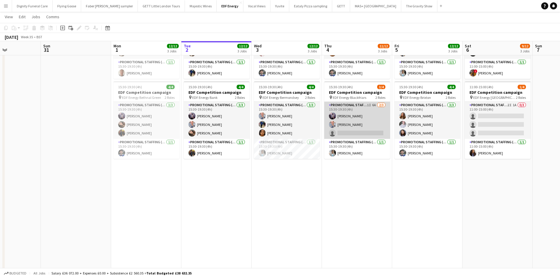
click at [355, 133] on app-card-role "Promotional Staffing (Flyering Staff) 1I 6A [DATE] 15:30-19:30 (4h) [PERSON_NAM…" at bounding box center [357, 120] width 66 height 37
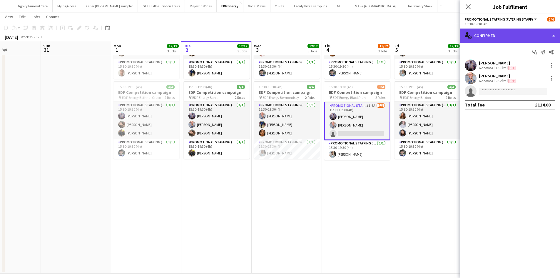
click at [519, 33] on div "single-neutral-actions-check-2 Confirmed" at bounding box center [510, 36] width 100 height 14
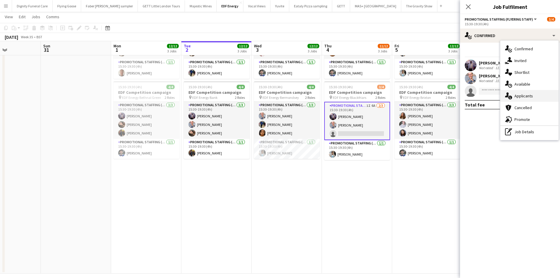
click at [519, 95] on span "Applicants" at bounding box center [523, 95] width 19 height 5
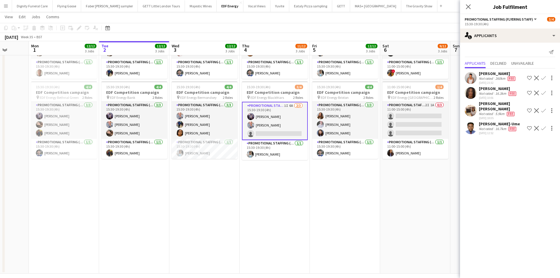
drag, startPoint x: 403, startPoint y: 176, endPoint x: 321, endPoint y: 175, distance: 82.6
click at [321, 175] on app-calendar-viewport "Fri 29 Sat 30 Sun 31 Mon 1 12/12 3 Jobs Tue 2 12/12 3 Jobs Wed 3 12/12 3 Jobs T…" at bounding box center [280, 74] width 560 height 397
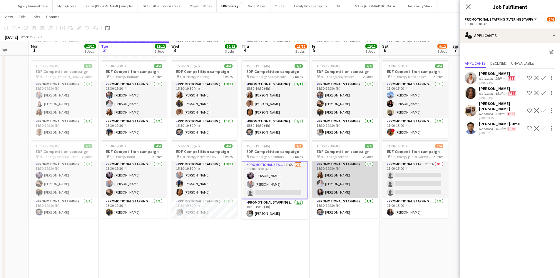
scroll to position [88, 0]
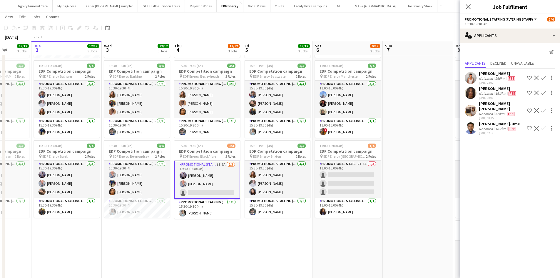
drag, startPoint x: 332, startPoint y: 164, endPoint x: 263, endPoint y: 161, distance: 69.1
click at [263, 161] on app-calendar-viewport "Fri 29 Sat 30 Sun 31 Mon 1 12/12 3 Jobs Tue 2 12/12 3 Jobs Wed 3 12/12 3 Jobs T…" at bounding box center [280, 133] width 560 height 397
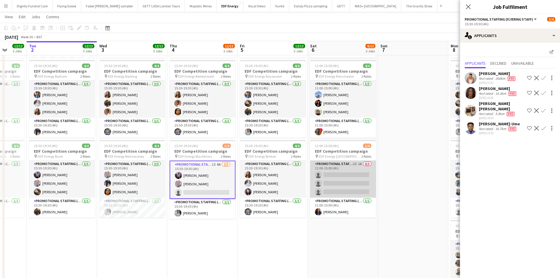
scroll to position [0, 254]
click at [328, 174] on app-card-role "Promotional Staffing (Flyering Staff) 2I 1A 0/3 11:00-15:00 (4h) single-neutral…" at bounding box center [343, 178] width 66 height 37
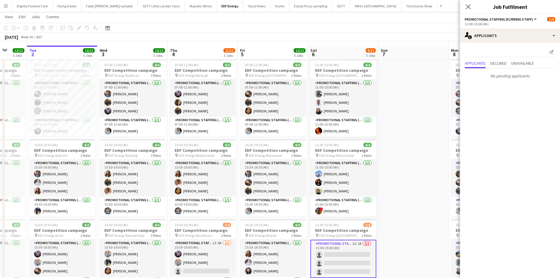
scroll to position [0, 0]
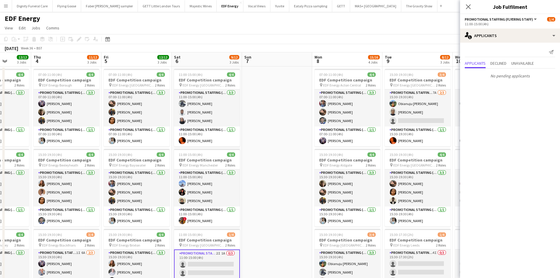
drag, startPoint x: 404, startPoint y: 142, endPoint x: 272, endPoint y: 139, distance: 131.7
click at [268, 141] on app-calendar-viewport "Sun 31 Mon 1 12/12 3 Jobs Tue 2 12/12 3 Jobs Wed 3 12/12 3 Jobs Thu 4 11/12 3 J…" at bounding box center [280, 236] width 560 height 369
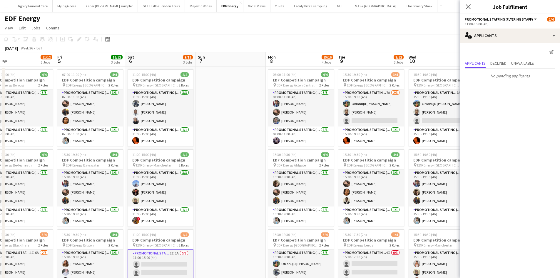
drag, startPoint x: 291, startPoint y: 138, endPoint x: 233, endPoint y: 135, distance: 58.0
click at [234, 135] on app-calendar-viewport "Sun 31 Mon 1 12/12 3 Jobs Tue 2 12/12 3 Jobs Wed 3 12/12 3 Jobs Thu 4 11/12 3 J…" at bounding box center [280, 236] width 560 height 369
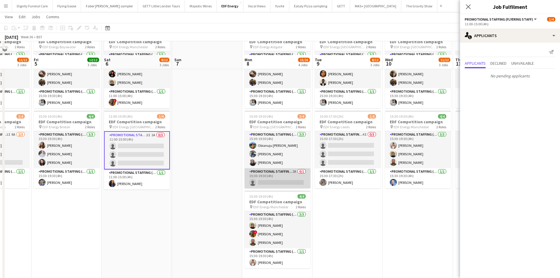
scroll to position [153, 0]
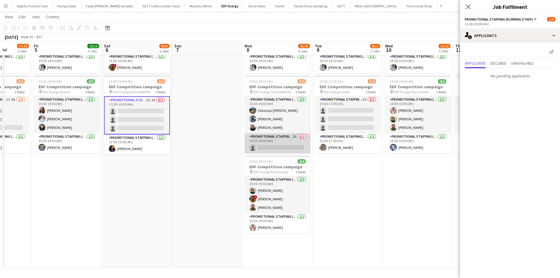
click at [281, 147] on app-card-role "Promotional Staffing (Team Leader) 2A 0/1 15:30-19:30 (4h) single-neutral-actio…" at bounding box center [278, 143] width 66 height 20
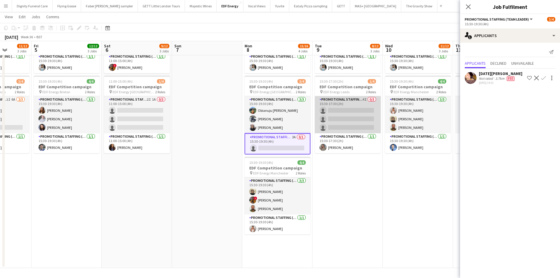
click at [347, 120] on app-card-role "Promotional Staffing (Flyering Staff) 4I 0/3 15:30-17:30 (2h) single-neutral-ac…" at bounding box center [348, 114] width 66 height 37
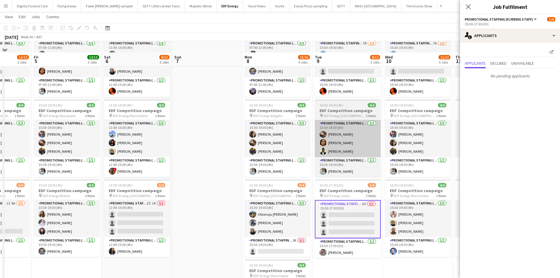
scroll to position [0, 0]
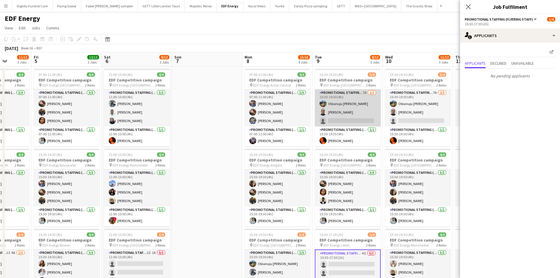
click at [357, 121] on app-card-role "Promotional Staffing (Flyering Staff) 7A [DATE] 15:30-19:30 (4h) Obianuju [PERS…" at bounding box center [348, 107] width 66 height 37
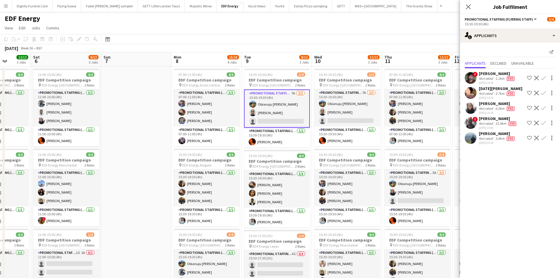
drag, startPoint x: 366, startPoint y: 152, endPoint x: 295, endPoint y: 152, distance: 71.4
click at [295, 152] on app-calendar-viewport "Tue 2 12/12 3 Jobs Wed 3 12/12 3 Jobs Thu 4 11/12 3 Jobs Fri 5 12/12 3 Jobs Sat…" at bounding box center [280, 236] width 560 height 369
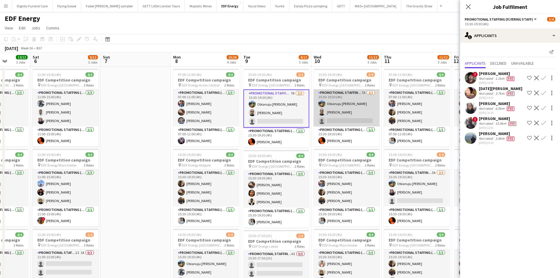
click at [343, 119] on app-card-role "Promotional Staffing (Flyering Staff) 7A [DATE] 15:30-19:30 (4h) Obianuju [PERS…" at bounding box center [347, 107] width 66 height 37
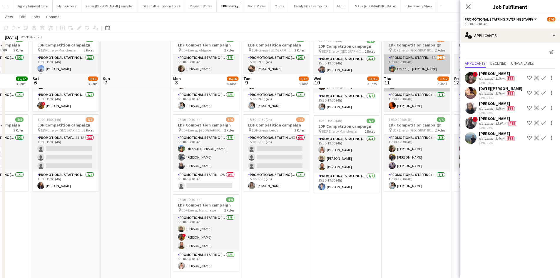
scroll to position [59, 0]
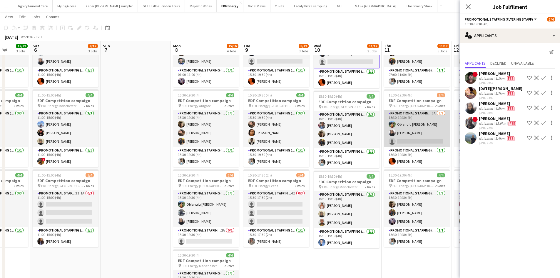
click at [410, 137] on app-card-role "Promotional Staffing (Flyering Staff) 3A [DATE] 15:30-19:30 (4h) Obianuju [PERS…" at bounding box center [417, 128] width 66 height 37
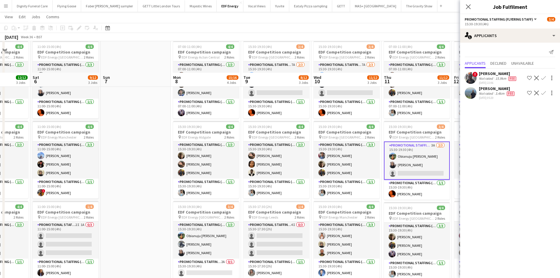
scroll to position [0, 0]
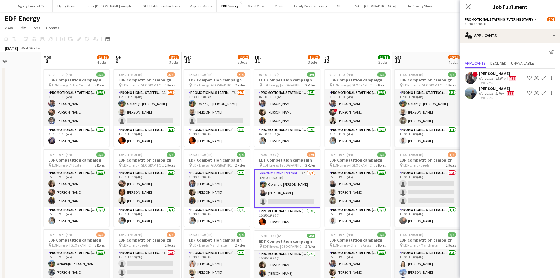
drag, startPoint x: 331, startPoint y: 143, endPoint x: 201, endPoint y: 132, distance: 130.4
click at [202, 132] on app-calendar-viewport "Thu 4 11/12 3 Jobs Fri 5 12/12 3 Jobs Sat 6 9/12 3 Jobs Sun 7 Mon 8 15/16 4 Job…" at bounding box center [280, 236] width 560 height 369
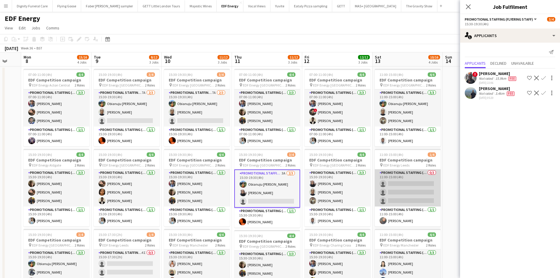
click at [407, 186] on app-card-role "Promotional Staffing (Flyering Staff) 0/3 11:00-15:00 (4h) single-neutral-actio…" at bounding box center [408, 187] width 66 height 37
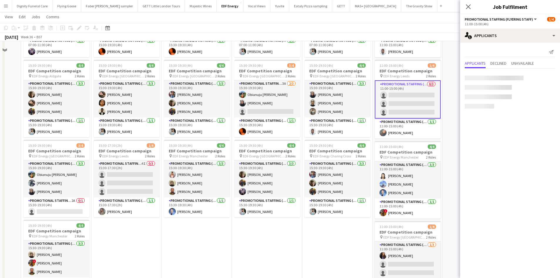
scroll to position [118, 0]
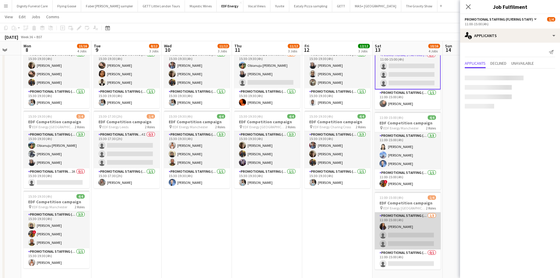
drag, startPoint x: 403, startPoint y: 242, endPoint x: 407, endPoint y: 235, distance: 8.2
click at [403, 242] on app-card-role "Promotional Staffing (Flyering Staff) [DATE] 11:00-15:00 (4h) [PERSON_NAME] sin…" at bounding box center [408, 230] width 66 height 37
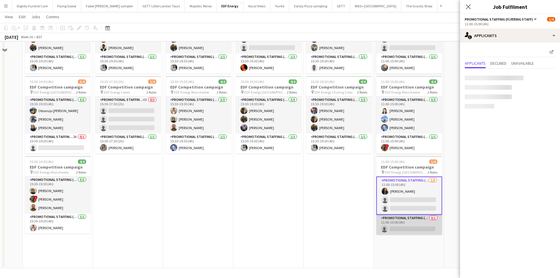
scroll to position [153, 0]
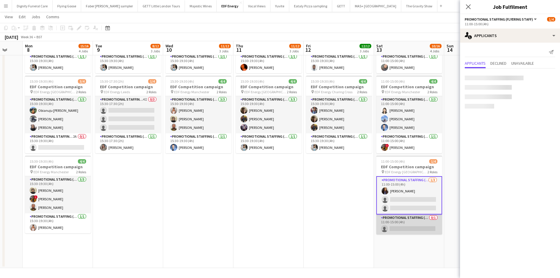
click at [416, 227] on app-card-role "Promotional Staffing (Team Leader) 0/1 11:00-15:00 (4h) single-neutral-actions" at bounding box center [409, 224] width 66 height 20
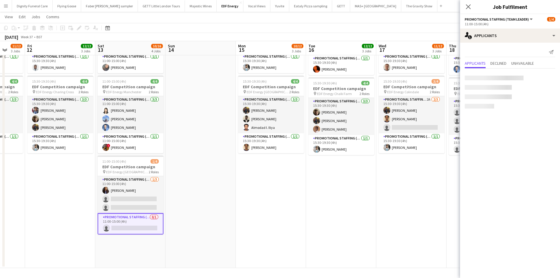
drag, startPoint x: 340, startPoint y: 155, endPoint x: 158, endPoint y: 140, distance: 182.3
click at [57, 139] on app-calendar-viewport "Mon 8 15/16 4 Jobs Tue 9 8/12 3 Jobs Wed 10 11/12 3 Jobs Thu 11 11/12 3 Jobs Fr…" at bounding box center [280, 68] width 560 height 397
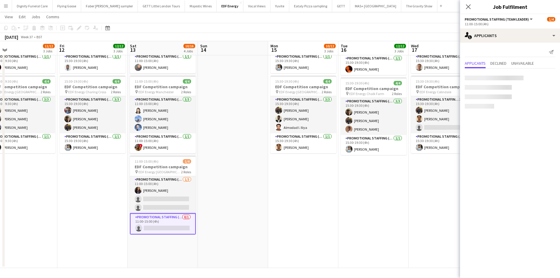
scroll to position [0, 279]
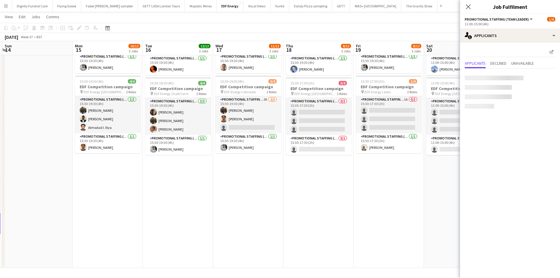
drag, startPoint x: 258, startPoint y: 143, endPoint x: 116, endPoint y: 144, distance: 141.7
click at [116, 144] on app-calendar-viewport "Wed 10 11/12 3 Jobs Thu 11 11/12 3 Jobs Fri 12 12/12 3 Jobs Sat 13 10/16 4 Jobs…" at bounding box center [280, 68] width 560 height 397
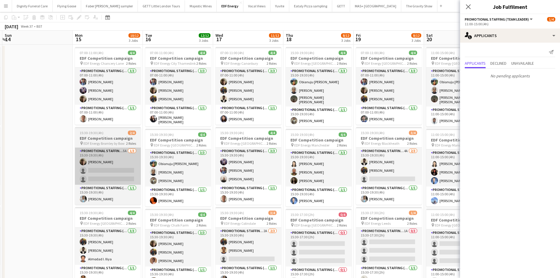
scroll to position [29, 0]
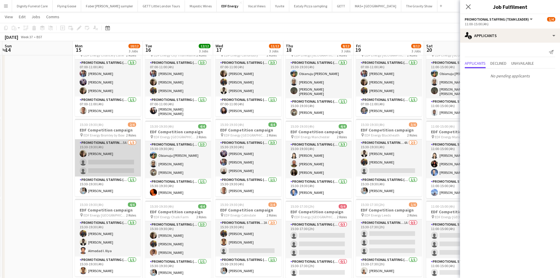
click at [109, 156] on app-card-role "Promotional Staffing (Flyering Staff) 5A [DATE] 15:30-19:30 (4h) [PERSON_NAME] …" at bounding box center [108, 157] width 66 height 37
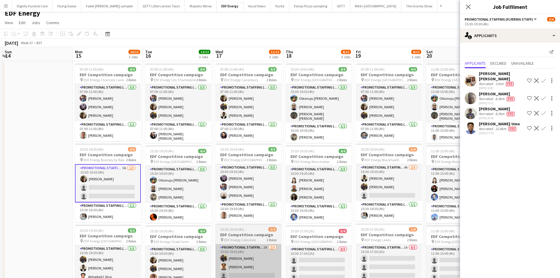
scroll to position [147, 0]
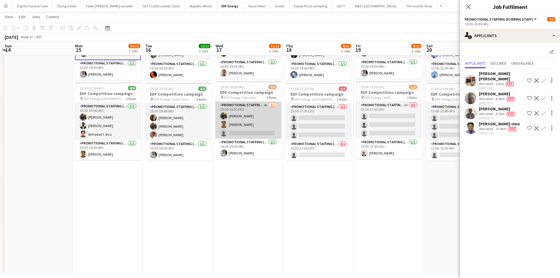
click at [250, 132] on app-card-role "Promotional Staffing (Flyering Staff) 2A [DATE] 15:30-19:30 (4h) [PERSON_NAME] …" at bounding box center [248, 120] width 66 height 37
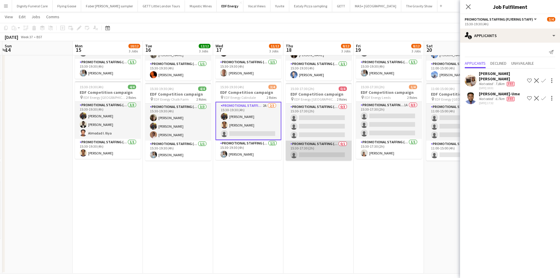
click at [307, 153] on app-card-role "Promotional Staffing (Team Leader) 0/1 15:30-17:30 (2h) single-neutral-actions" at bounding box center [319, 151] width 66 height 20
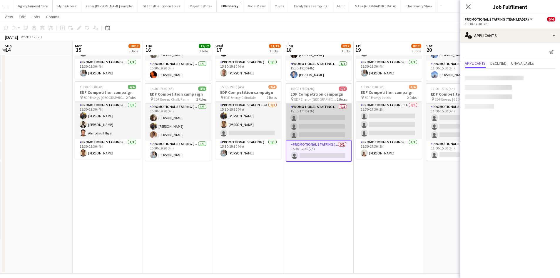
click at [325, 116] on app-card-role "Promotional Staffing (Flyering Staff) 0/3 15:30-17:30 (2h) single-neutral-actio…" at bounding box center [319, 121] width 66 height 37
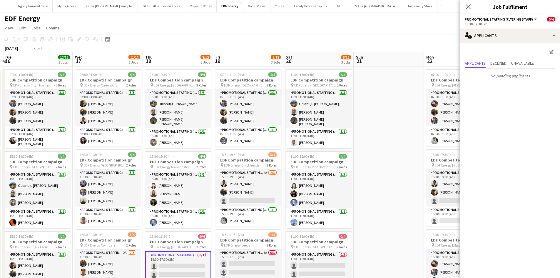
scroll to position [0, 252]
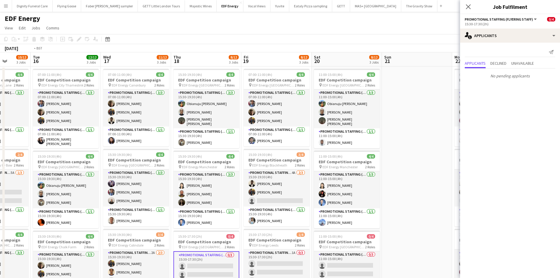
drag, startPoint x: 300, startPoint y: 136, endPoint x: 212, endPoint y: 136, distance: 88.2
click at [212, 136] on app-calendar-viewport "Fri 12 12/12 3 Jobs Sat 13 10/16 4 Jobs Sun 14 Mon 15 10/12 3 Jobs Tue 16 12/12…" at bounding box center [280, 236] width 560 height 369
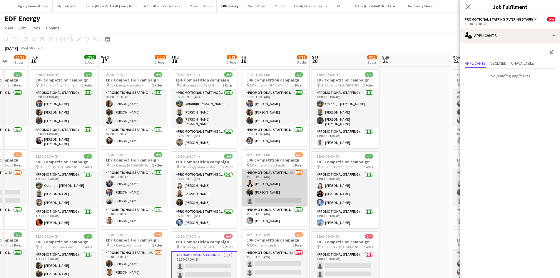
click at [279, 201] on app-card-role "Promotional Staffing (Flyering Staff) 4A [DATE] 15:30-19:30 (4h) [PERSON_NAME] …" at bounding box center [275, 187] width 66 height 37
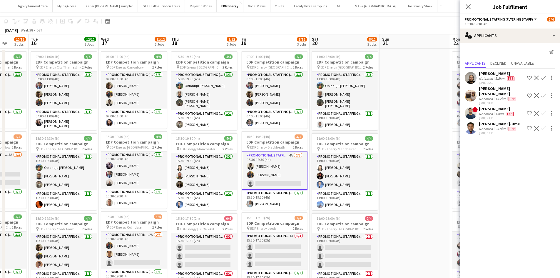
scroll to position [0, 0]
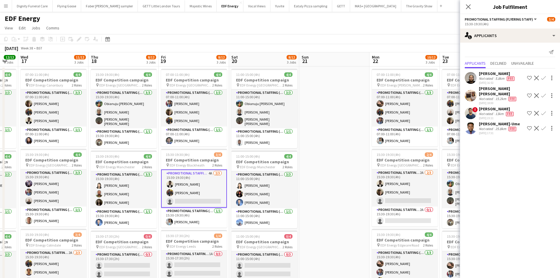
drag, startPoint x: 404, startPoint y: 193, endPoint x: 191, endPoint y: 183, distance: 213.1
click at [191, 183] on app-calendar-viewport "Sun 14 Mon 15 10/12 3 Jobs Tue 16 12/12 3 Jobs Wed 17 11/12 3 Jobs Thu 18 8/12 …" at bounding box center [280, 236] width 560 height 369
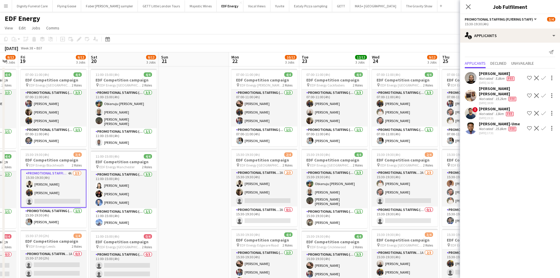
scroll to position [0, 194]
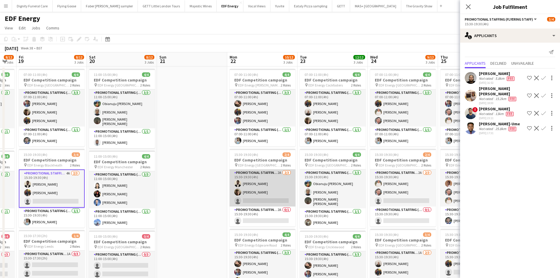
click at [265, 197] on app-card-role "Promotional Staffing (Flyering Staff) 2A [DATE] 15:30-19:30 (4h) [PERSON_NAME] …" at bounding box center [263, 187] width 66 height 37
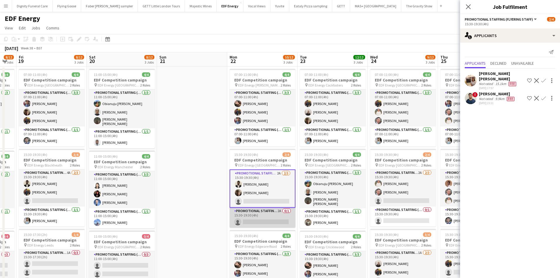
click at [264, 220] on app-card-role "Promotional Staffing (Team Leader) 2A 0/1 15:30-19:30 (4h) single-neutral-actio…" at bounding box center [263, 218] width 66 height 20
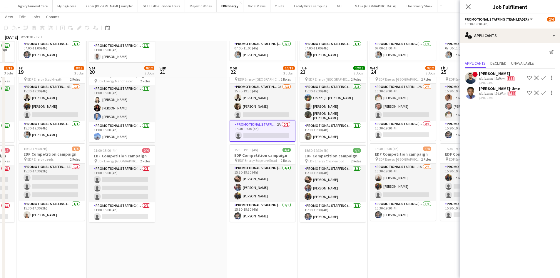
scroll to position [0, 0]
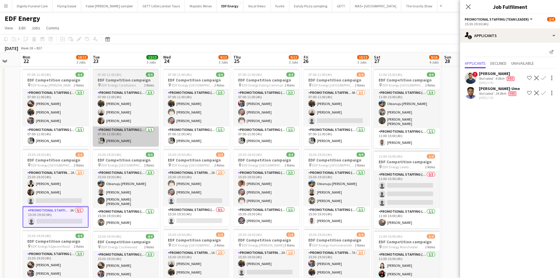
drag, startPoint x: 282, startPoint y: 148, endPoint x: 109, endPoint y: 141, distance: 172.4
click at [109, 141] on app-calendar-viewport "Thu 18 8/12 3 Jobs Fri 19 8/12 3 Jobs Sat 20 8/12 3 Jobs Sun 21 Mon 22 10/12 3 …" at bounding box center [280, 236] width 560 height 369
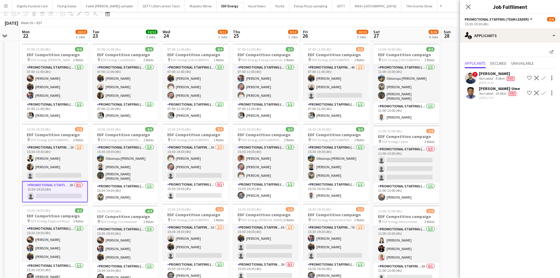
scroll to position [59, 0]
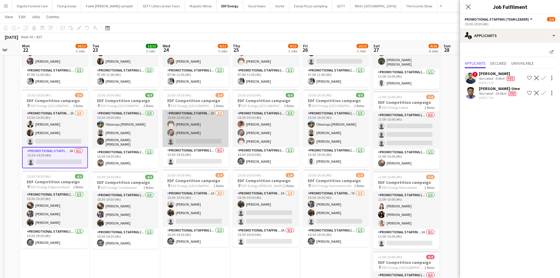
click at [207, 139] on app-card-role "Promotional Staffing (Flyering Staff) 2A [DATE] 15:30-19:30 (4h) [PERSON_NAME] …" at bounding box center [196, 128] width 66 height 37
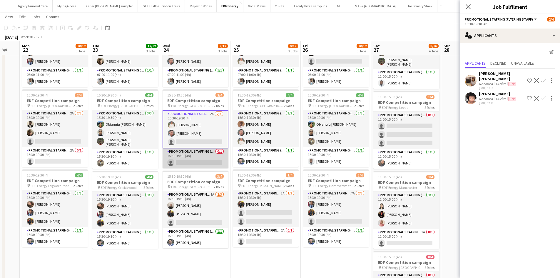
click at [203, 159] on app-card-role "Promotional Staffing (Team Leader) 0/1 15:30-19:30 (4h) single-neutral-actions" at bounding box center [196, 158] width 66 height 20
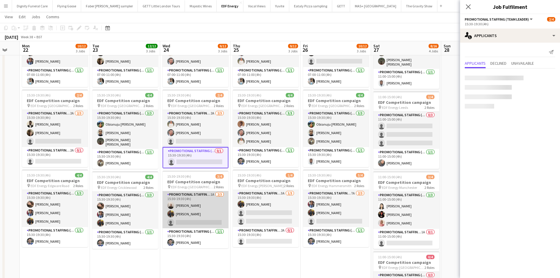
click at [192, 220] on app-card-role "Promotional Staffing (Flyering Staff) 1A [DATE] 15:30-19:30 (4h) [PERSON_NAME] …" at bounding box center [196, 209] width 66 height 37
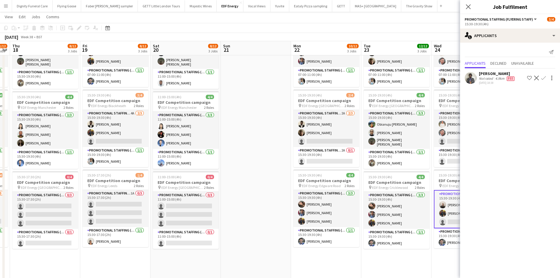
drag, startPoint x: 192, startPoint y: 206, endPoint x: 450, endPoint y: 175, distance: 260.0
click at [449, 176] on app-calendar-viewport "Tue 16 12/12 3 Jobs Wed 17 11/12 3 Jobs Thu 18 8/12 3 Jobs Fri 19 8/12 3 Jobs S…" at bounding box center [280, 162] width 560 height 397
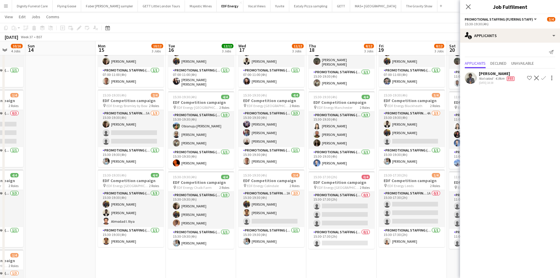
drag, startPoint x: 389, startPoint y: 173, endPoint x: 462, endPoint y: 168, distance: 73.9
click at [462, 168] on body "Menu Boards Boards Boards All jobs Status Workforce Workforce My Workforce Recr…" at bounding box center [280, 156] width 560 height 430
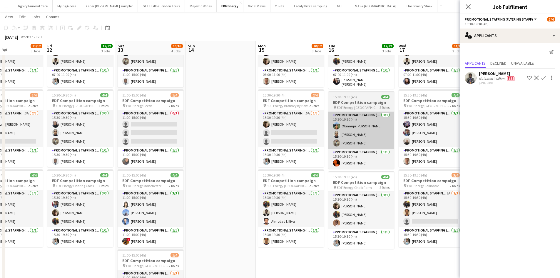
drag, startPoint x: 327, startPoint y: 160, endPoint x: 332, endPoint y: 143, distance: 17.7
click at [487, 156] on body "Menu Boards Boards Boards All jobs Status Workforce Workforce My Workforce Recr…" at bounding box center [280, 156] width 560 height 430
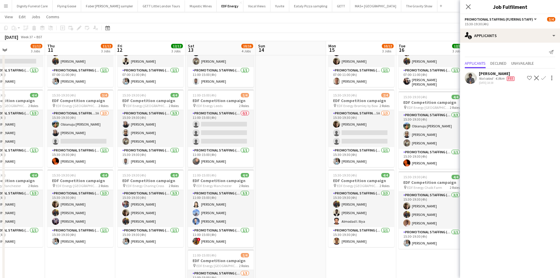
scroll to position [0, 135]
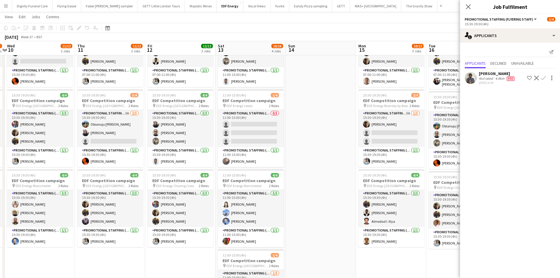
drag, startPoint x: 328, startPoint y: 151, endPoint x: 333, endPoint y: 150, distance: 5.8
click at [339, 150] on app-calendar-viewport "Mon 8 15/16 4 Jobs Tue 9 8/12 3 Jobs Wed 10 11/12 3 Jobs Thu 11 11/12 3 Jobs Fr…" at bounding box center [280, 162] width 560 height 397
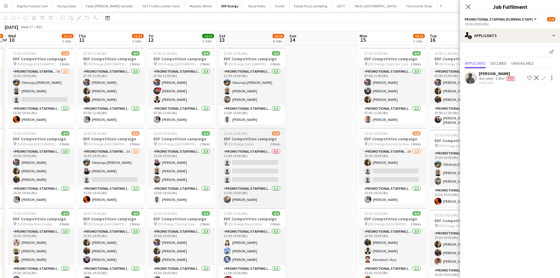
scroll to position [0, 0]
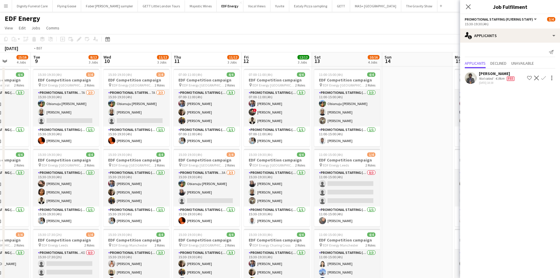
drag, startPoint x: 219, startPoint y: 121, endPoint x: 320, endPoint y: 96, distance: 103.4
click at [320, 96] on app-calendar-viewport "Sat 6 9/12 3 Jobs Sun 7 Mon 8 15/16 4 Jobs Tue 9 8/12 3 Jobs Wed 10 11/12 3 Job…" at bounding box center [280, 236] width 560 height 369
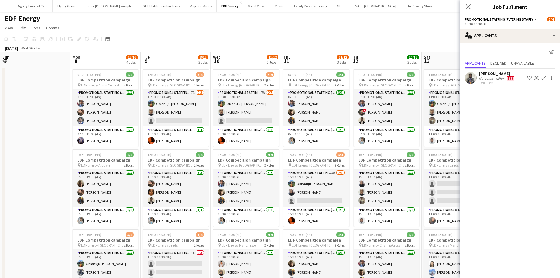
drag, startPoint x: 86, startPoint y: 121, endPoint x: 341, endPoint y: 116, distance: 255.2
click at [341, 116] on app-calendar-viewport "Fri 5 12/12 3 Jobs Sat 6 9/12 3 Jobs Sun 7 Mon 8 15/16 4 Jobs Tue 9 8/12 3 Jobs…" at bounding box center [280, 236] width 560 height 369
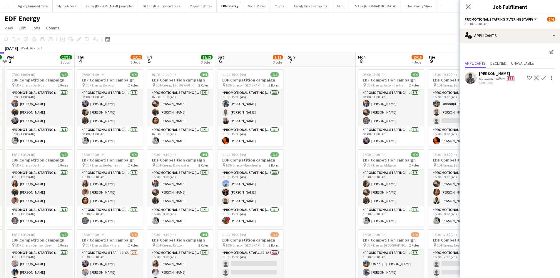
drag, startPoint x: 216, startPoint y: 149, endPoint x: 271, endPoint y: 141, distance: 55.5
click at [271, 141] on app-calendar-viewport "Mon 1 12/12 3 Jobs Tue 2 12/12 3 Jobs Wed 3 12/12 3 Jobs Thu 4 11/12 3 Jobs Fri…" at bounding box center [280, 236] width 560 height 369
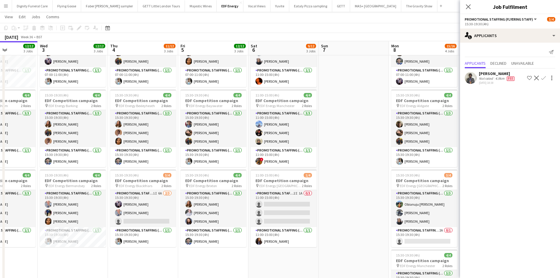
drag, startPoint x: 303, startPoint y: 172, endPoint x: 334, endPoint y: 172, distance: 31.5
click at [334, 172] on app-calendar-viewport "Sun 31 Mon 1 12/12 3 Jobs Tue 2 12/12 3 Jobs Wed 3 12/12 3 Jobs Thu 4 11/12 3 J…" at bounding box center [280, 162] width 560 height 397
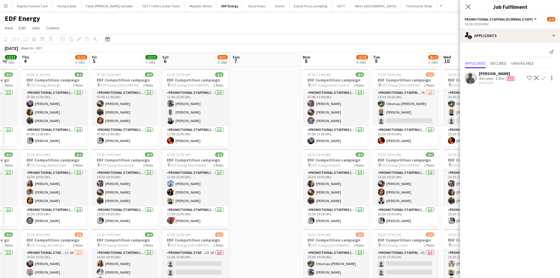
scroll to position [0, 300]
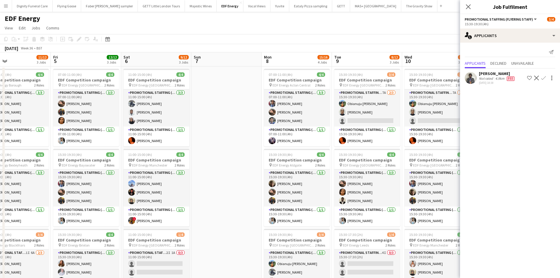
drag, startPoint x: 349, startPoint y: 161, endPoint x: 222, endPoint y: 161, distance: 126.4
click at [222, 161] on app-calendar-viewport "Sun 31 Mon 1 12/12 3 Jobs Tue 2 12/12 3 Jobs Wed 3 12/12 3 Jobs Thu 4 11/12 3 J…" at bounding box center [280, 236] width 560 height 369
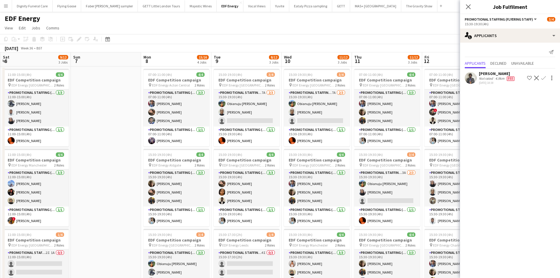
scroll to position [0, 140]
drag, startPoint x: 384, startPoint y: 161, endPoint x: 265, endPoint y: 158, distance: 119.1
click at [265, 158] on app-calendar-viewport "Thu 4 11/12 3 Jobs Fri 5 12/12 3 Jobs Sat 6 9/12 3 Jobs Sun 7 Mon 8 15/16 4 Job…" at bounding box center [280, 236] width 560 height 369
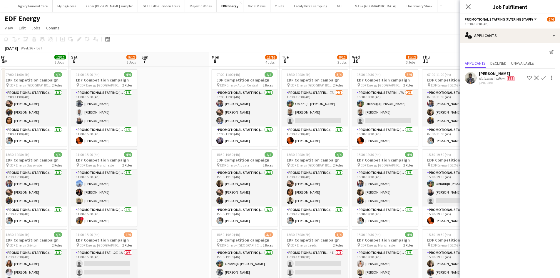
scroll to position [0, 141]
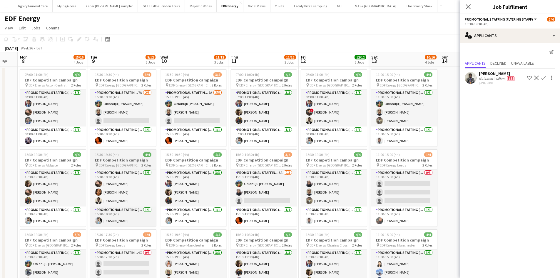
drag, startPoint x: 245, startPoint y: 150, endPoint x: 128, endPoint y: 150, distance: 117.3
click at [121, 147] on app-calendar-viewport "Fri 5 12/12 3 Jobs Sat 6 9/12 3 Jobs Sun 7 Mon 8 15/16 4 Jobs Tue 9 8/12 3 Jobs…" at bounding box center [280, 236] width 560 height 369
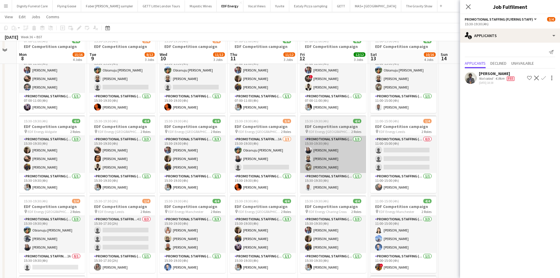
scroll to position [0, 0]
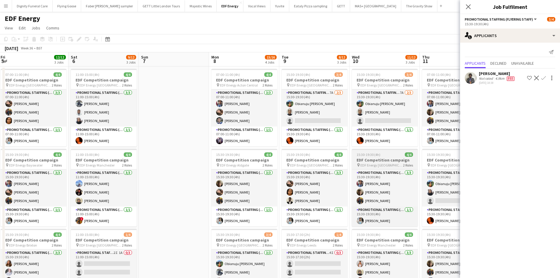
drag, startPoint x: 265, startPoint y: 180, endPoint x: 330, endPoint y: 159, distance: 68.1
click at [429, 154] on app-calendar-viewport "Wed 3 12/12 3 Jobs Thu 4 11/12 3 Jobs Fri 5 12/12 3 Jobs Sat 6 9/12 3 Jobs Sun …" at bounding box center [280, 236] width 560 height 369
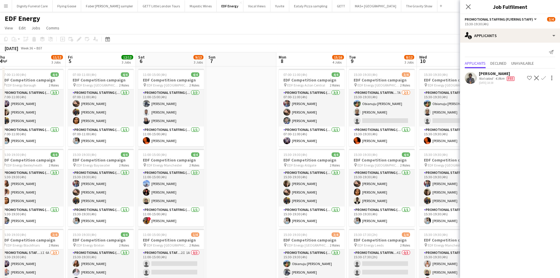
drag, startPoint x: 197, startPoint y: 179, endPoint x: 296, endPoint y: 162, distance: 100.5
click at [296, 162] on app-calendar-viewport "Tue 2 12/12 3 Jobs Wed 3 12/12 3 Jobs Thu 4 11/12 3 Jobs Fri 5 12/12 3 Jobs Sat…" at bounding box center [280, 236] width 560 height 369
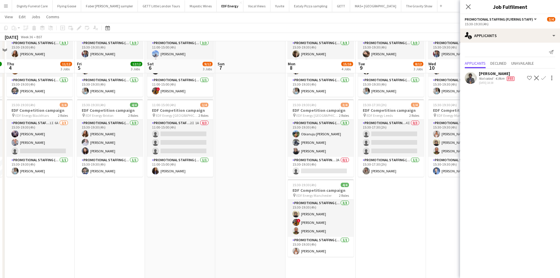
scroll to position [118, 0]
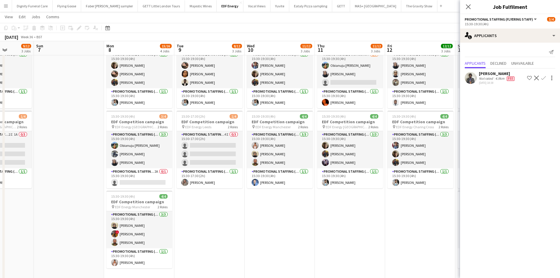
drag, startPoint x: 405, startPoint y: 222, endPoint x: 225, endPoint y: 221, distance: 180.2
click at [224, 221] on app-calendar-viewport "Thu 4 11/12 3 Jobs Fri 5 12/12 3 Jobs Sat 6 9/12 3 Jobs Sun 7 Mon 8 15/16 4 Job…" at bounding box center [280, 103] width 560 height 397
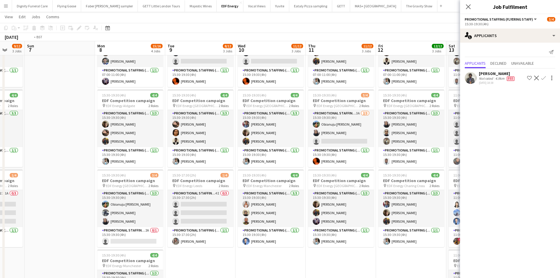
scroll to position [0, 193]
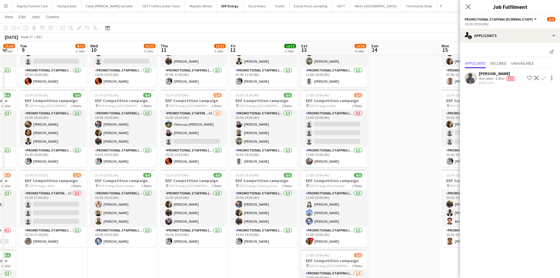
drag, startPoint x: 362, startPoint y: 256, endPoint x: 206, endPoint y: 256, distance: 155.5
click at [206, 256] on app-calendar-viewport "Sat 6 9/12 3 Jobs Sun 7 Mon 8 15/16 4 Jobs Tue 9 8/12 3 Jobs Wed 10 11/12 3 Job…" at bounding box center [280, 162] width 560 height 397
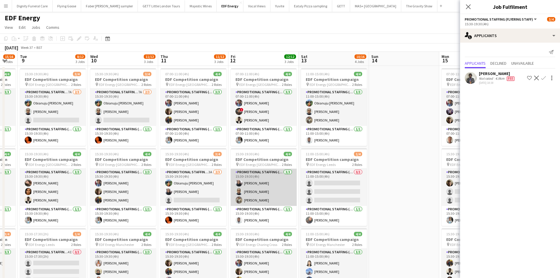
scroll to position [0, 0]
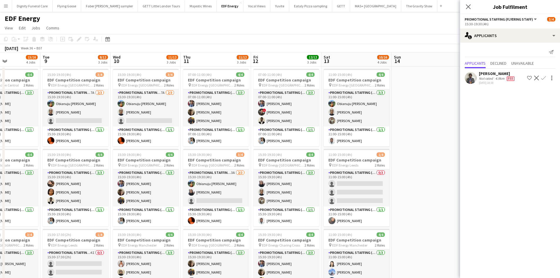
drag, startPoint x: 207, startPoint y: 178, endPoint x: 381, endPoint y: 162, distance: 174.8
click at [381, 162] on app-calendar-viewport "Sat 6 9/12 3 Jobs Sun 7 Mon 8 15/16 4 Jobs Tue 9 8/12 3 Jobs Wed 10 11/12 3 Job…" at bounding box center [280, 236] width 560 height 369
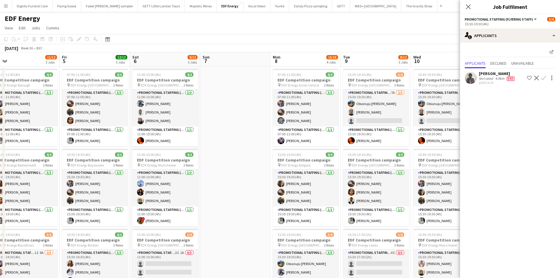
drag, startPoint x: 327, startPoint y: 165, endPoint x: 349, endPoint y: 161, distance: 21.6
click at [352, 161] on app-calendar-viewport "Tue 2 12/12 3 Jobs Wed 3 12/12 3 Jobs Thu 4 11/12 3 Jobs Fri 5 12/12 3 Jobs Sat…" at bounding box center [280, 236] width 560 height 369
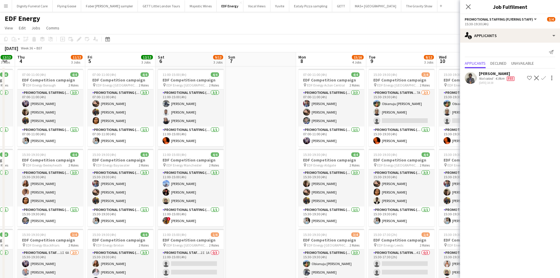
drag, startPoint x: 266, startPoint y: 170, endPoint x: 269, endPoint y: 168, distance: 3.8
click at [269, 168] on app-calendar-viewport "Tue 2 12/12 3 Jobs Wed 3 12/12 3 Jobs Thu 4 11/12 3 Jobs Fri 5 12/12 3 Jobs Sat…" at bounding box center [280, 236] width 560 height 369
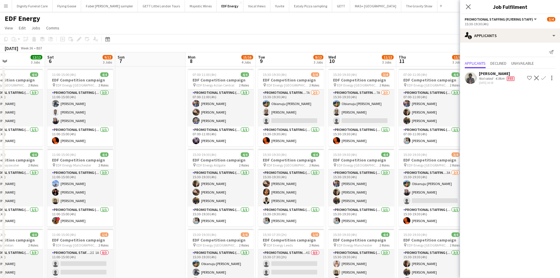
drag, startPoint x: 260, startPoint y: 169, endPoint x: 143, endPoint y: 165, distance: 117.0
click at [141, 165] on app-calendar-viewport "Tue 2 12/12 3 Jobs Wed 3 12/12 3 Jobs Thu 4 11/12 3 Jobs Fri 5 12/12 3 Jobs Sat…" at bounding box center [280, 236] width 560 height 369
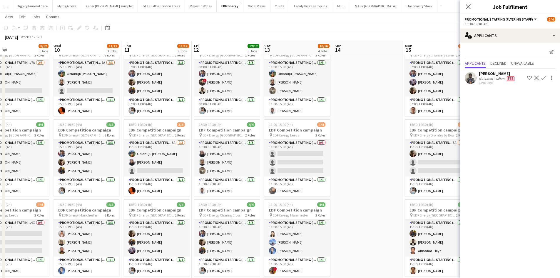
scroll to position [0, 245]
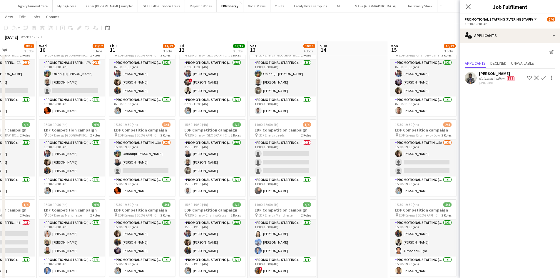
drag, startPoint x: 366, startPoint y: 265, endPoint x: 85, endPoint y: 239, distance: 282.2
click at [85, 240] on app-calendar-viewport "Sat 6 9/12 3 Jobs Sun 7 Mon 8 15/16 4 Jobs Tue 9 8/12 3 Jobs Wed 10 11/12 3 Job…" at bounding box center [280, 192] width 560 height 397
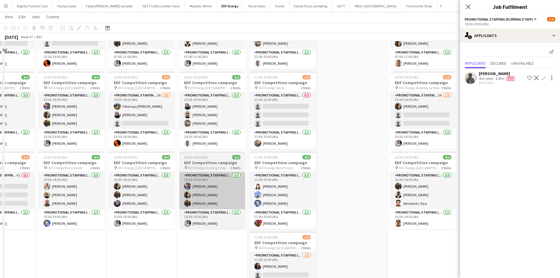
scroll to position [1, 0]
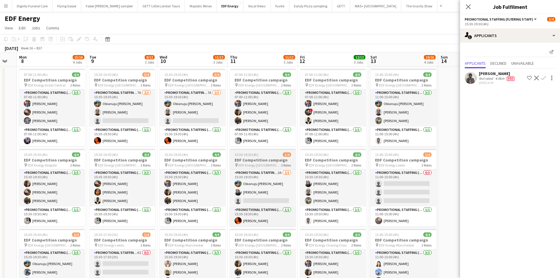
drag, startPoint x: 118, startPoint y: 188, endPoint x: 409, endPoint y: 156, distance: 293.1
click at [412, 156] on app-calendar-viewport "Sat 6 9/12 3 Jobs Sun 7 Mon 8 15/16 4 Jobs Tue 9 8/12 3 Jobs Wed 10 11/12 3 Job…" at bounding box center [280, 236] width 560 height 369
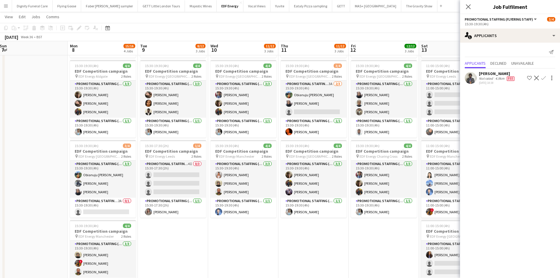
drag, startPoint x: 368, startPoint y: 259, endPoint x: 245, endPoint y: 262, distance: 123.8
click at [245, 262] on app-calendar-viewport "Wed 3 12/12 3 Jobs Thu 4 11/12 3 Jobs Fri 5 12/12 3 Jobs Sat 6 9/12 3 Jobs Sun …" at bounding box center [280, 133] width 560 height 397
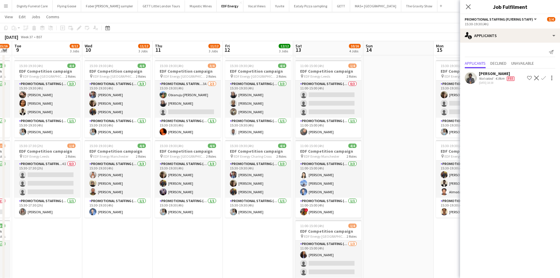
drag, startPoint x: 343, startPoint y: 251, endPoint x: 217, endPoint y: 254, distance: 126.4
click at [217, 254] on app-calendar-viewport "Fri 5 12/12 3 Jobs Sat 6 9/12 3 Jobs Sun 7 Mon 8 15/16 4 Jobs Tue 9 8/12 3 Jobs…" at bounding box center [280, 133] width 560 height 397
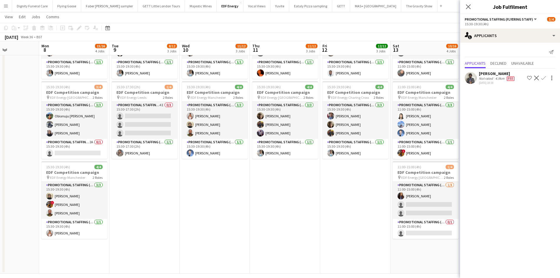
drag, startPoint x: 211, startPoint y: 226, endPoint x: 356, endPoint y: 216, distance: 145.3
click at [356, 216] on app-calendar-viewport "Fri 5 12/12 3 Jobs Sat 6 9/12 3 Jobs Sun 7 Mon 8 15/16 4 Jobs Tue 9 8/12 3 Jobs…" at bounding box center [280, 74] width 560 height 397
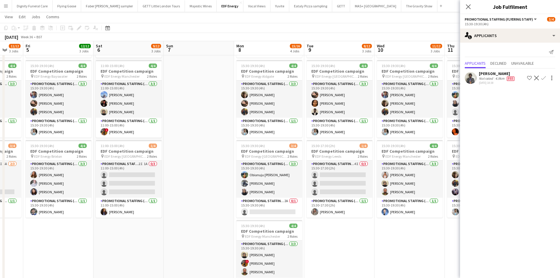
drag, startPoint x: 118, startPoint y: 200, endPoint x: 242, endPoint y: 191, distance: 125.0
click at [242, 191] on app-calendar-viewport "Tue 2 12/12 3 Jobs Wed 3 12/12 3 Jobs Thu 4 11/12 3 Jobs Fri 5 12/12 3 Jobs Sat…" at bounding box center [280, 133] width 560 height 397
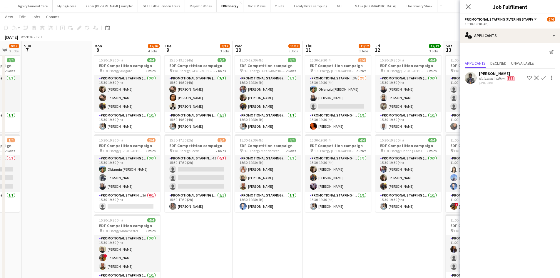
drag, startPoint x: 381, startPoint y: 229, endPoint x: 235, endPoint y: 223, distance: 145.9
click at [235, 223] on app-calendar-viewport "Thu 4 11/12 3 Jobs Fri 5 12/12 3 Jobs Sat 6 9/12 3 Jobs Sun 7 Mon 8 15/16 4 Job…" at bounding box center [280, 127] width 560 height 397
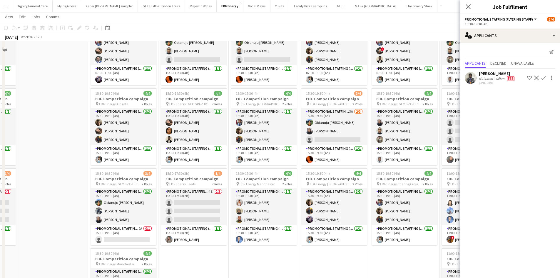
scroll to position [94, 0]
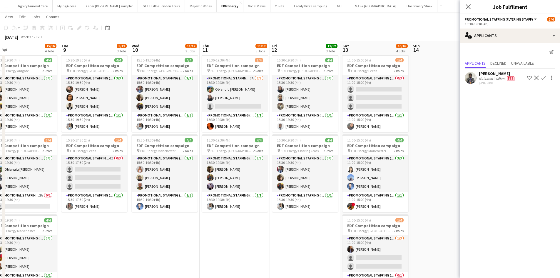
drag, startPoint x: 381, startPoint y: 224, endPoint x: 281, endPoint y: 227, distance: 99.7
click at [281, 227] on app-calendar-viewport "Thu 4 11/12 3 Jobs Fri 5 12/12 3 Jobs Sat 6 9/12 3 Jobs Sun 7 Mon 8 15/16 4 Job…" at bounding box center [280, 127] width 560 height 397
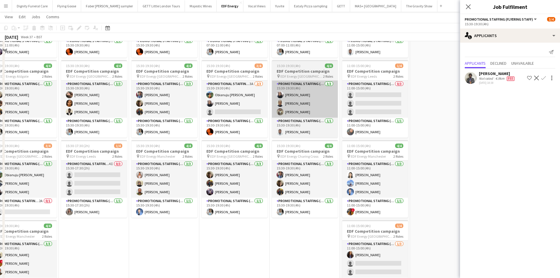
scroll to position [0, 0]
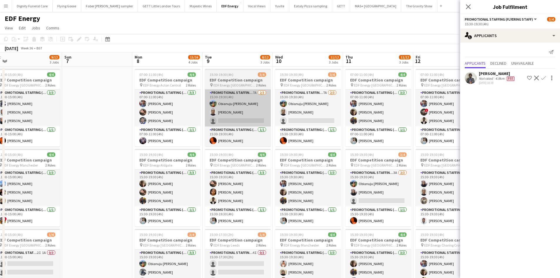
drag, startPoint x: 197, startPoint y: 145, endPoint x: 395, endPoint y: 122, distance: 199.5
click at [427, 122] on app-calendar-viewport "Thu 4 11/12 3 Jobs Fri 5 12/12 3 Jobs Sat 6 9/12 3 Jobs Sun 7 Mon 8 15/16 4 Job…" at bounding box center [280, 236] width 560 height 369
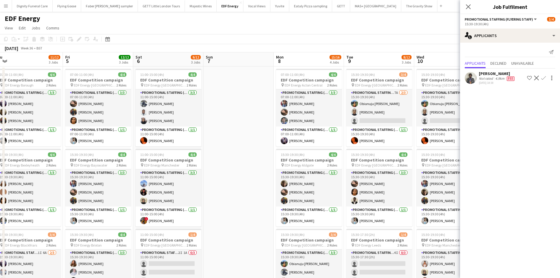
click at [233, 139] on app-date-cell at bounding box center [238, 243] width 70 height 354
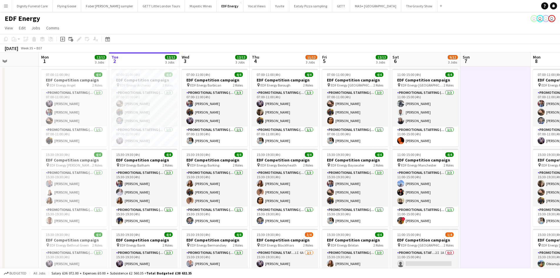
drag, startPoint x: 217, startPoint y: 132, endPoint x: 463, endPoint y: 114, distance: 247.2
click at [463, 114] on app-calendar-viewport "Fri 29 Sat 30 Sun 31 Mon 1 12/12 3 Jobs Tue 2 12/12 3 Jobs Wed 3 12/12 3 Jobs T…" at bounding box center [280, 236] width 560 height 369
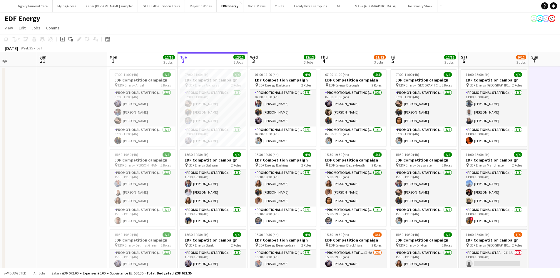
drag, startPoint x: 293, startPoint y: 94, endPoint x: 459, endPoint y: 94, distance: 166.4
click at [459, 94] on app-calendar-viewport "Fri 29 Sat 30 Sun 31 Mon 1 12/12 3 Jobs Tue 2 12/12 3 Jobs Wed 3 12/12 3 Jobs T…" at bounding box center [280, 236] width 560 height 369
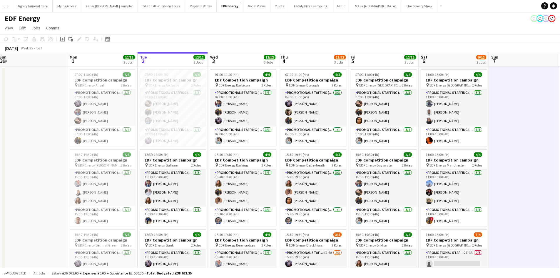
drag, startPoint x: 344, startPoint y: 101, endPoint x: 126, endPoint y: 83, distance: 218.5
click at [45, 71] on app-calendar-viewport "Wed 27 Thu 28 Fri 29 Sat 30 Sun 31 Mon 1 12/12 3 Jobs Tue 2 12/12 3 Jobs Wed 3 …" at bounding box center [280, 236] width 560 height 369
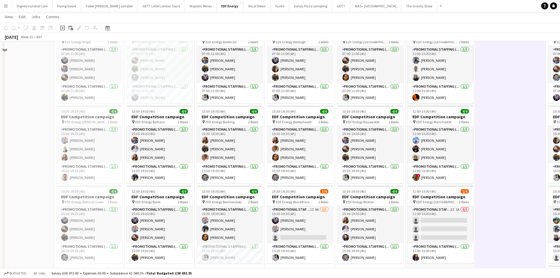
scroll to position [0, 0]
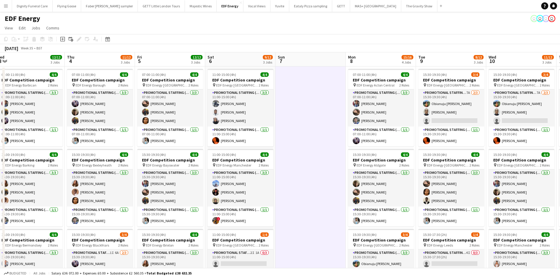
drag, startPoint x: 491, startPoint y: 124, endPoint x: 315, endPoint y: 102, distance: 177.5
click at [315, 102] on app-calendar-viewport "Sun 31 Mon 1 12/12 3 Jobs Tue 2 12/12 3 Jobs Wed 3 12/12 3 Jobs Thu 4 11/12 3 J…" at bounding box center [280, 236] width 560 height 369
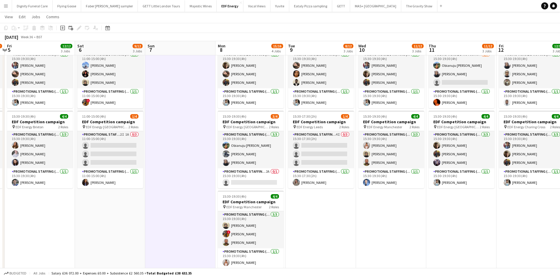
scroll to position [0, 206]
drag, startPoint x: 499, startPoint y: 214, endPoint x: 370, endPoint y: 211, distance: 128.8
click at [370, 211] on app-calendar-viewport "Tue 2 12/12 3 Jobs Wed 3 12/12 3 Jobs Thu 4 11/12 3 Jobs Fri 5 12/12 3 Jobs Sat…" at bounding box center [280, 103] width 560 height 397
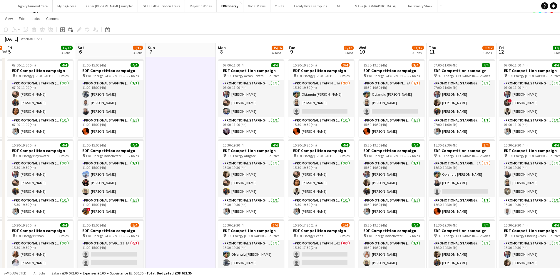
scroll to position [0, 0]
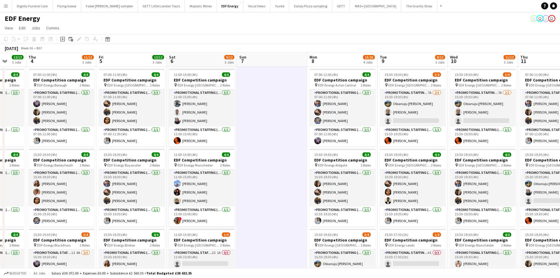
drag, startPoint x: 185, startPoint y: 122, endPoint x: 277, endPoint y: 112, distance: 92.0
click at [277, 112] on app-calendar-viewport "Mon 1 12/12 3 Jobs Tue 2 12/12 3 Jobs Wed 3 12/12 3 Jobs Thu 4 11/12 3 Jobs Fri…" at bounding box center [280, 236] width 560 height 369
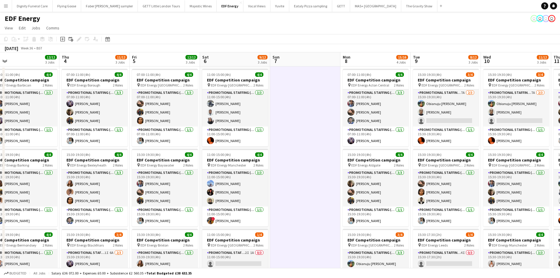
scroll to position [0, 151]
drag, startPoint x: 252, startPoint y: 126, endPoint x: 284, endPoint y: 126, distance: 32.3
click at [284, 126] on app-calendar-viewport "Mon 1 12/12 3 Jobs Tue 2 12/12 3 Jobs Wed 3 12/12 3 Jobs Thu 4 11/12 3 Jobs Fri…" at bounding box center [280, 236] width 560 height 369
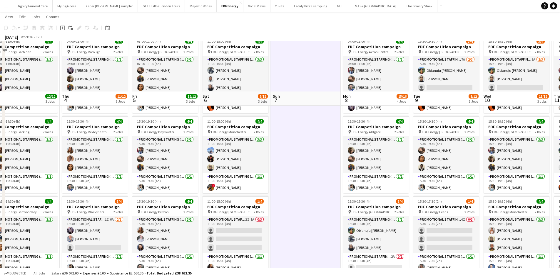
scroll to position [29, 0]
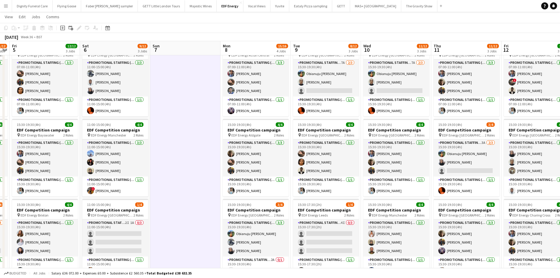
drag, startPoint x: 346, startPoint y: 146, endPoint x: 291, endPoint y: 144, distance: 54.4
click at [291, 144] on app-calendar-viewport "Mon 1 12/12 3 Jobs Tue 2 12/12 3 Jobs Wed 3 12/12 3 Jobs Thu 4 11/12 3 Jobs Fri…" at bounding box center [280, 192] width 560 height 397
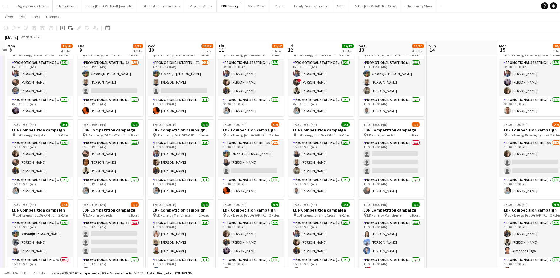
scroll to position [0, 207]
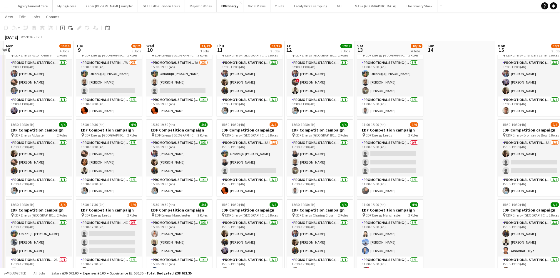
drag, startPoint x: 298, startPoint y: 157, endPoint x: 223, endPoint y: 154, distance: 75.0
click at [223, 154] on app-calendar-viewport "Fri 5 12/12 3 Jobs Sat 6 9/12 3 Jobs Sun 7 Mon 8 15/16 4 Jobs Tue 9 8/12 3 Jobs…" at bounding box center [280, 192] width 560 height 397
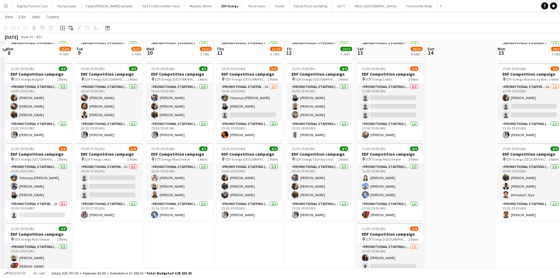
scroll to position [88, 0]
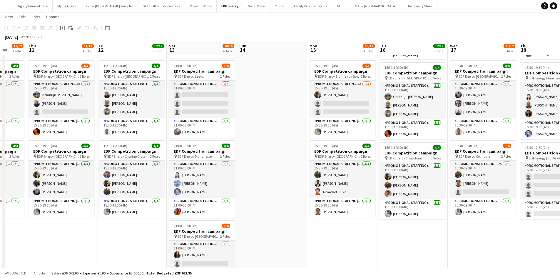
drag, startPoint x: 472, startPoint y: 204, endPoint x: 288, endPoint y: 189, distance: 184.0
click at [281, 190] on app-calendar-viewport "Sun 7 Mon 8 15/16 4 Jobs Tue 9 8/12 3 Jobs Wed 10 11/12 3 Jobs Thu 11 11/12 3 J…" at bounding box center [280, 133] width 560 height 397
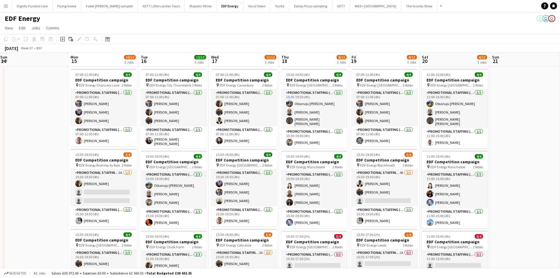
scroll to position [0, 237]
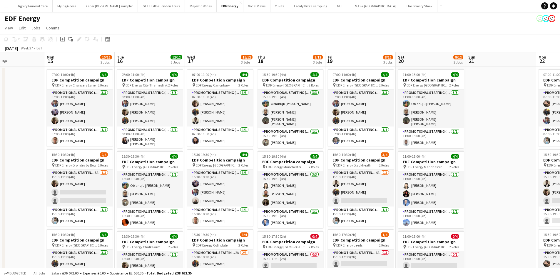
drag, startPoint x: 399, startPoint y: 175, endPoint x: 163, endPoint y: 166, distance: 236.8
click at [163, 166] on app-calendar-viewport "Thu 11 11/12 3 Jobs Fri 12 12/12 3 Jobs Sat 13 10/16 4 Jobs Sun 14 Mon 15 10/12…" at bounding box center [280, 236] width 560 height 369
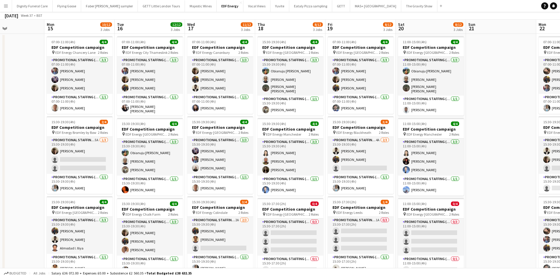
scroll to position [59, 0]
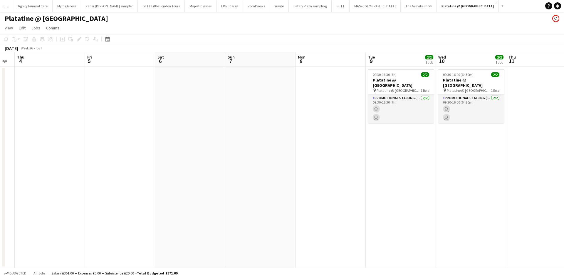
scroll to position [0, 228]
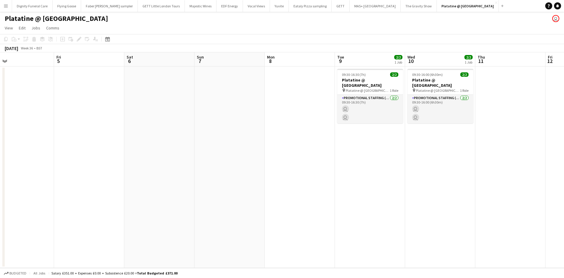
drag, startPoint x: 387, startPoint y: 137, endPoint x: 158, endPoint y: 146, distance: 228.9
click at [163, 146] on app-calendar-viewport "Mon 1 Tue 2 Wed 3 Thu 4 Fri 5 Sat 6 Sun 7 Mon 8 Tue 9 2/2 1 Job Wed 10 2/2 1 Jo…" at bounding box center [282, 159] width 564 height 215
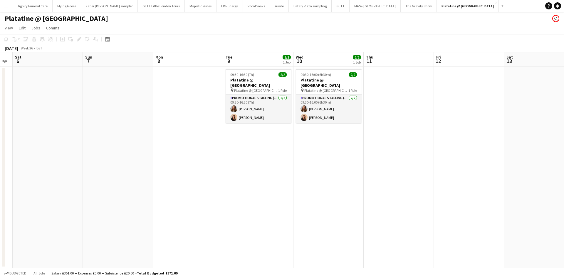
drag, startPoint x: 387, startPoint y: 183, endPoint x: 271, endPoint y: 185, distance: 116.1
click at [271, 185] on app-calendar-viewport "Wed 3 Thu 4 Fri 5 Sat 6 Sun 7 Mon 8 Tue 9 2/2 1 Job Wed 10 2/2 1 Job Thu 11 Fri…" at bounding box center [282, 159] width 564 height 215
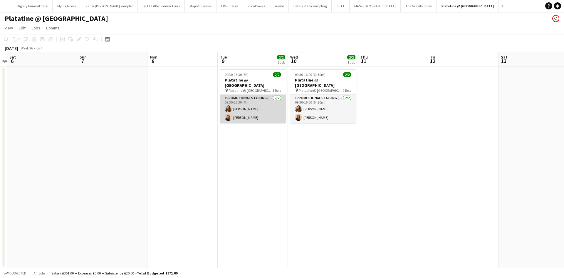
click at [242, 112] on app-card-role "Promotional Staffing (Exhibition Host) 2/2 09:30-16:30 (7h) Tetiana Gerus Cindy…" at bounding box center [253, 109] width 66 height 29
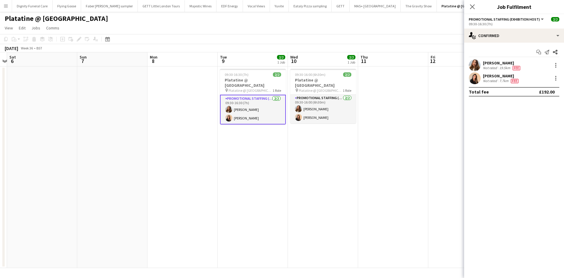
click at [491, 77] on div "Cindy Rojas" at bounding box center [501, 75] width 37 height 5
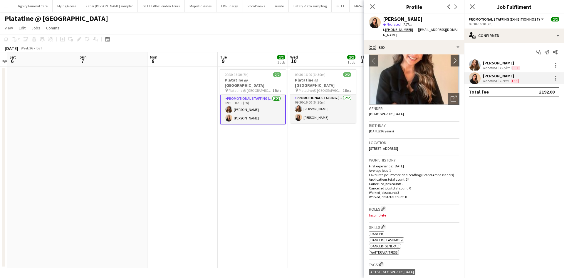
scroll to position [29, 0]
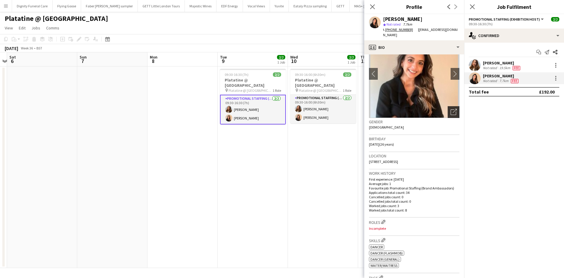
click at [451, 109] on icon "Open photos pop-in" at bounding box center [454, 112] width 6 height 6
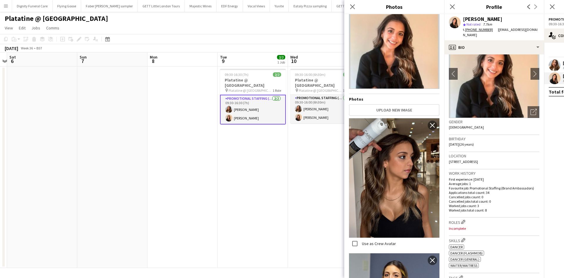
scroll to position [0, 0]
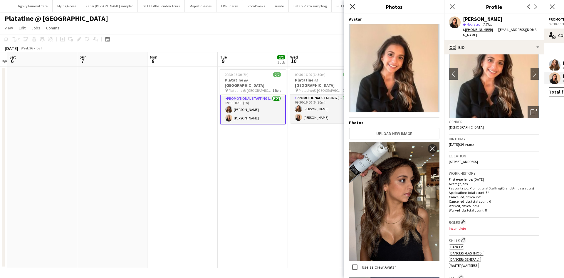
click at [352, 8] on icon at bounding box center [353, 7] width 6 height 6
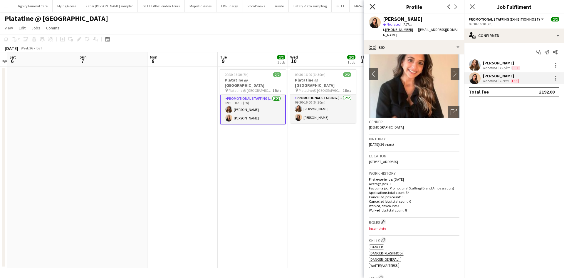
click at [371, 4] on icon "Close pop-in" at bounding box center [373, 7] width 6 height 6
